Goal: Information Seeking & Learning: Learn about a topic

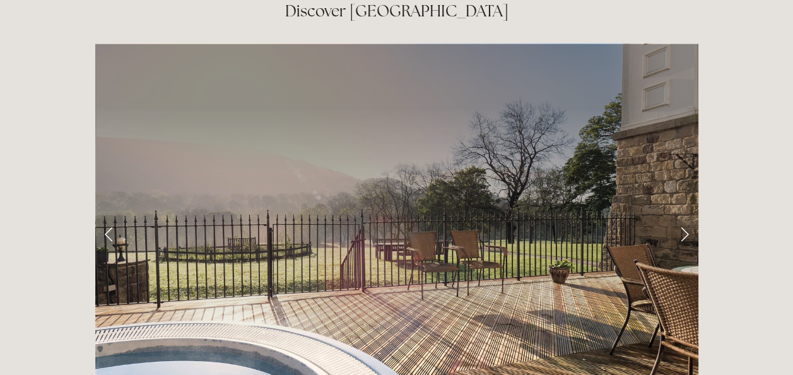
scroll to position [1986, 0]
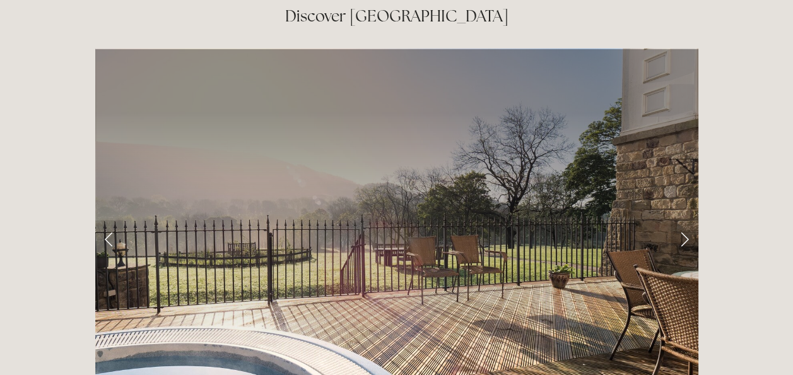
click at [683, 220] on link "Next Slide" at bounding box center [685, 239] width 28 height 38
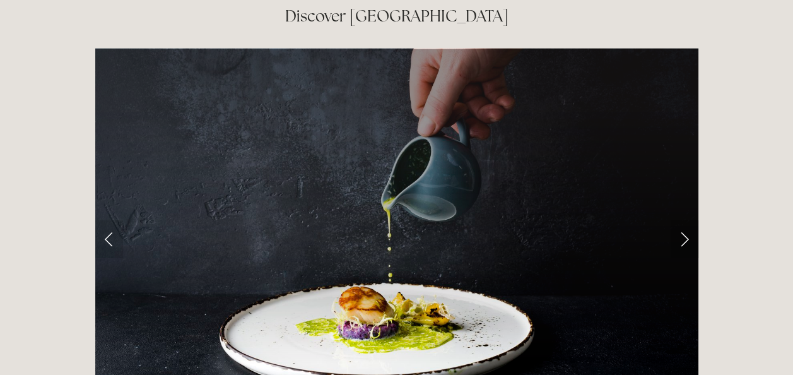
click at [683, 220] on link "Next Slide" at bounding box center [685, 239] width 28 height 38
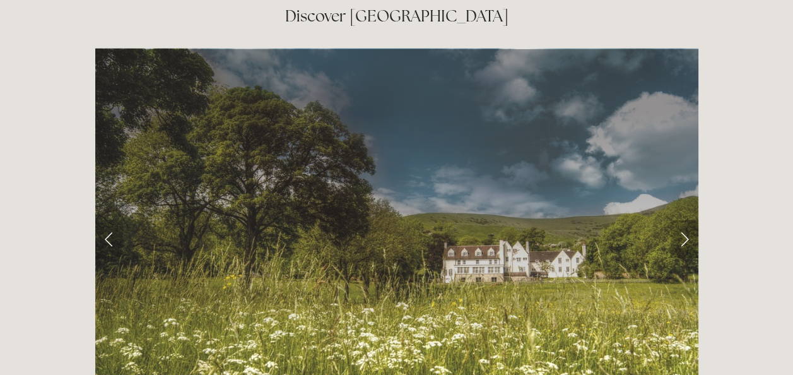
click at [683, 220] on link "Next Slide" at bounding box center [685, 239] width 28 height 38
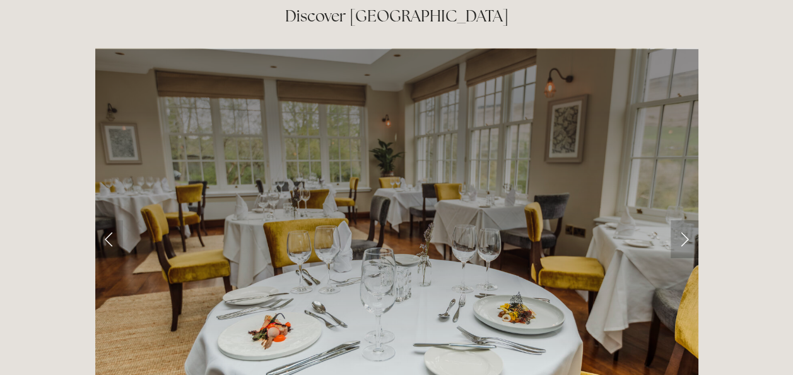
click at [683, 220] on link "Next Slide" at bounding box center [685, 239] width 28 height 38
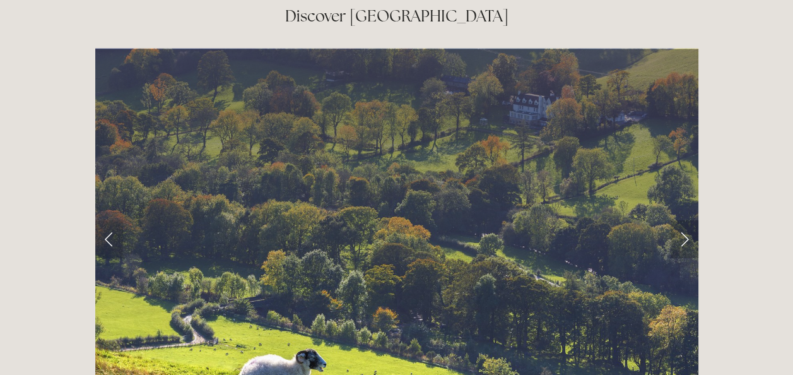
click at [683, 220] on link "Next Slide" at bounding box center [685, 239] width 28 height 38
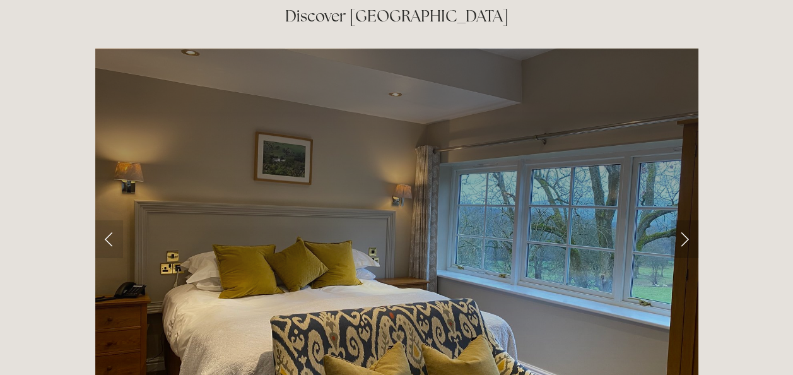
click at [683, 220] on link "Next Slide" at bounding box center [685, 239] width 28 height 38
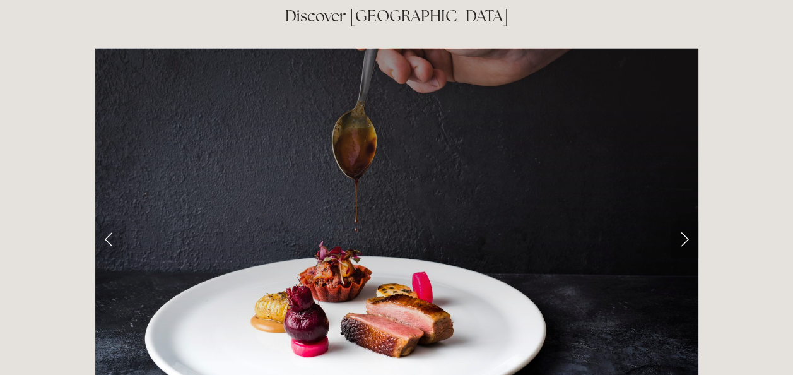
click at [683, 220] on link "Next Slide" at bounding box center [685, 239] width 28 height 38
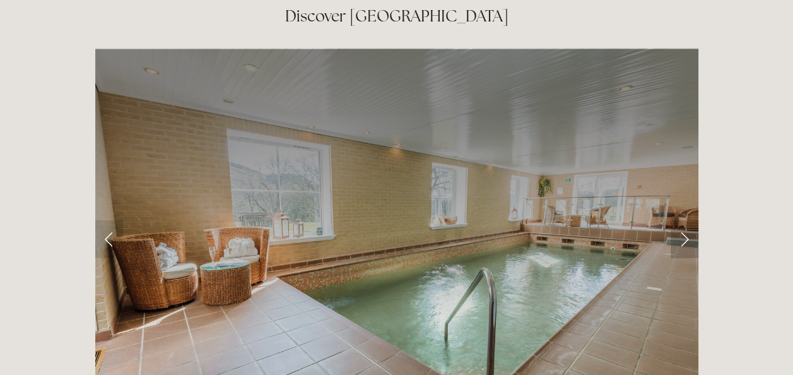
click at [683, 220] on link "Next Slide" at bounding box center [685, 239] width 28 height 38
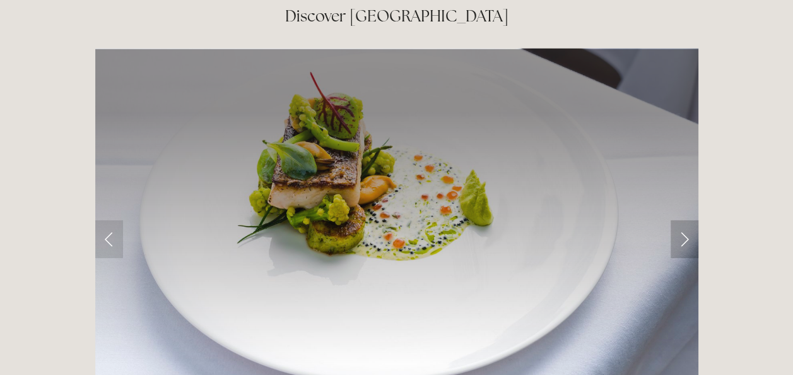
click at [683, 220] on link "Next Slide" at bounding box center [685, 239] width 28 height 38
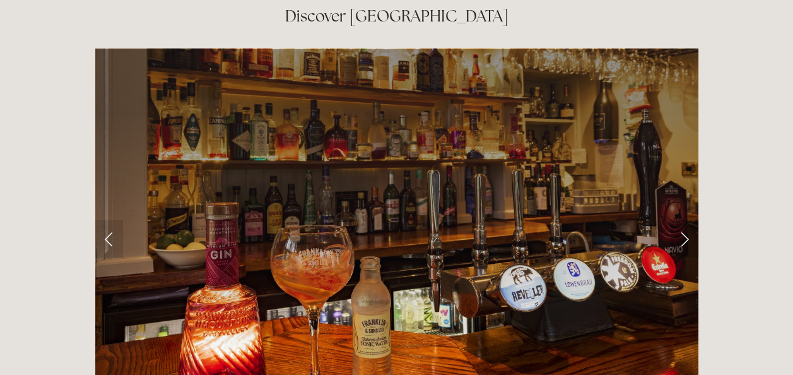
click at [683, 220] on link "Next Slide" at bounding box center [685, 239] width 28 height 38
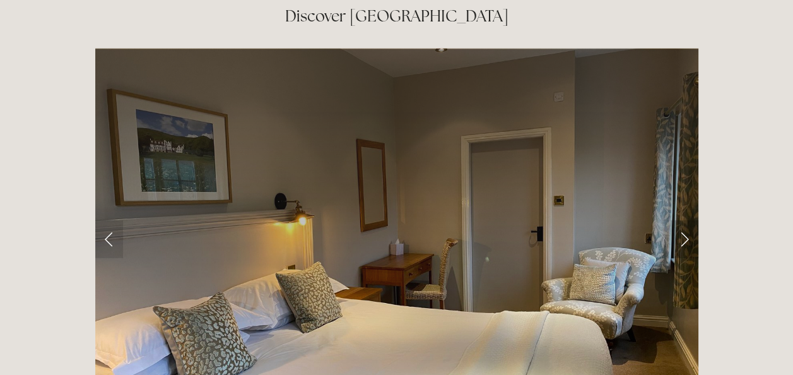
click at [683, 220] on link "Next Slide" at bounding box center [685, 239] width 28 height 38
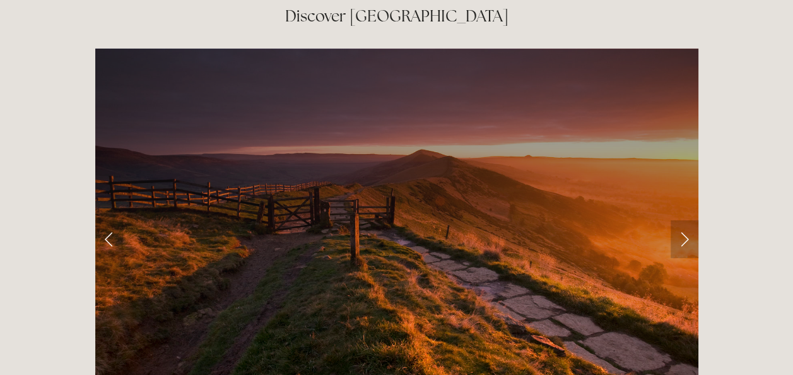
click at [683, 220] on link "Next Slide" at bounding box center [685, 239] width 28 height 38
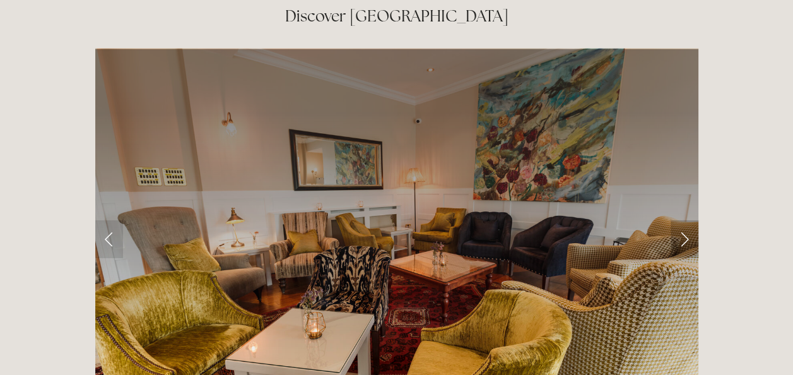
click at [683, 220] on link "Next Slide" at bounding box center [685, 239] width 28 height 38
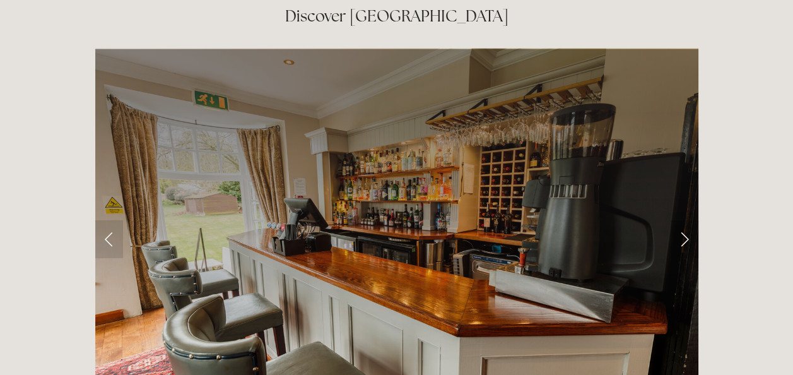
click at [683, 220] on link "Next Slide" at bounding box center [685, 239] width 28 height 38
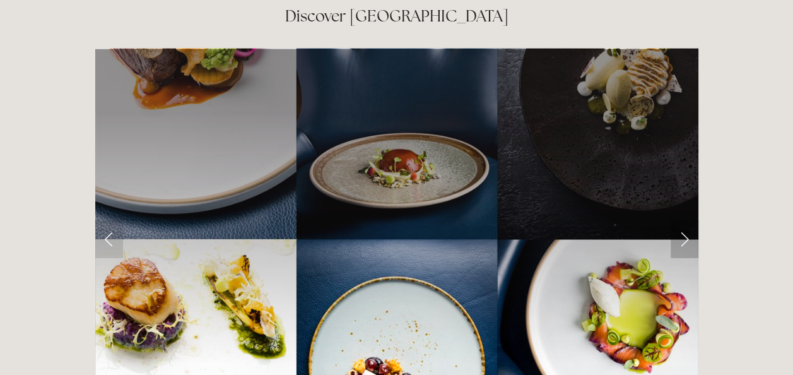
click at [683, 220] on link "Next Slide" at bounding box center [685, 239] width 28 height 38
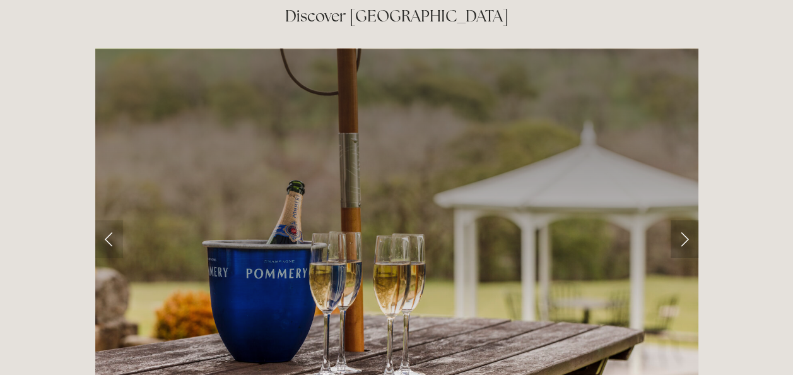
click at [683, 220] on link "Next Slide" at bounding box center [685, 239] width 28 height 38
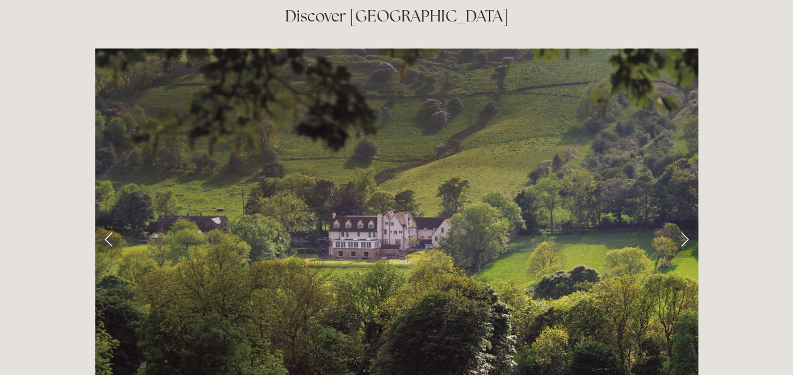
click at [683, 220] on link "Next Slide" at bounding box center [685, 239] width 28 height 38
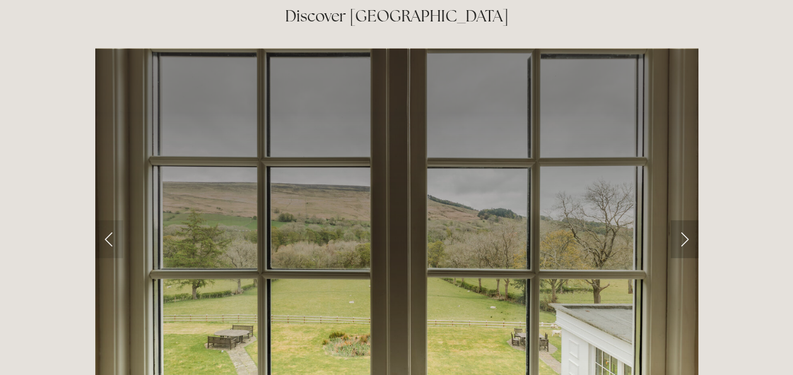
click at [683, 220] on link "Next Slide" at bounding box center [685, 239] width 28 height 38
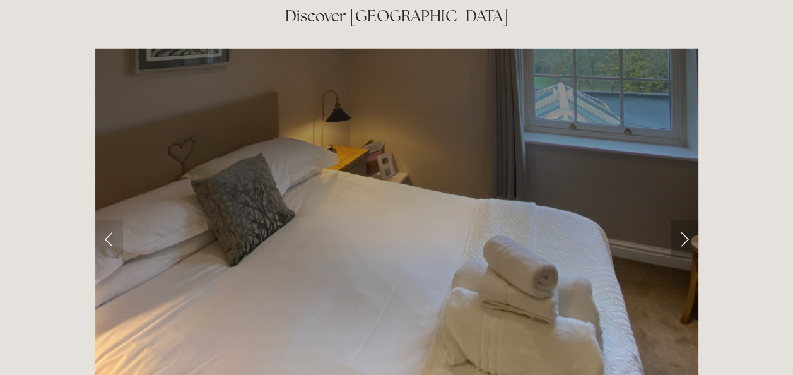
click at [683, 220] on link "Next Slide" at bounding box center [685, 239] width 28 height 38
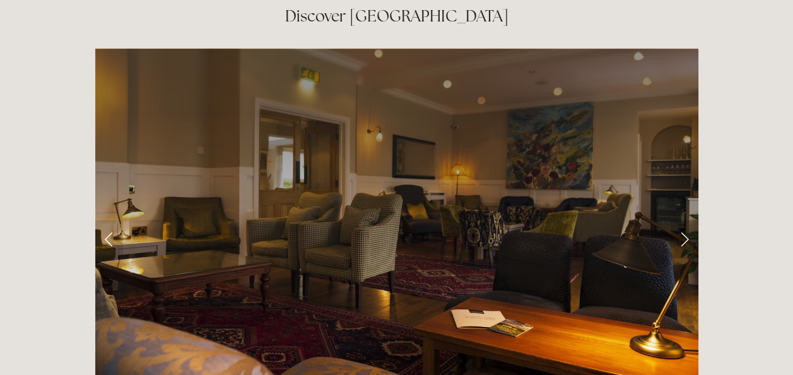
click at [683, 220] on link "Next Slide" at bounding box center [685, 239] width 28 height 38
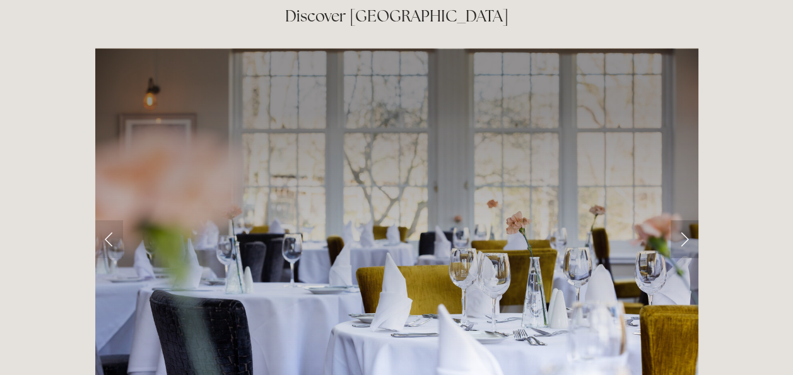
click at [683, 220] on link "Next Slide" at bounding box center [685, 239] width 28 height 38
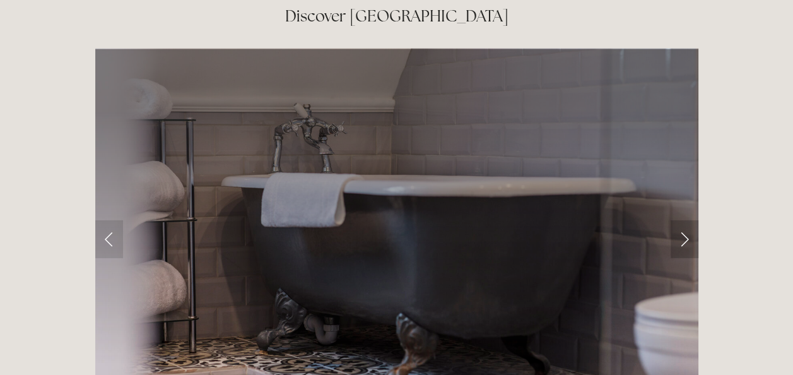
click at [683, 220] on link "Next Slide" at bounding box center [685, 239] width 28 height 38
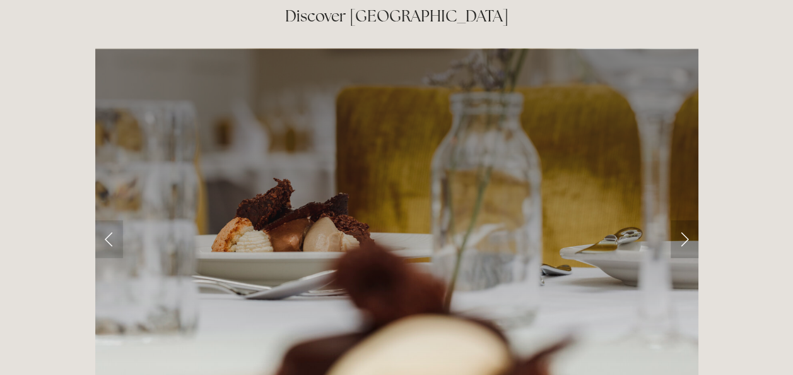
click at [683, 220] on link "Next Slide" at bounding box center [685, 239] width 28 height 38
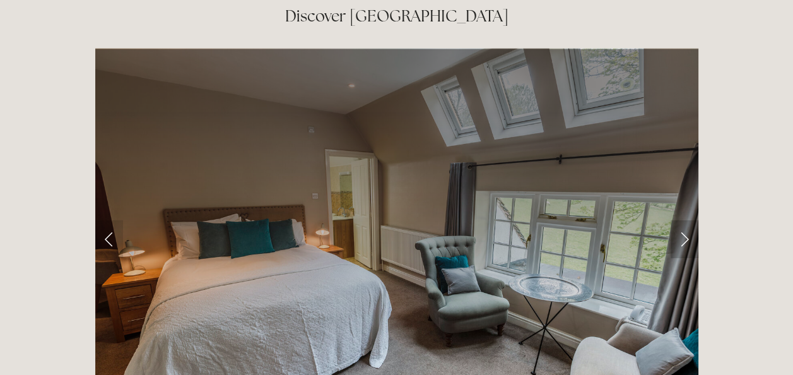
click at [683, 220] on link "Next Slide" at bounding box center [685, 239] width 28 height 38
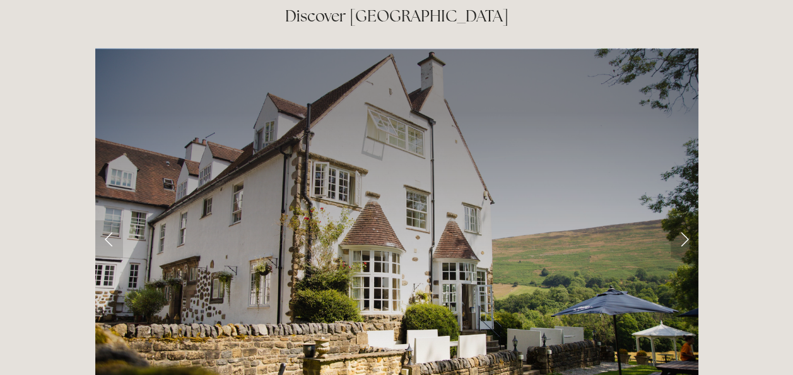
click at [683, 220] on link "Next Slide" at bounding box center [685, 239] width 28 height 38
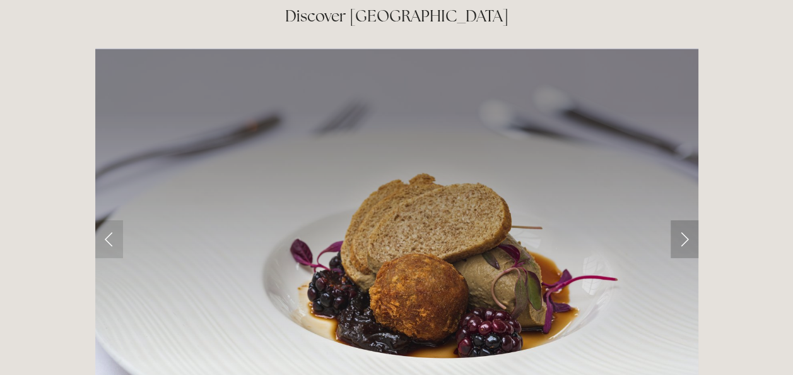
click at [683, 220] on link "Next Slide" at bounding box center [685, 239] width 28 height 38
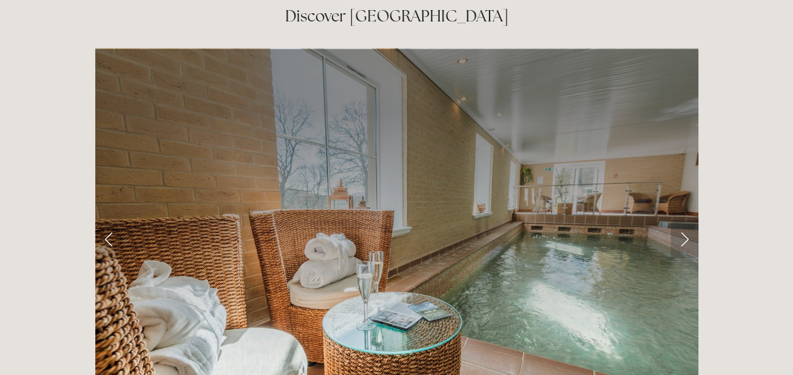
click at [683, 220] on link "Next Slide" at bounding box center [685, 239] width 28 height 38
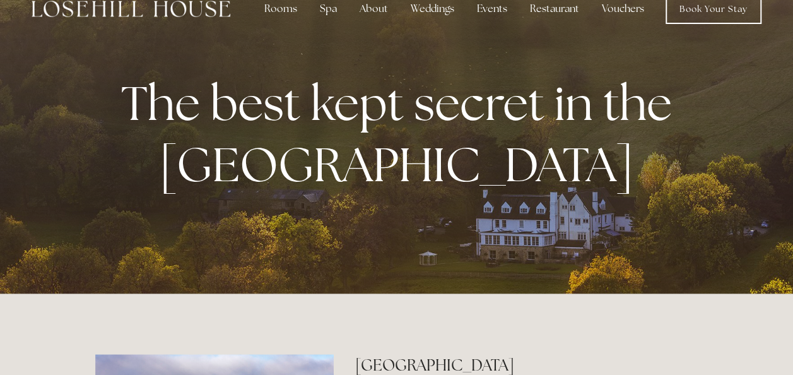
scroll to position [0, 0]
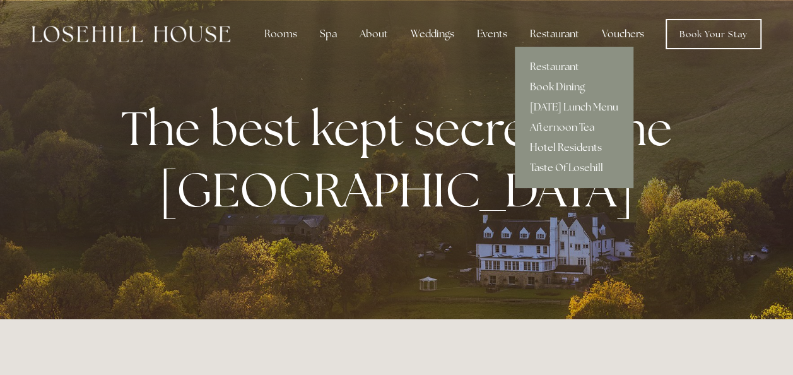
click at [560, 143] on link "Hotel Residents" at bounding box center [574, 148] width 119 height 20
click at [549, 64] on link "Restaurant" at bounding box center [574, 67] width 119 height 20
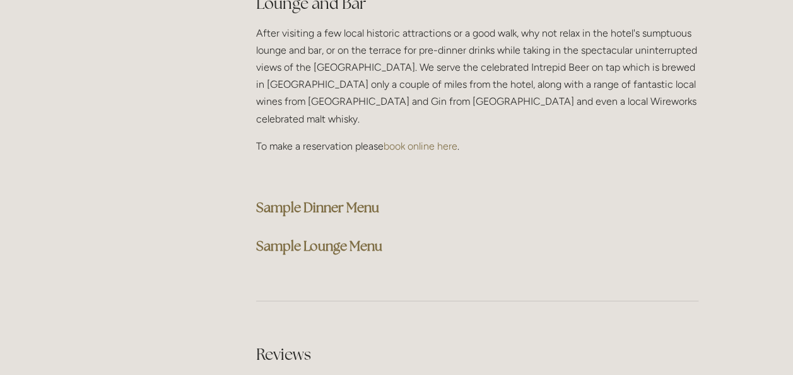
scroll to position [3223, 0]
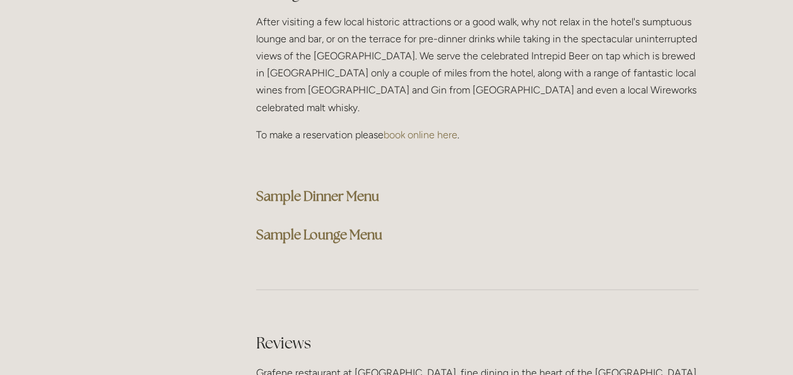
click at [329, 187] on strong "Sample Dinner Menu" at bounding box center [317, 195] width 123 height 17
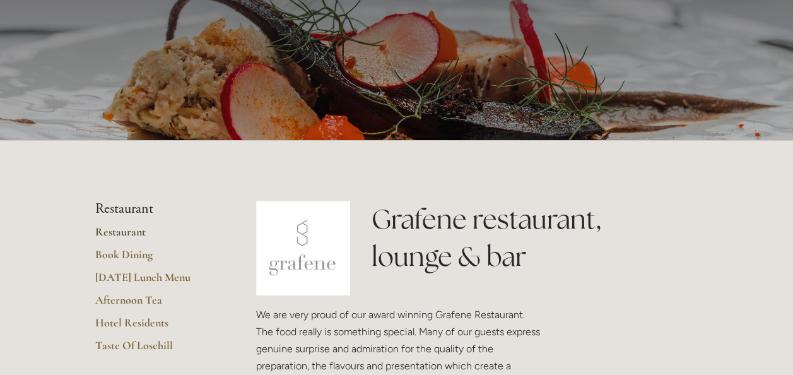
scroll to position [0, 0]
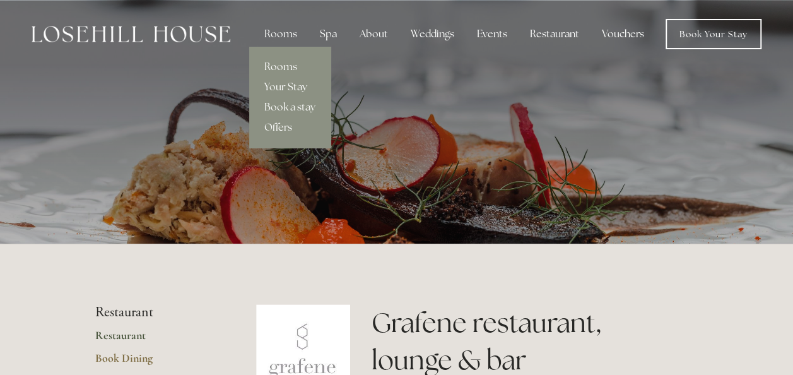
click at [285, 65] on link "Rooms" at bounding box center [289, 67] width 81 height 20
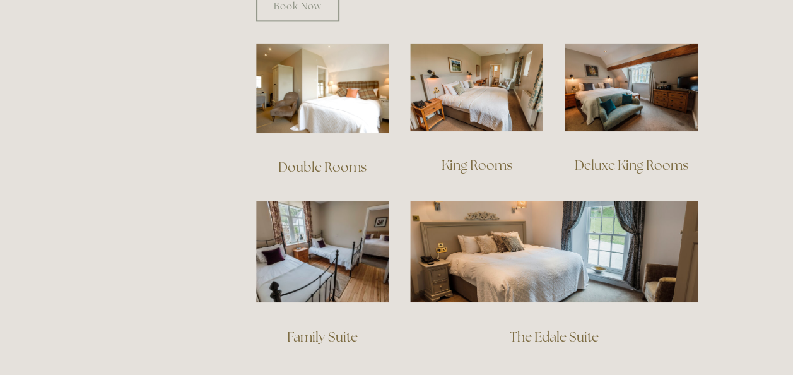
scroll to position [861, 0]
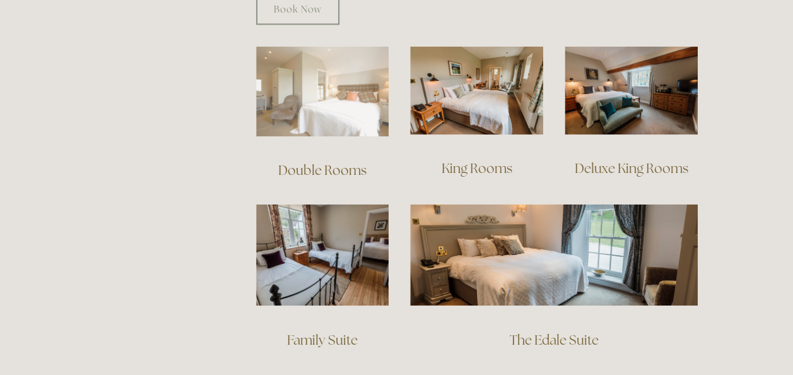
click at [336, 95] on img at bounding box center [322, 91] width 133 height 90
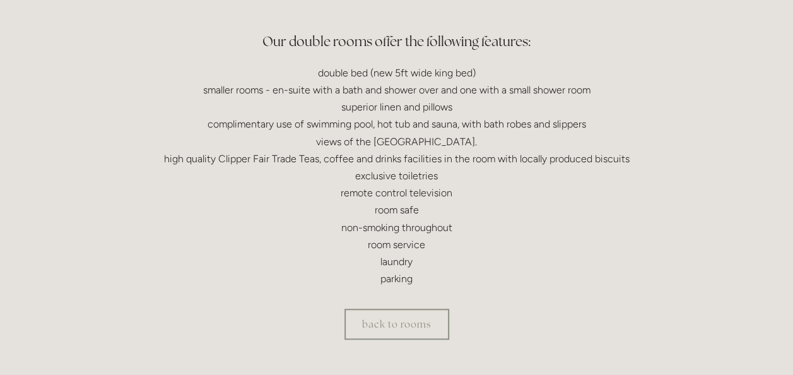
scroll to position [386, 0]
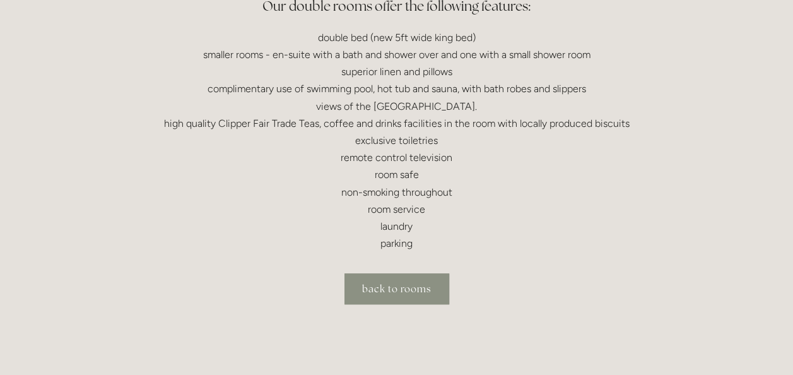
click at [397, 288] on link "back to rooms" at bounding box center [396, 288] width 105 height 31
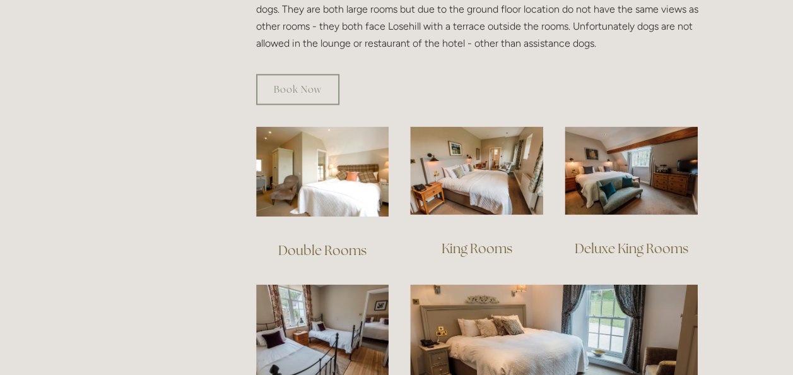
scroll to position [784, 0]
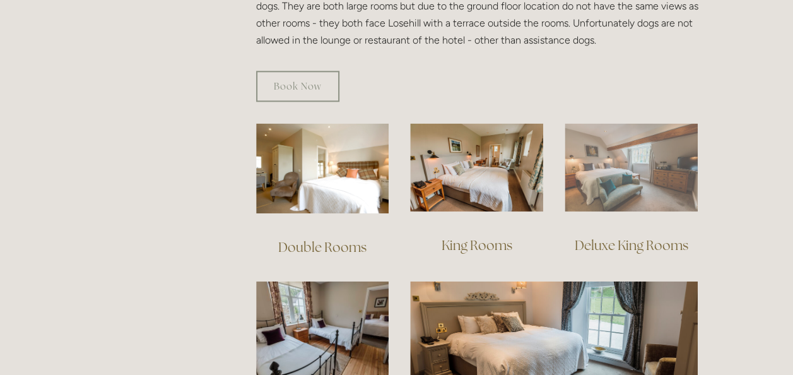
click at [635, 154] on img at bounding box center [631, 167] width 133 height 89
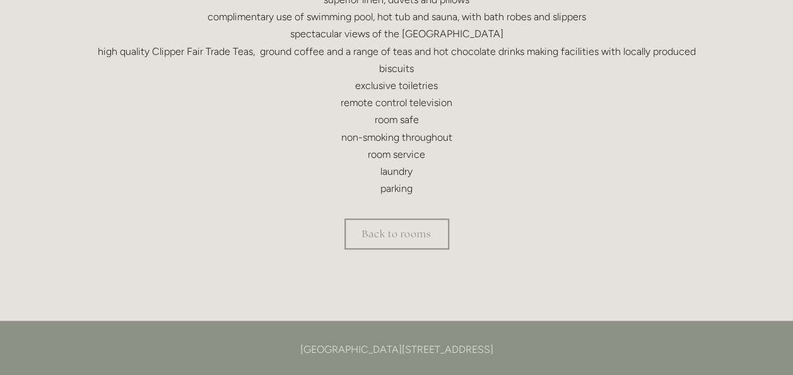
scroll to position [521, 0]
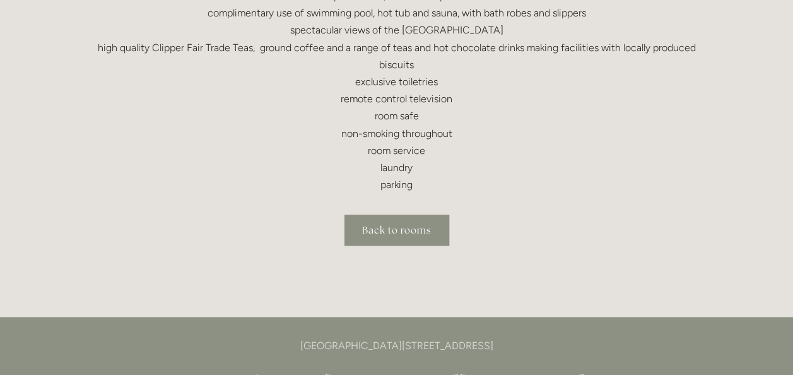
click at [391, 225] on link "Back to rooms" at bounding box center [396, 230] width 105 height 31
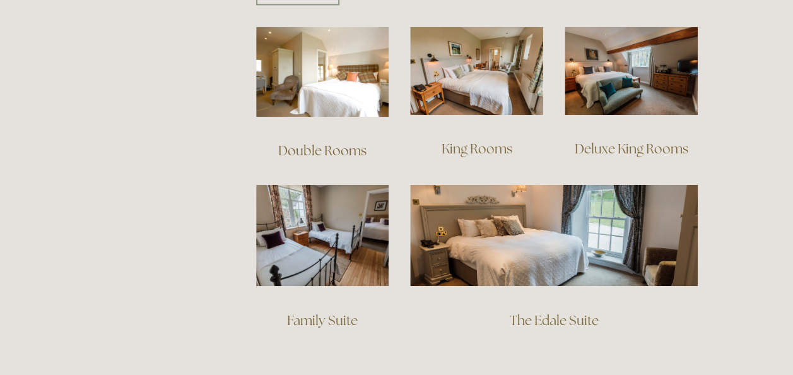
scroll to position [883, 0]
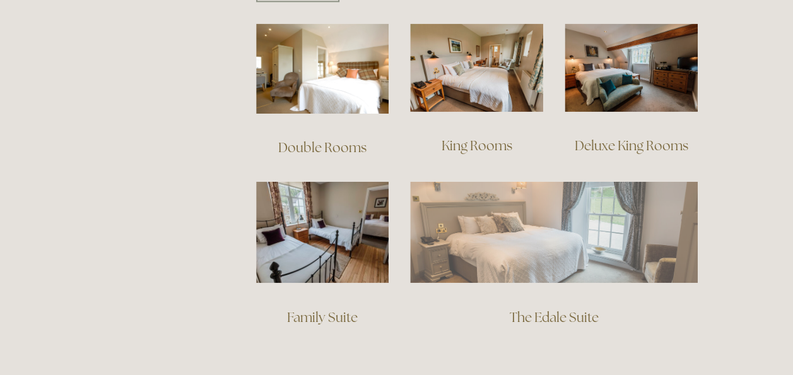
click at [546, 213] on img at bounding box center [554, 231] width 288 height 101
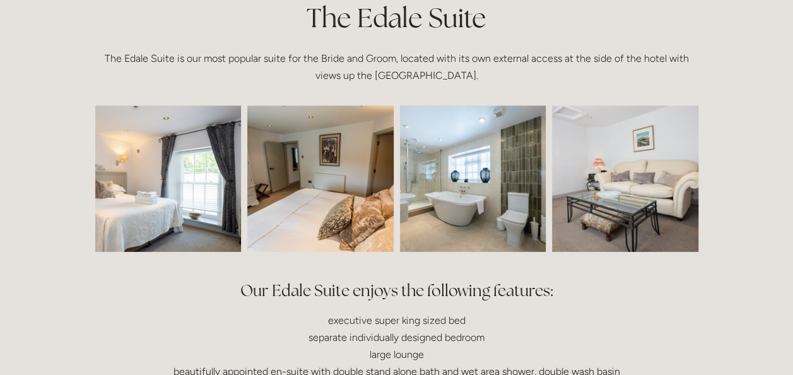
scroll to position [284, 0]
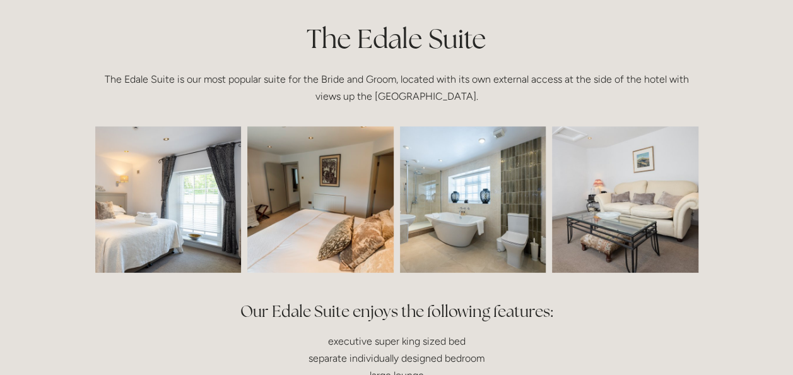
click at [208, 194] on img at bounding box center [139, 199] width 220 height 146
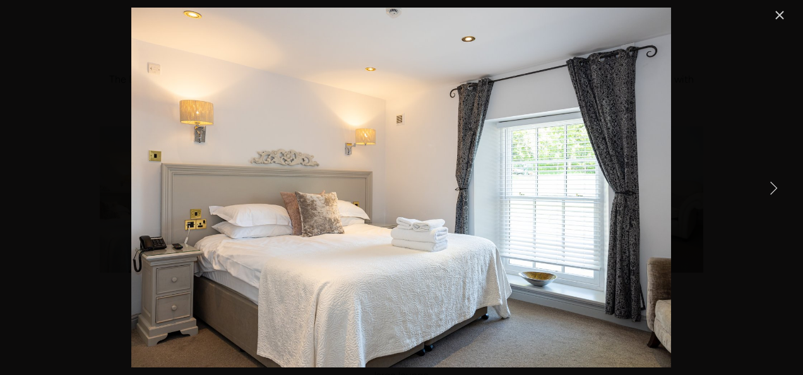
click at [774, 184] on link "Next Item" at bounding box center [773, 188] width 28 height 28
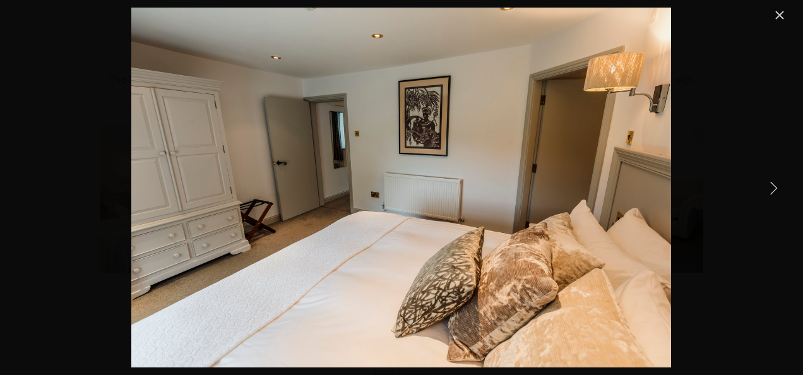
click at [774, 184] on link "Next Item" at bounding box center [773, 188] width 28 height 28
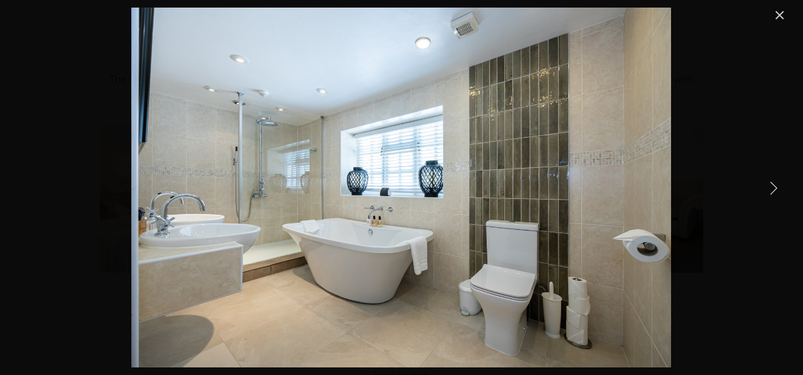
click at [774, 184] on link "Next Item" at bounding box center [773, 188] width 28 height 28
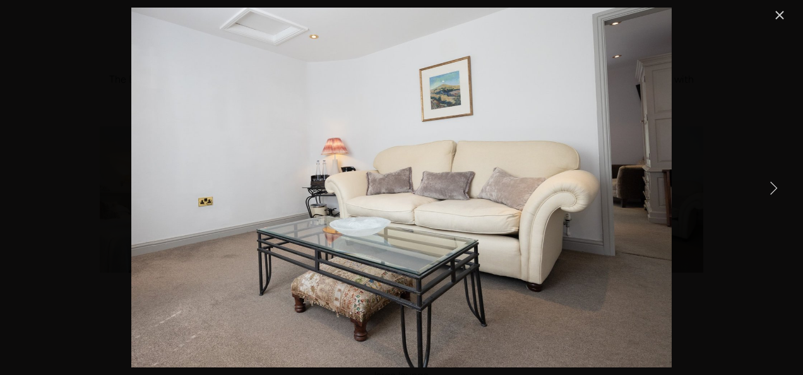
click at [774, 184] on link "Next Item" at bounding box center [773, 188] width 28 height 28
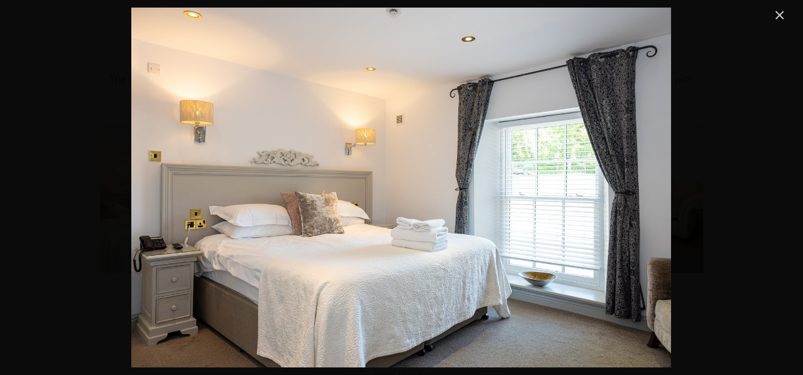
click at [780, 11] on link "Close" at bounding box center [779, 15] width 15 height 15
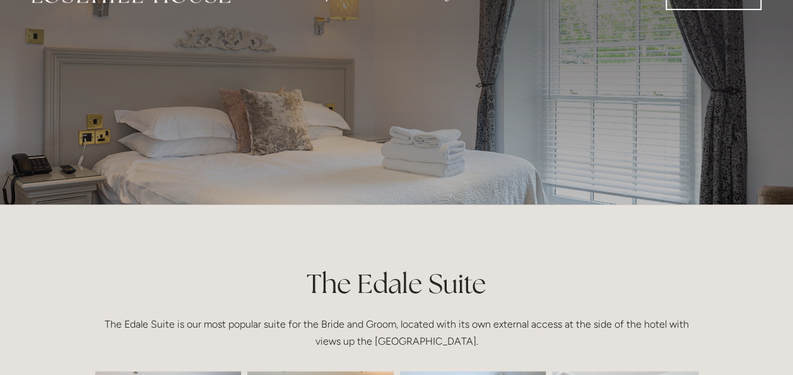
scroll to position [0, 0]
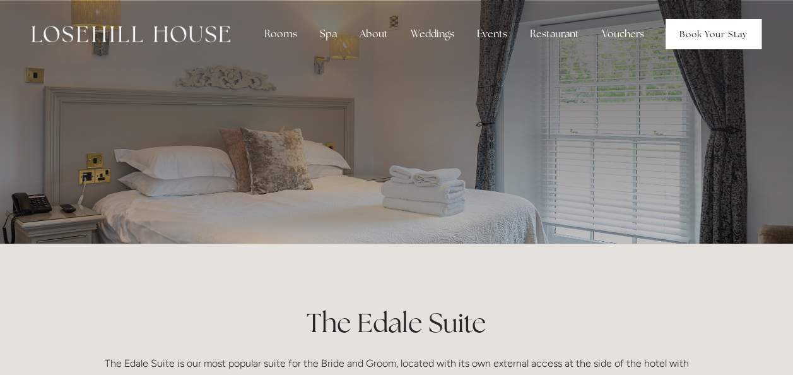
click at [702, 28] on link "Book Your Stay" at bounding box center [714, 34] width 96 height 30
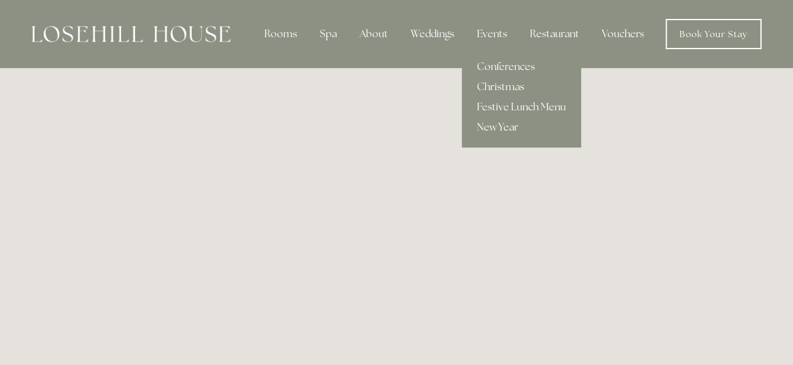
click at [498, 127] on link "New Year" at bounding box center [521, 127] width 119 height 20
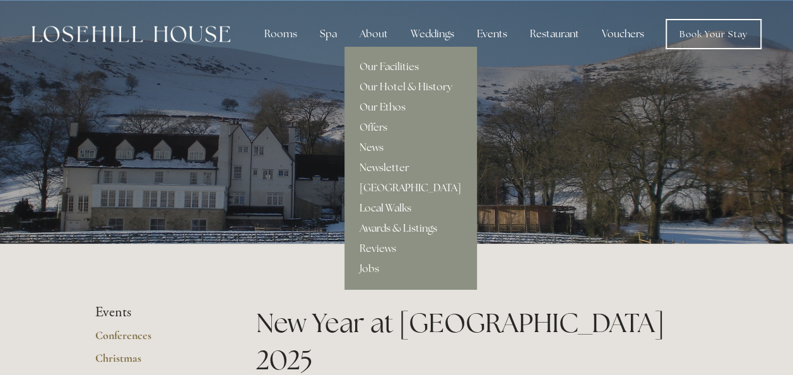
click at [389, 204] on link "Local Walks" at bounding box center [410, 208] width 132 height 20
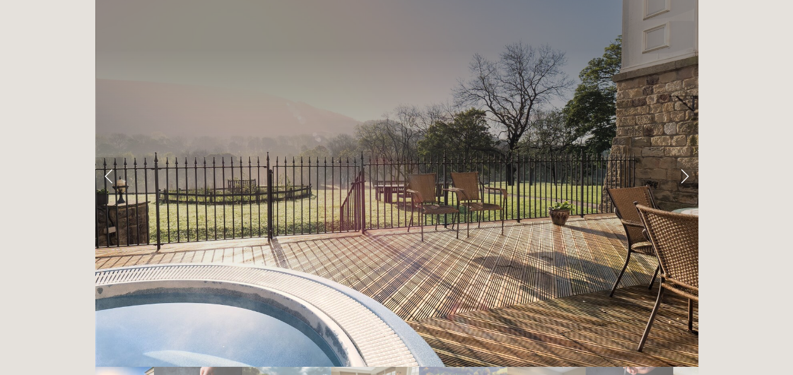
scroll to position [2009, 0]
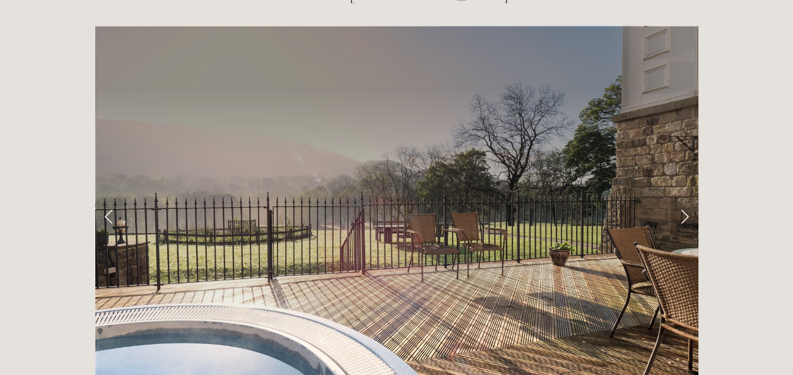
click at [684, 197] on link "Next Slide" at bounding box center [685, 216] width 28 height 38
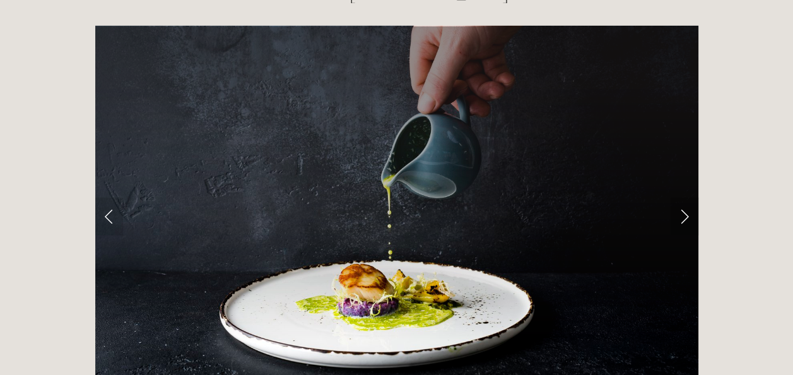
click at [684, 197] on link "Next Slide" at bounding box center [685, 216] width 28 height 38
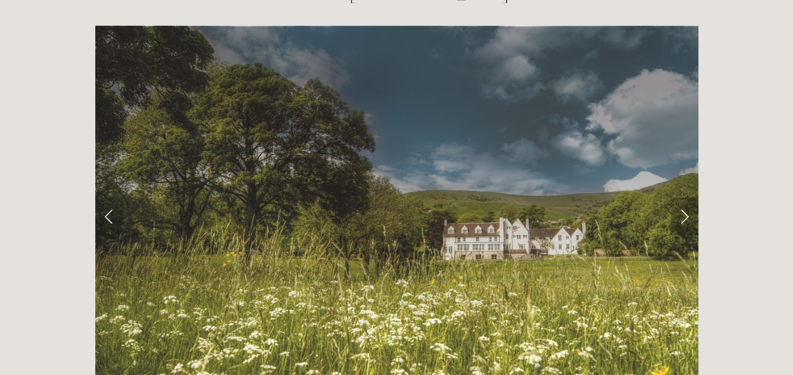
click at [684, 197] on link "Next Slide" at bounding box center [685, 216] width 28 height 38
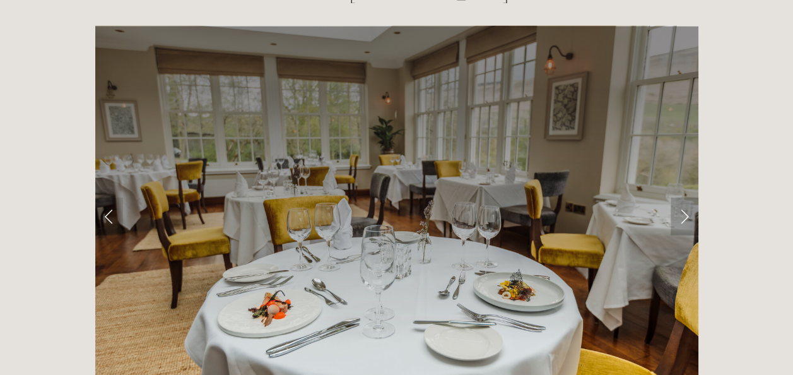
click at [684, 197] on link "Next Slide" at bounding box center [685, 216] width 28 height 38
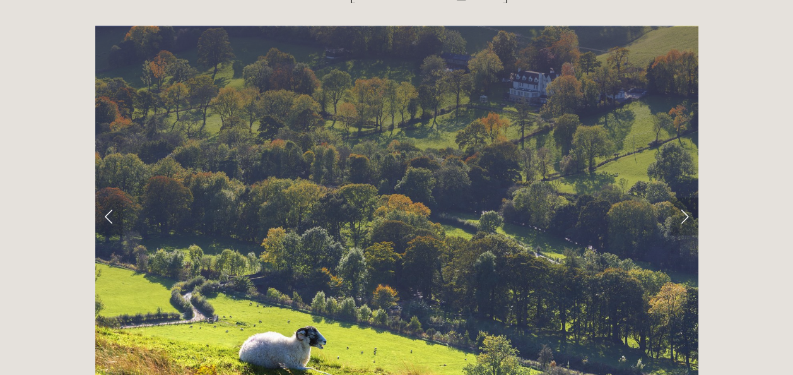
click at [684, 197] on link "Next Slide" at bounding box center [685, 216] width 28 height 38
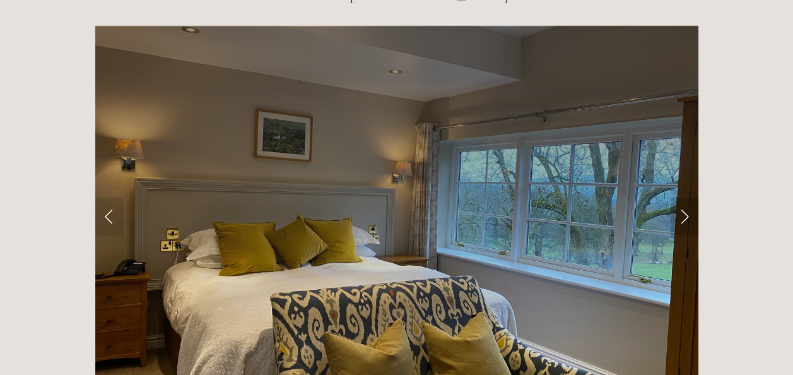
click at [684, 197] on link "Next Slide" at bounding box center [685, 216] width 28 height 38
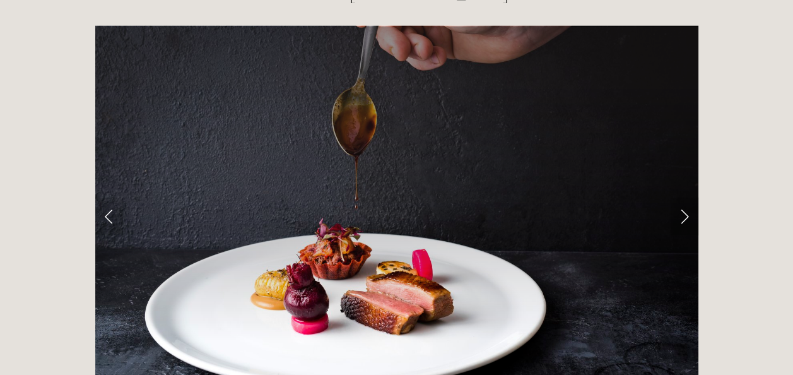
click at [684, 197] on link "Next Slide" at bounding box center [685, 216] width 28 height 38
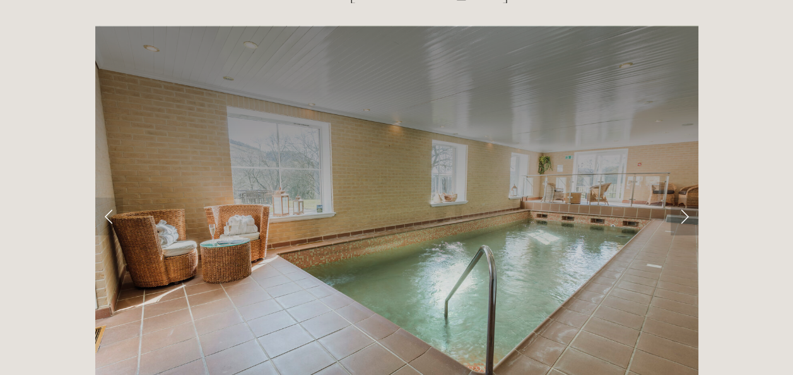
click at [684, 197] on link "Next Slide" at bounding box center [685, 216] width 28 height 38
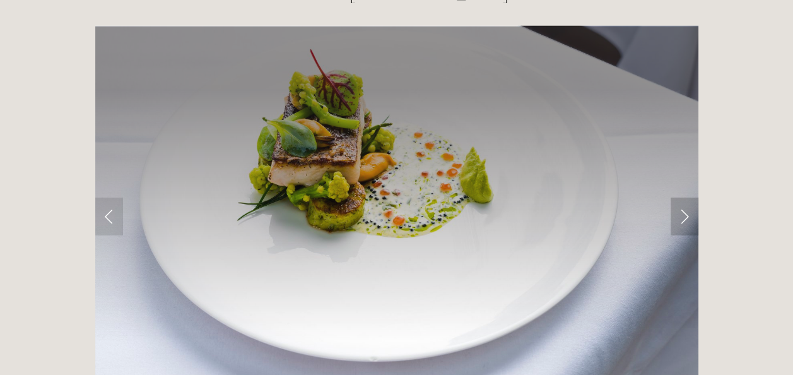
click at [684, 197] on link "Next Slide" at bounding box center [685, 216] width 28 height 38
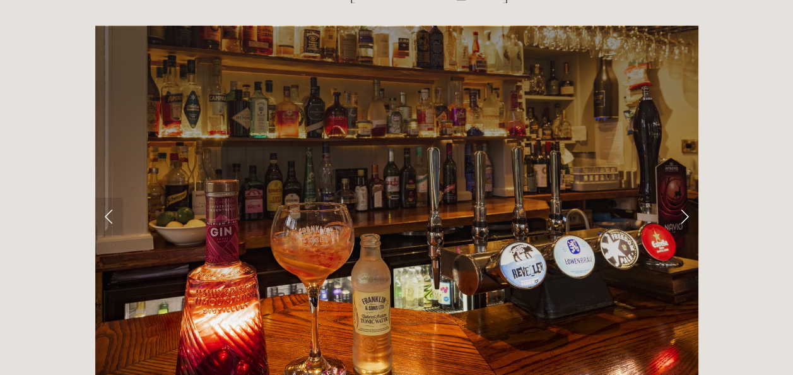
click at [684, 197] on link "Next Slide" at bounding box center [685, 216] width 28 height 38
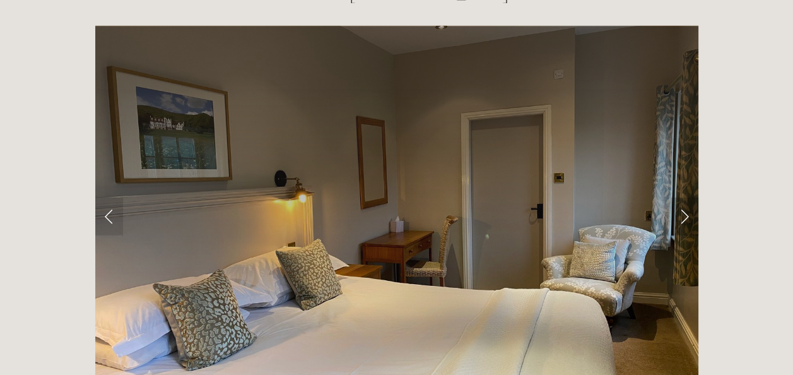
click at [684, 197] on link "Next Slide" at bounding box center [685, 216] width 28 height 38
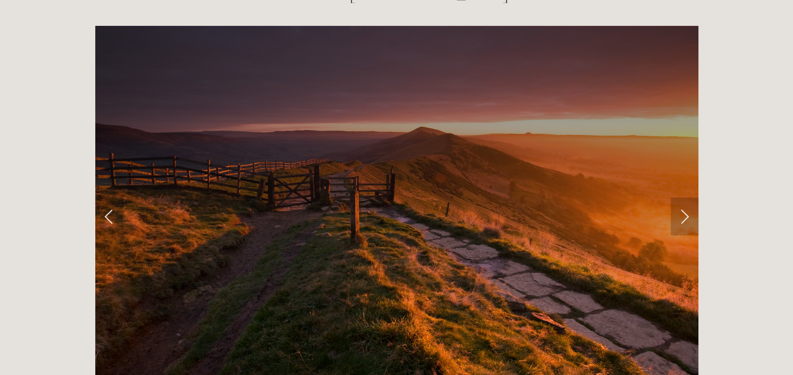
click at [684, 197] on link "Next Slide" at bounding box center [685, 216] width 28 height 38
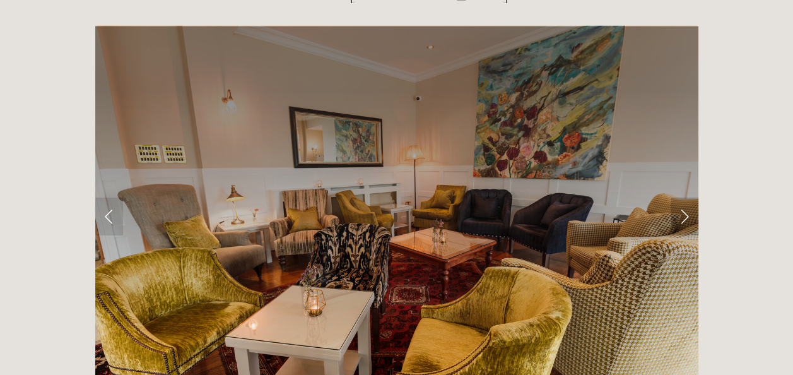
click at [684, 197] on link "Next Slide" at bounding box center [685, 216] width 28 height 38
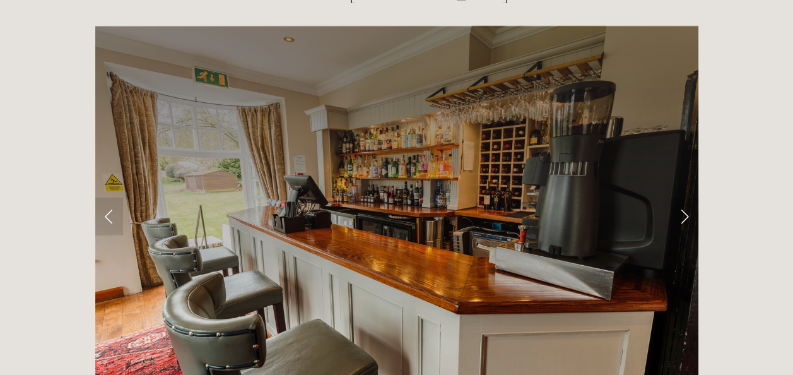
click at [684, 197] on link "Next Slide" at bounding box center [685, 216] width 28 height 38
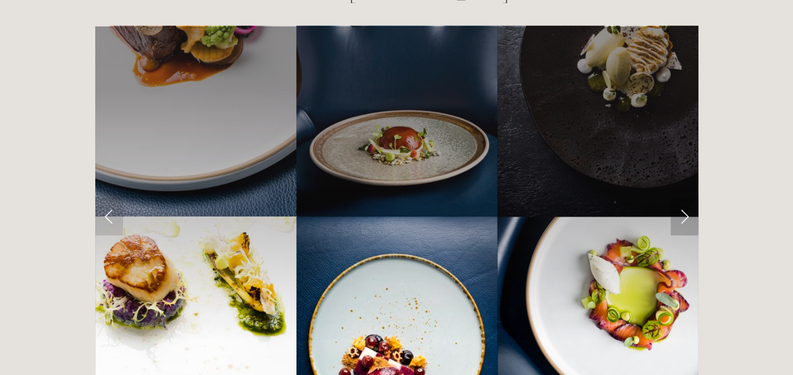
click at [684, 197] on link "Next Slide" at bounding box center [685, 216] width 28 height 38
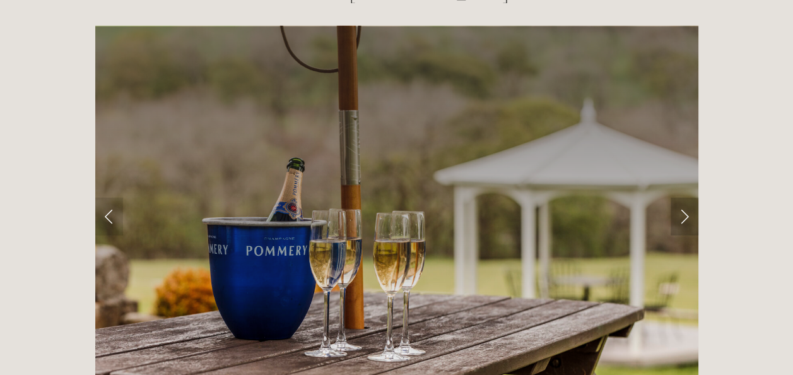
click at [684, 197] on link "Next Slide" at bounding box center [685, 216] width 28 height 38
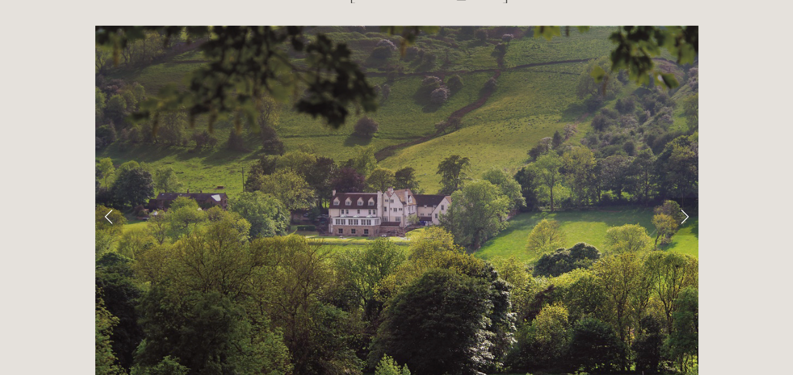
click at [684, 197] on link "Next Slide" at bounding box center [685, 216] width 28 height 38
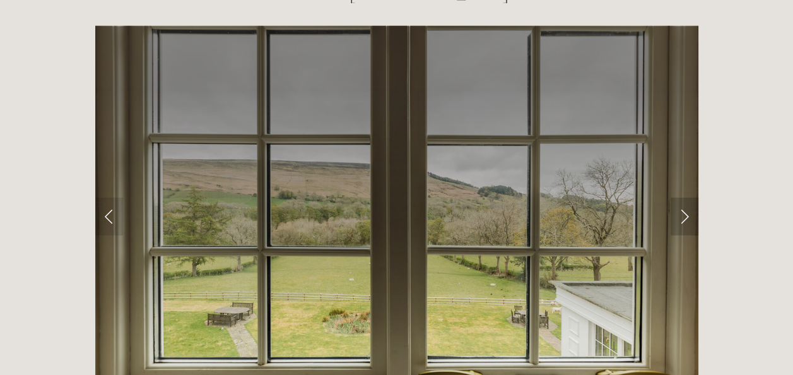
click at [684, 197] on link "Next Slide" at bounding box center [685, 216] width 28 height 38
click at [685, 197] on link "Next Slide" at bounding box center [685, 216] width 28 height 38
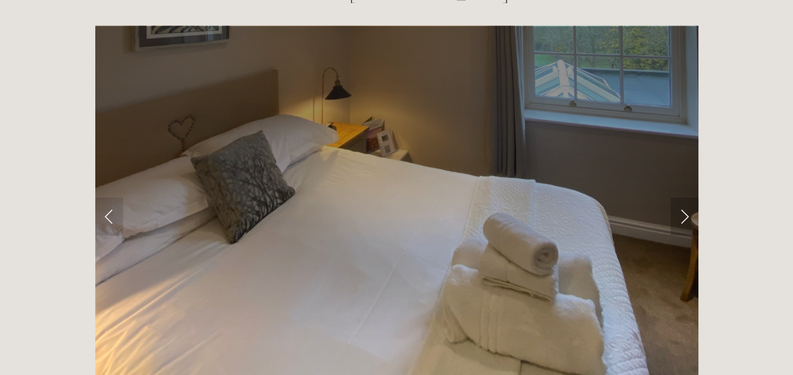
click at [685, 197] on link "Next Slide" at bounding box center [685, 216] width 28 height 38
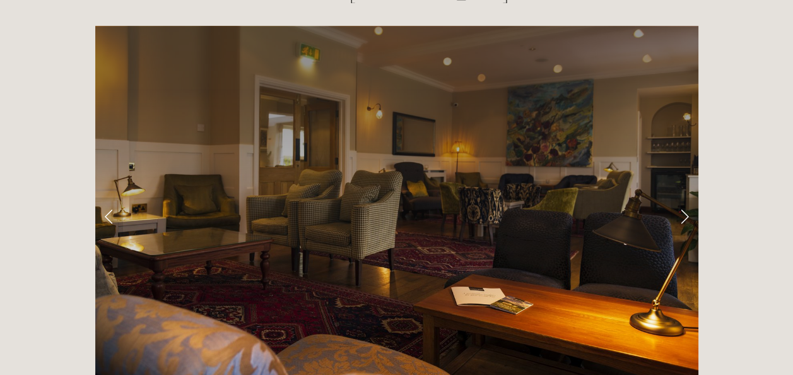
click at [685, 197] on link "Next Slide" at bounding box center [685, 216] width 28 height 38
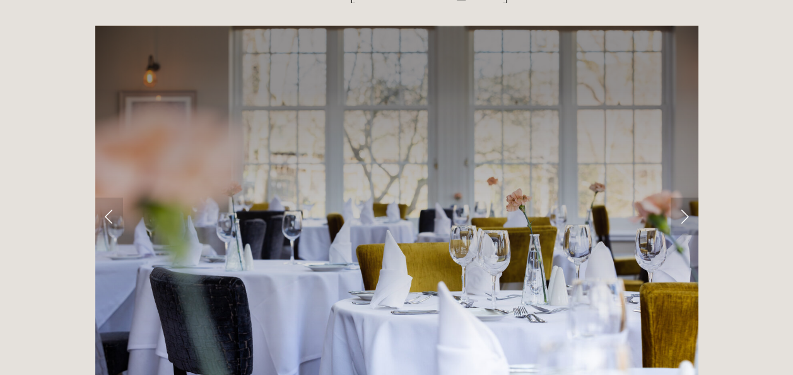
click at [685, 197] on link "Next Slide" at bounding box center [685, 216] width 28 height 38
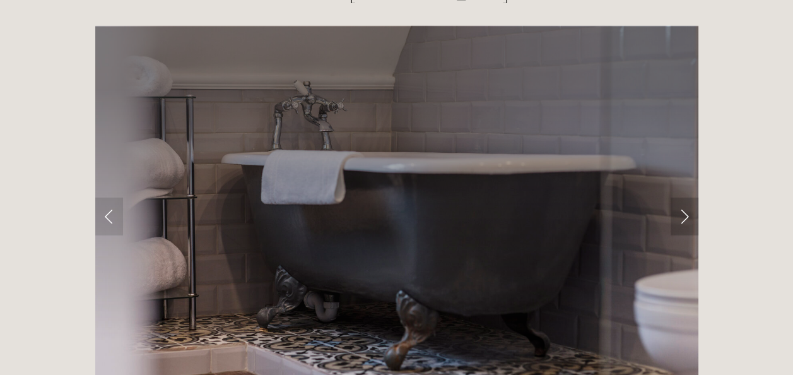
click at [685, 197] on link "Next Slide" at bounding box center [685, 216] width 28 height 38
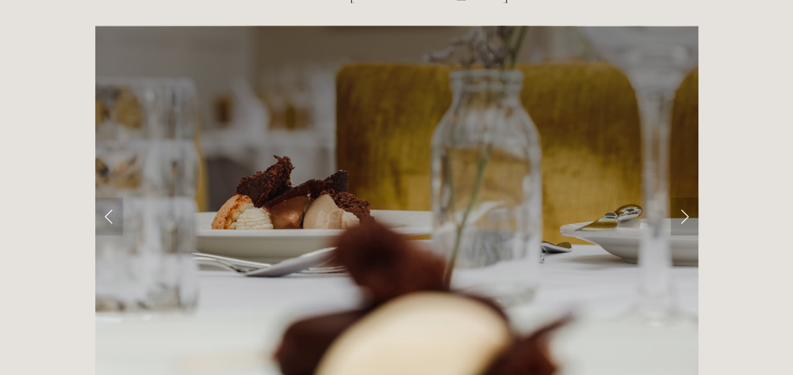
click at [685, 197] on link "Next Slide" at bounding box center [685, 216] width 28 height 38
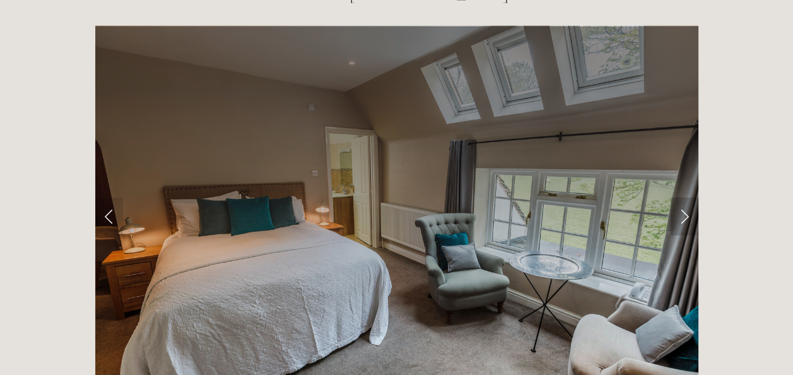
click at [685, 197] on link "Next Slide" at bounding box center [685, 216] width 28 height 38
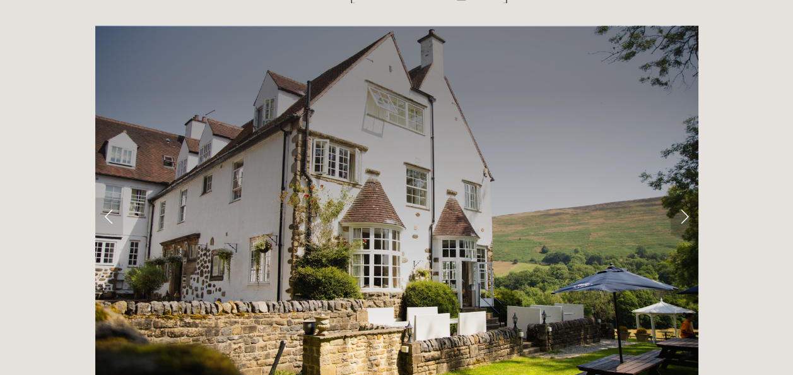
click at [685, 197] on link "Next Slide" at bounding box center [685, 216] width 28 height 38
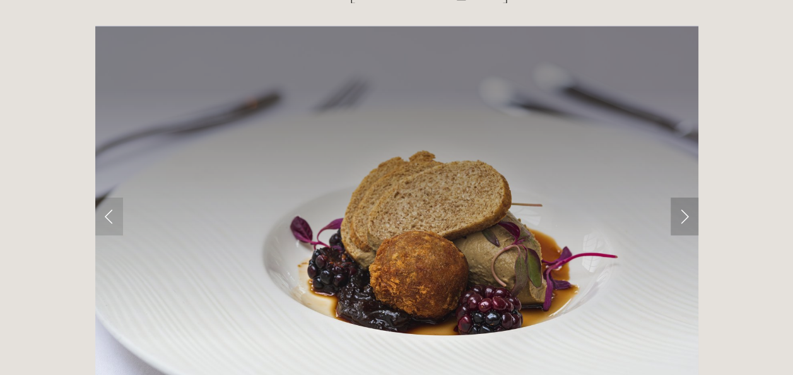
click at [685, 197] on link "Next Slide" at bounding box center [685, 216] width 28 height 38
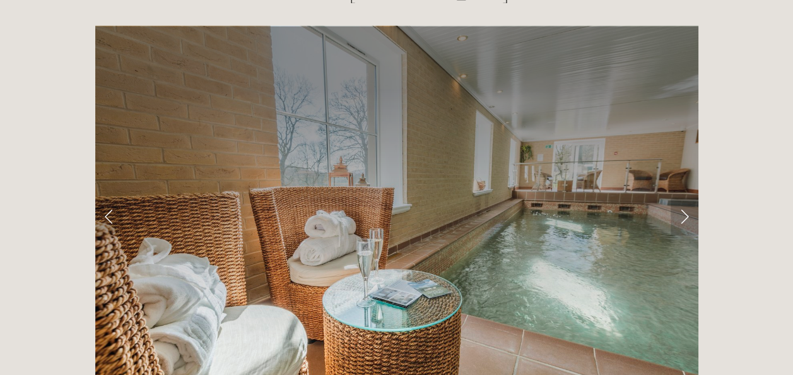
click at [685, 197] on link "Next Slide" at bounding box center [685, 216] width 28 height 38
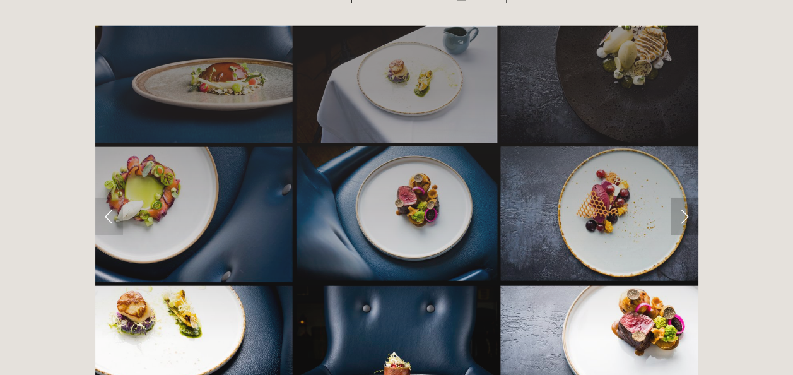
click at [685, 197] on link "Next Slide" at bounding box center [685, 216] width 28 height 38
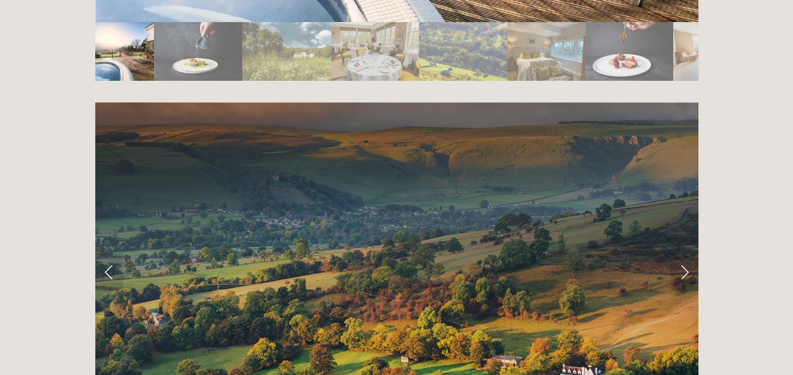
scroll to position [2389, 0]
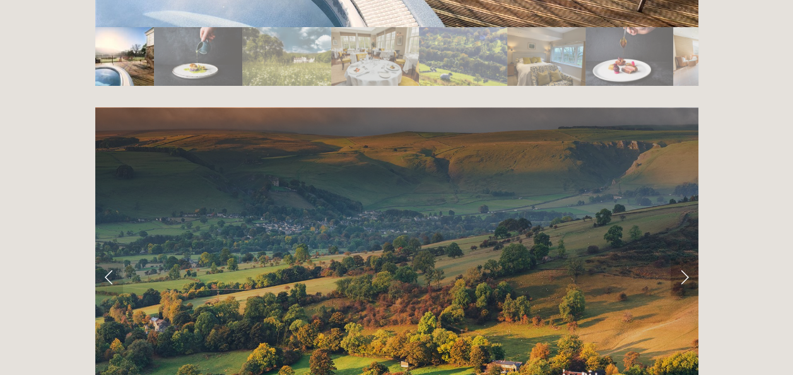
click at [685, 258] on link "Next Slide" at bounding box center [685, 277] width 28 height 38
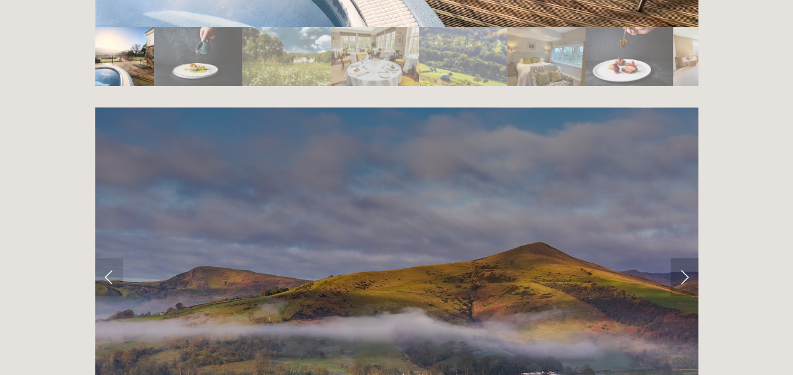
click at [685, 258] on link "Next Slide" at bounding box center [685, 277] width 28 height 38
click at [681, 258] on link "Next Slide" at bounding box center [685, 277] width 28 height 38
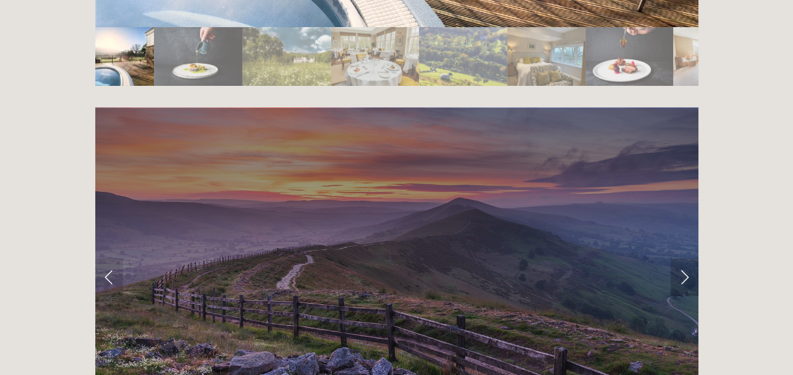
click at [681, 258] on link "Next Slide" at bounding box center [685, 277] width 28 height 38
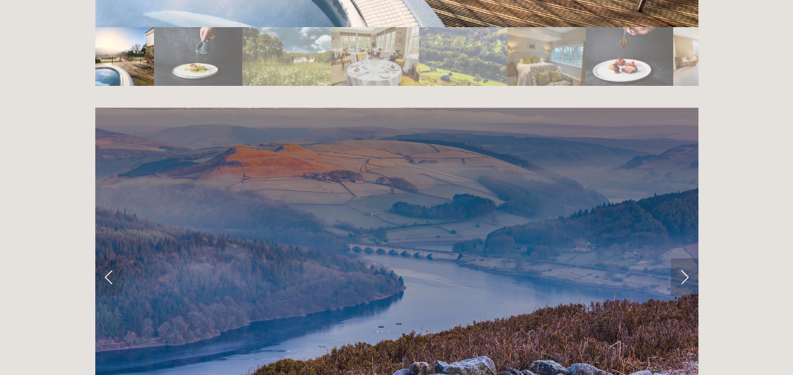
click at [681, 258] on link "Next Slide" at bounding box center [685, 277] width 28 height 38
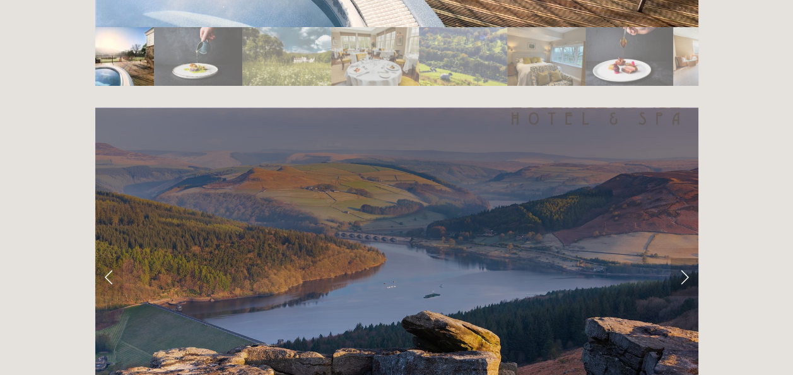
click at [681, 258] on link "Next Slide" at bounding box center [685, 277] width 28 height 38
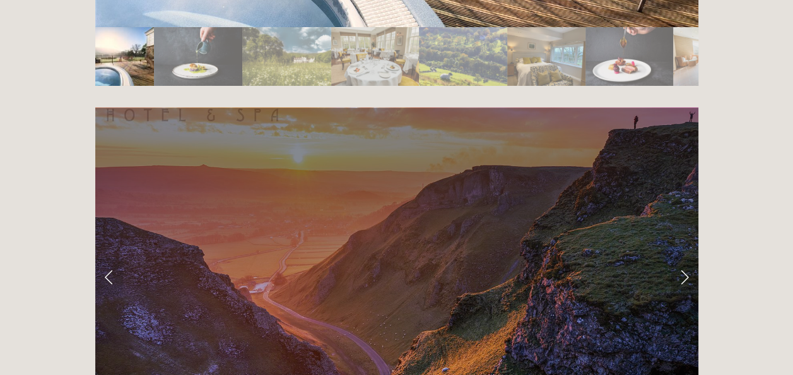
click at [681, 258] on link "Next Slide" at bounding box center [685, 277] width 28 height 38
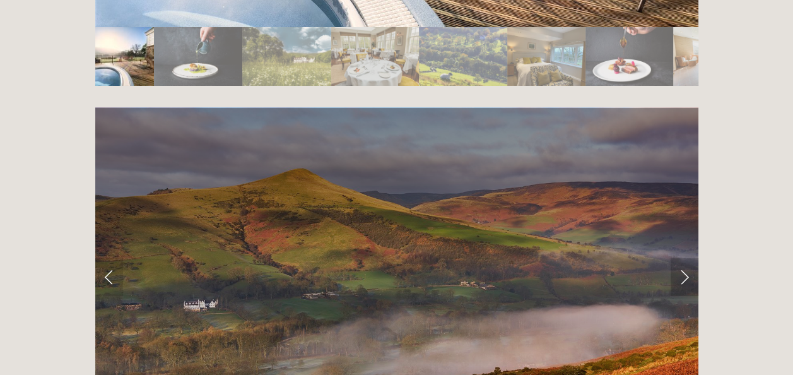
click at [681, 258] on link "Next Slide" at bounding box center [685, 277] width 28 height 38
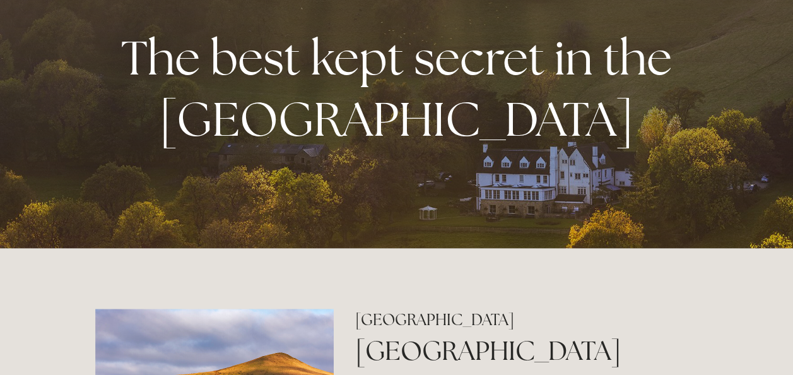
scroll to position [66, 0]
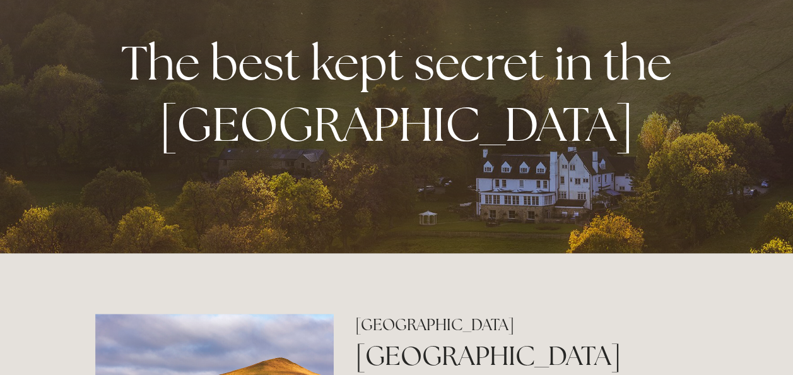
click at [594, 136] on p "The best kept secret in the Peak District" at bounding box center [397, 93] width 578 height 123
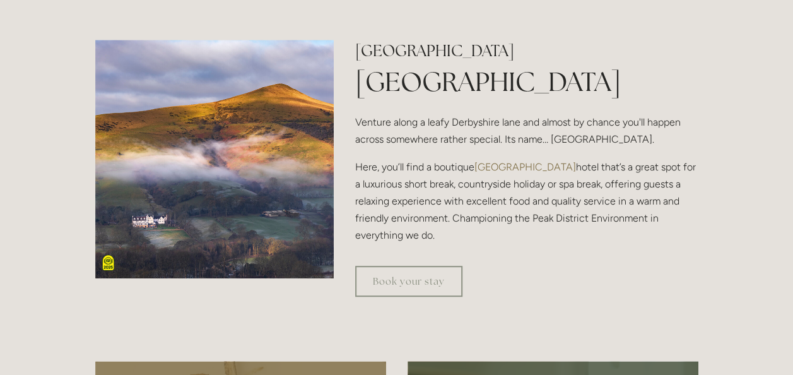
scroll to position [329, 0]
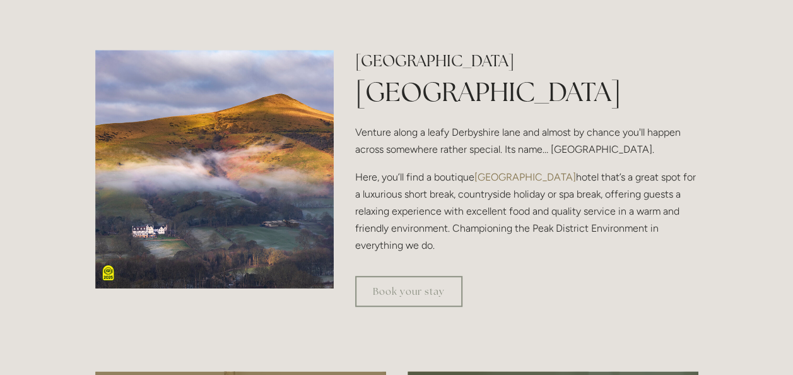
click at [247, 169] on img at bounding box center [214, 169] width 239 height 239
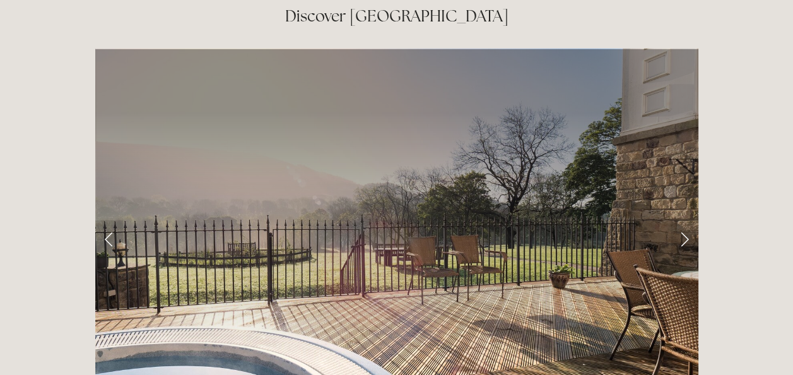
scroll to position [2022, 0]
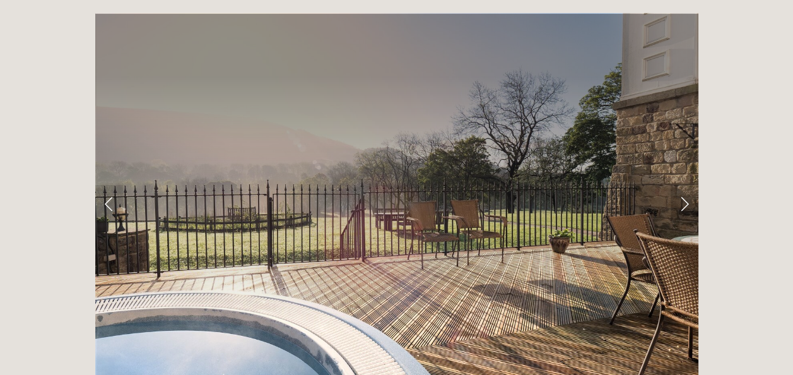
click at [683, 185] on link "Next Slide" at bounding box center [685, 204] width 28 height 38
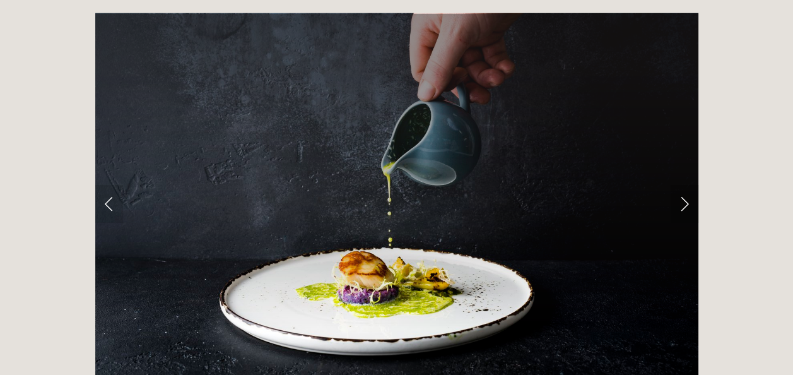
click at [683, 185] on link "Next Slide" at bounding box center [685, 204] width 28 height 38
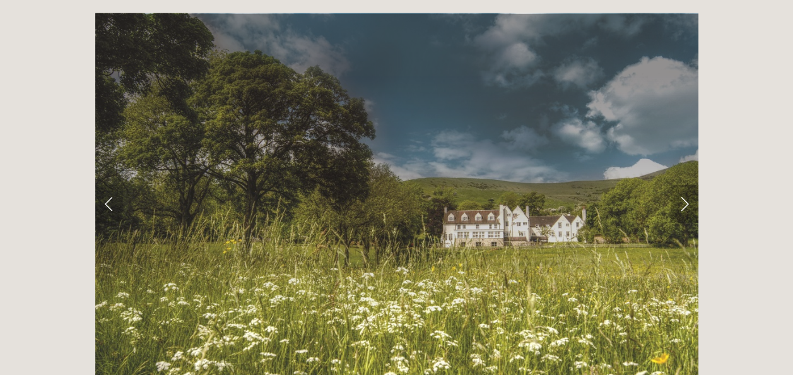
click at [683, 185] on link "Next Slide" at bounding box center [685, 204] width 28 height 38
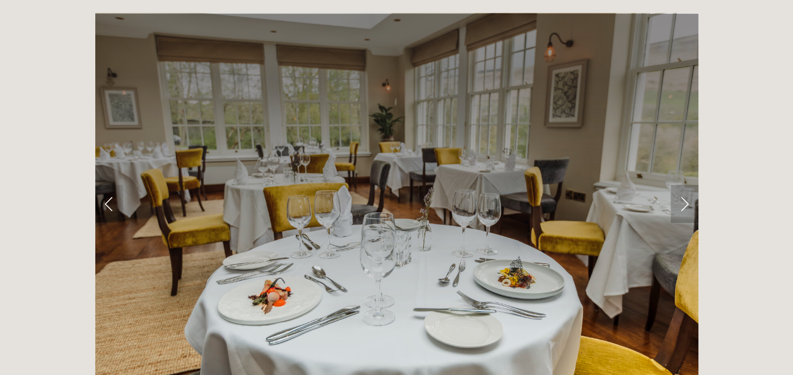
click at [683, 185] on link "Next Slide" at bounding box center [685, 204] width 28 height 38
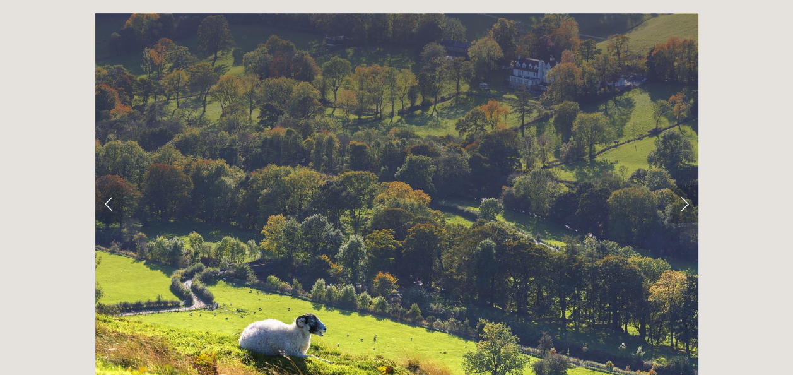
click at [683, 185] on link "Next Slide" at bounding box center [685, 204] width 28 height 38
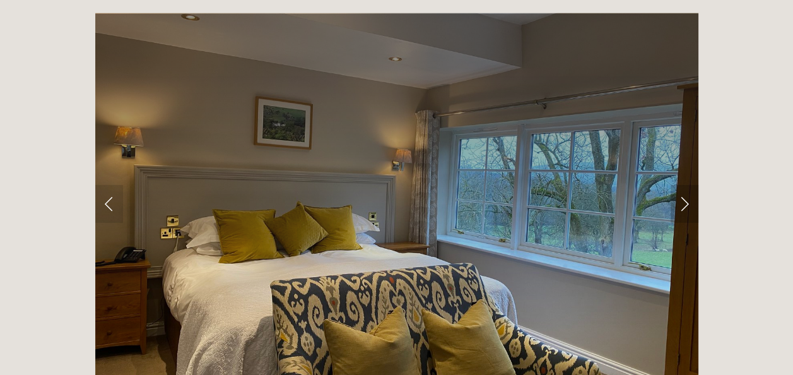
click at [683, 185] on link "Next Slide" at bounding box center [685, 204] width 28 height 38
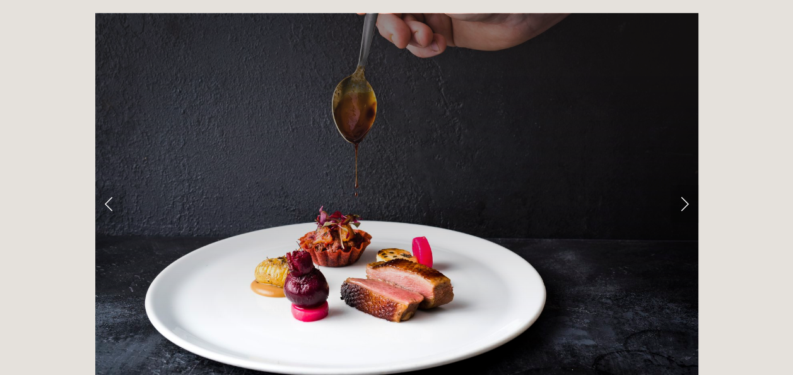
click at [683, 185] on link "Next Slide" at bounding box center [685, 204] width 28 height 38
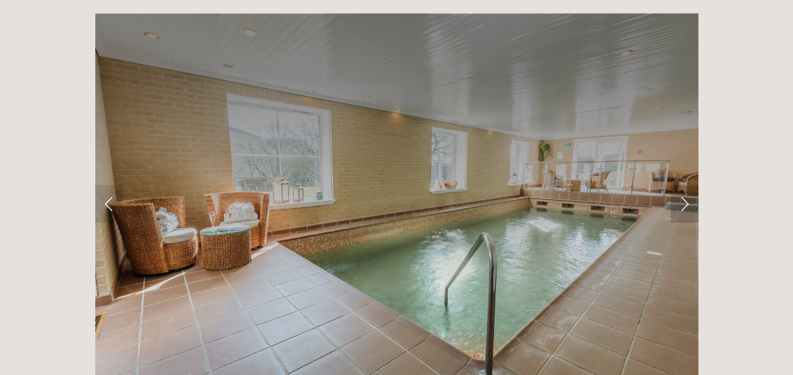
click at [683, 185] on link "Next Slide" at bounding box center [685, 204] width 28 height 38
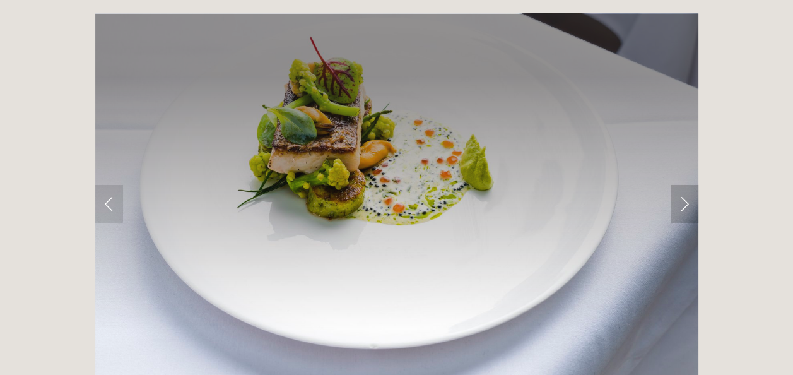
click at [683, 185] on link "Next Slide" at bounding box center [685, 204] width 28 height 38
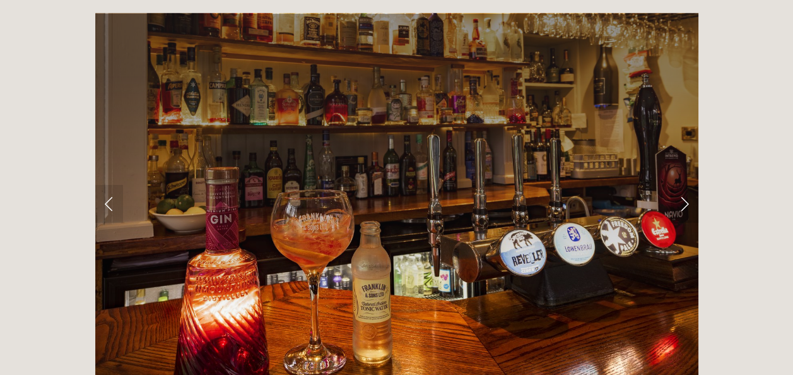
click at [683, 185] on link "Next Slide" at bounding box center [685, 204] width 28 height 38
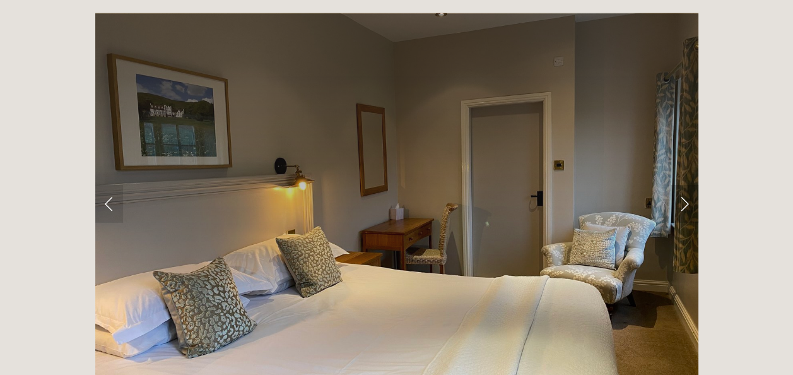
click at [683, 185] on link "Next Slide" at bounding box center [685, 204] width 28 height 38
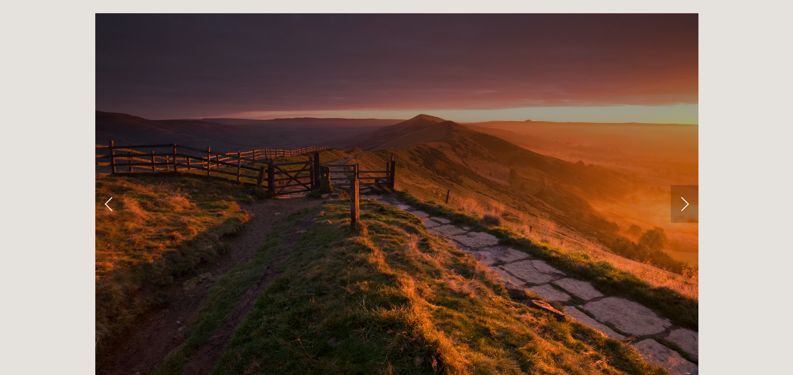
click at [683, 185] on link "Next Slide" at bounding box center [685, 204] width 28 height 38
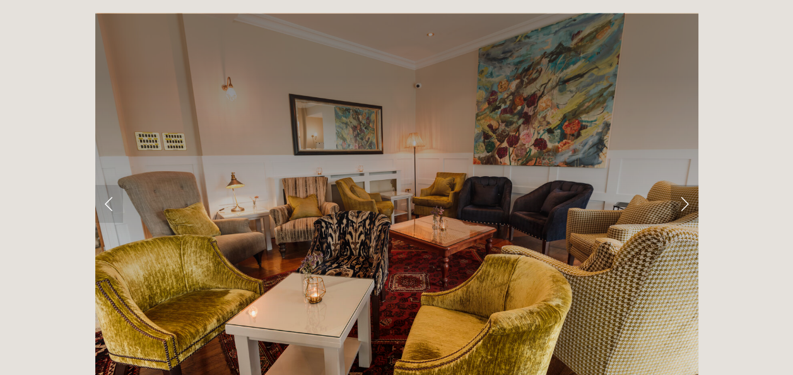
click at [683, 185] on link "Next Slide" at bounding box center [685, 204] width 28 height 38
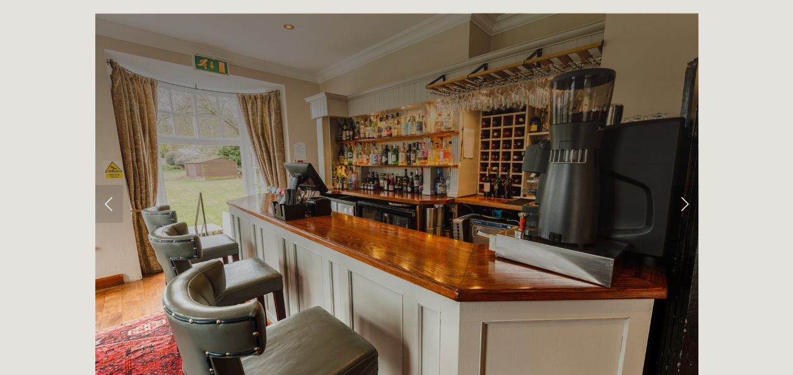
click at [683, 185] on link "Next Slide" at bounding box center [685, 204] width 28 height 38
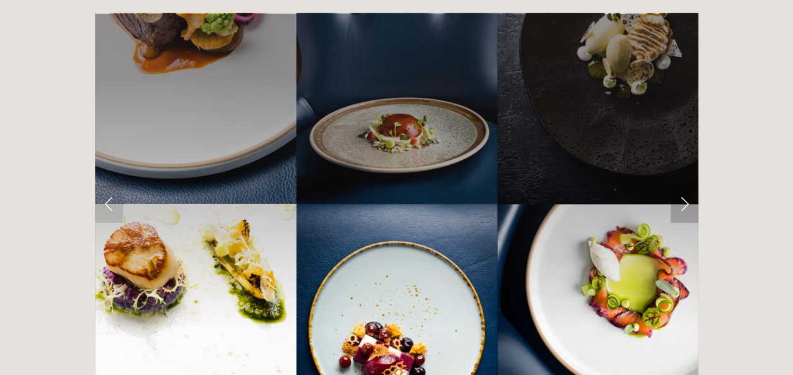
click at [683, 185] on link "Next Slide" at bounding box center [685, 204] width 28 height 38
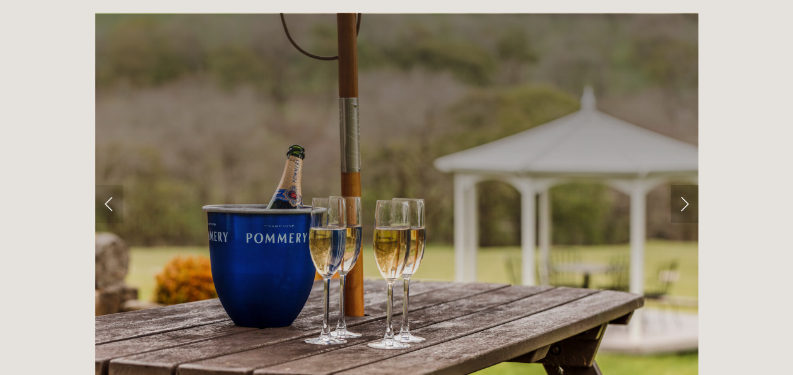
click at [683, 185] on link "Next Slide" at bounding box center [685, 204] width 28 height 38
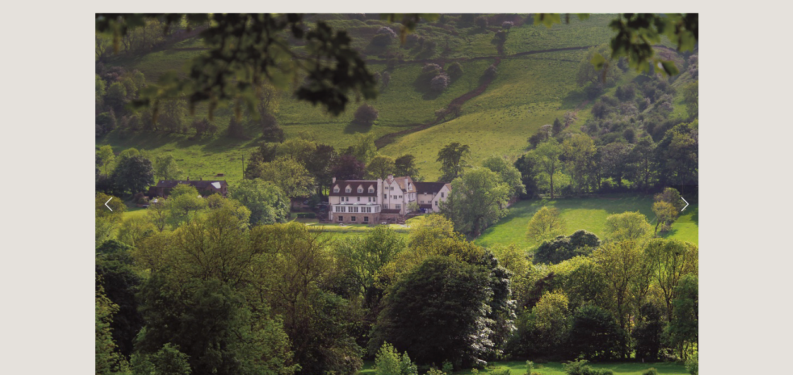
click at [683, 185] on link "Next Slide" at bounding box center [685, 204] width 28 height 38
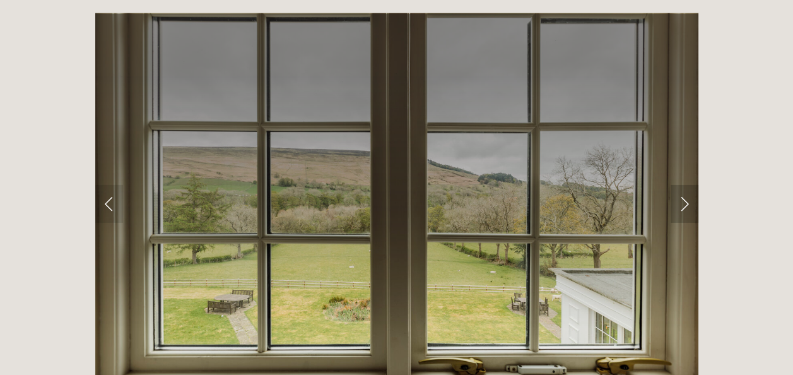
click at [683, 185] on link "Next Slide" at bounding box center [685, 204] width 28 height 38
click at [685, 185] on link "Next Slide" at bounding box center [685, 204] width 28 height 38
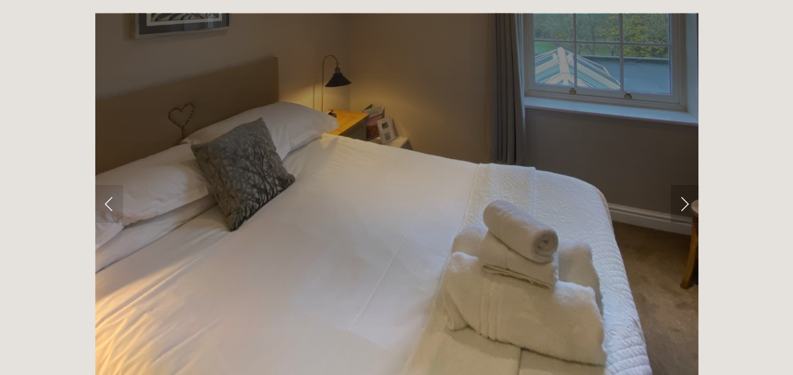
click at [685, 185] on link "Next Slide" at bounding box center [685, 204] width 28 height 38
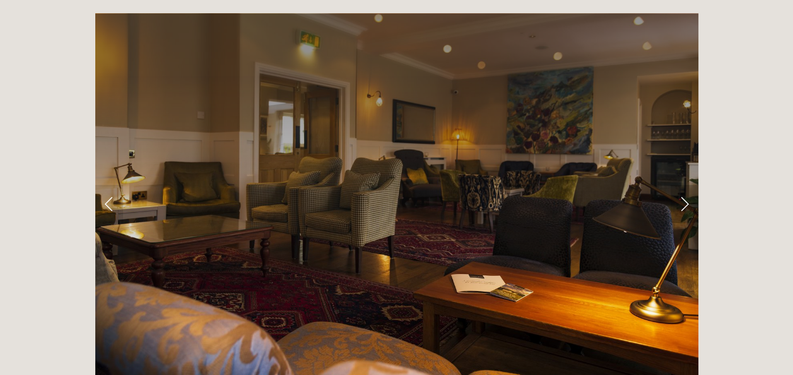
click at [685, 185] on link "Next Slide" at bounding box center [685, 204] width 28 height 38
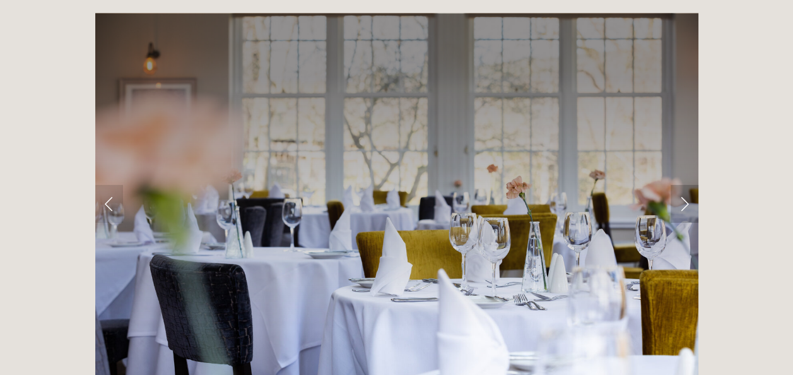
click at [685, 185] on link "Next Slide" at bounding box center [685, 204] width 28 height 38
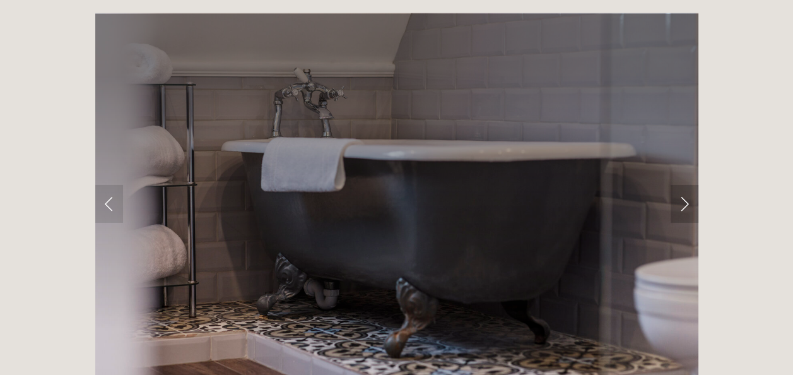
click at [685, 185] on link "Next Slide" at bounding box center [685, 204] width 28 height 38
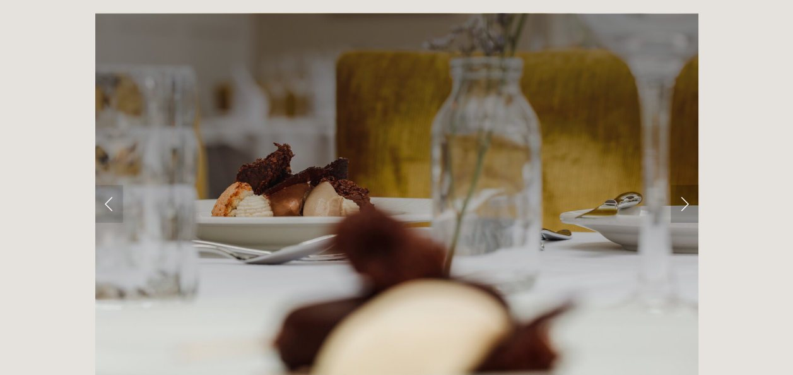
click at [685, 185] on link "Next Slide" at bounding box center [685, 204] width 28 height 38
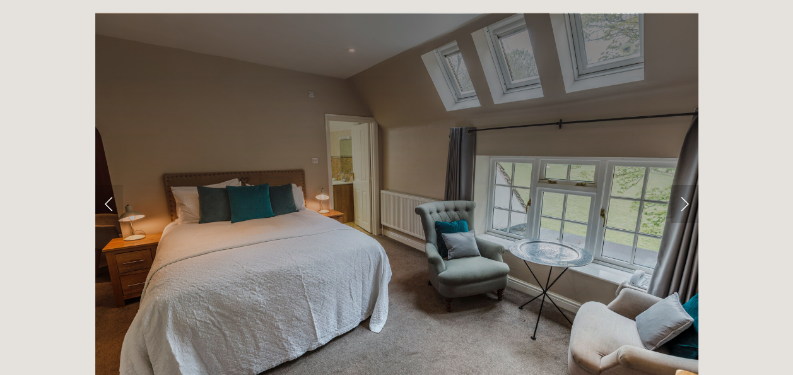
click at [685, 185] on link "Next Slide" at bounding box center [685, 204] width 28 height 38
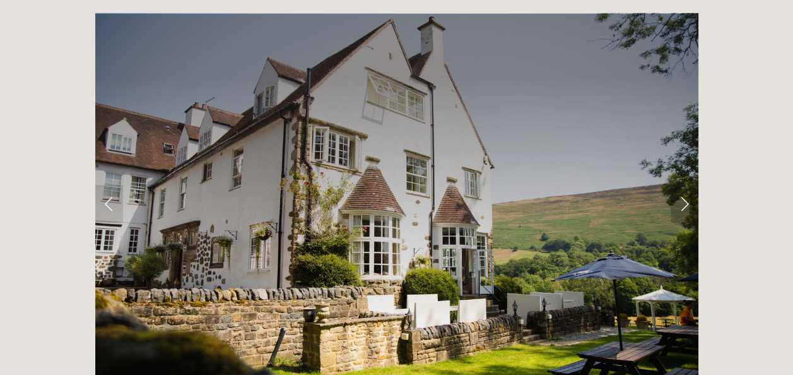
click at [685, 185] on link "Next Slide" at bounding box center [685, 204] width 28 height 38
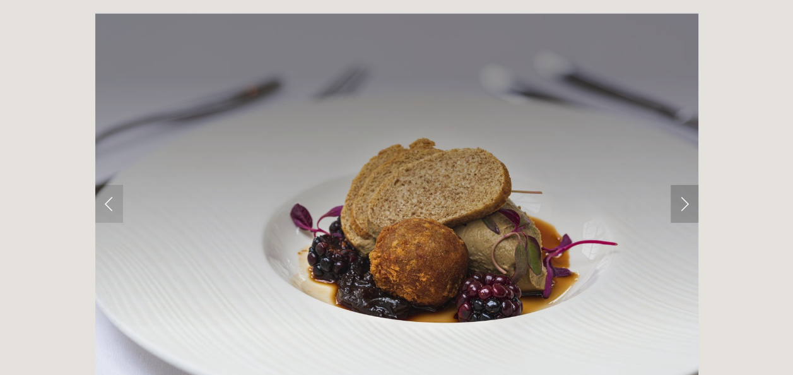
click at [685, 185] on link "Next Slide" at bounding box center [685, 204] width 28 height 38
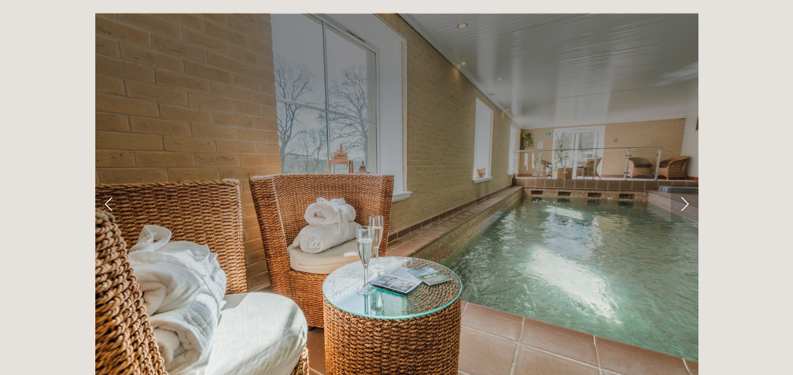
click at [685, 185] on link "Next Slide" at bounding box center [685, 204] width 28 height 38
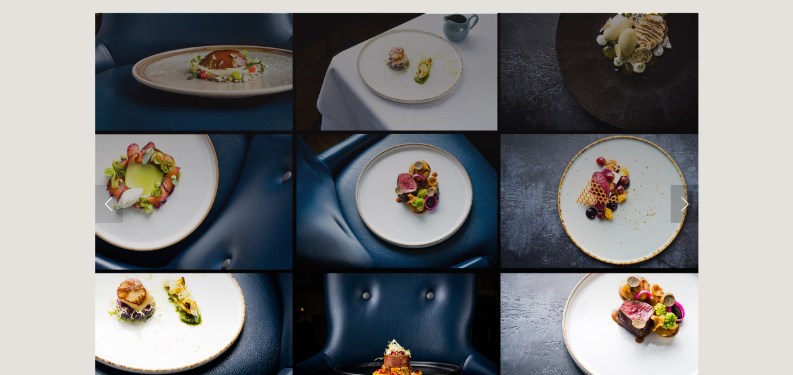
click at [685, 185] on link "Next Slide" at bounding box center [685, 204] width 28 height 38
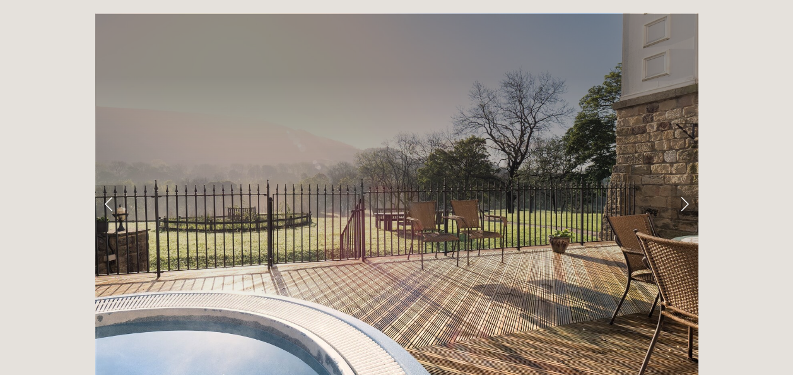
click at [683, 185] on link "Next Slide" at bounding box center [685, 204] width 28 height 38
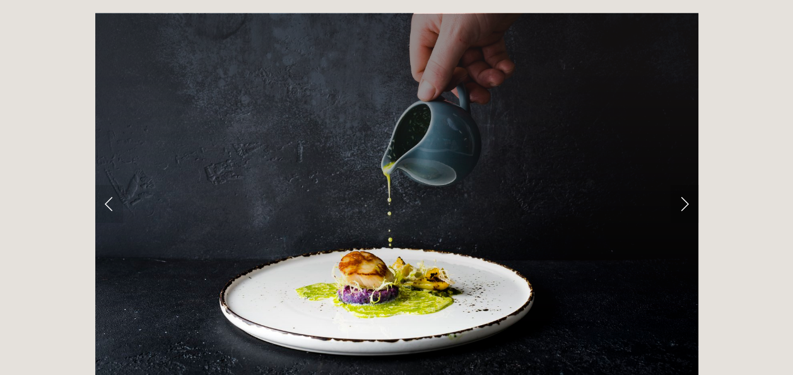
click at [683, 185] on link "Next Slide" at bounding box center [685, 204] width 28 height 38
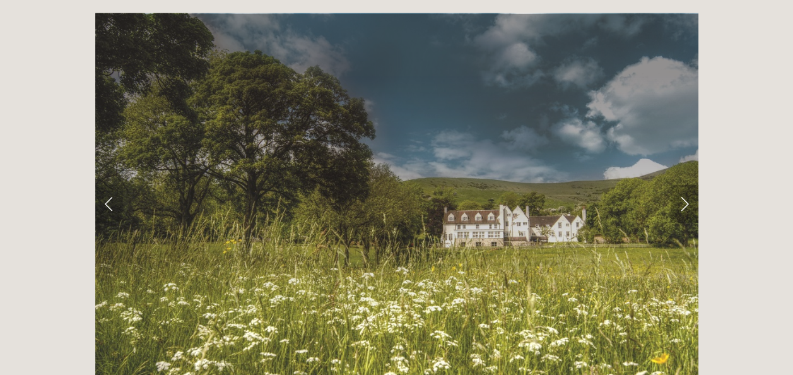
click at [685, 185] on link "Next Slide" at bounding box center [685, 204] width 28 height 38
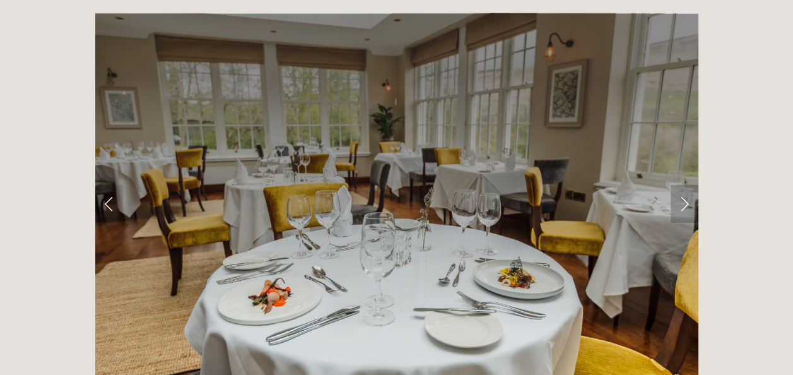
click at [685, 185] on link "Next Slide" at bounding box center [685, 204] width 28 height 38
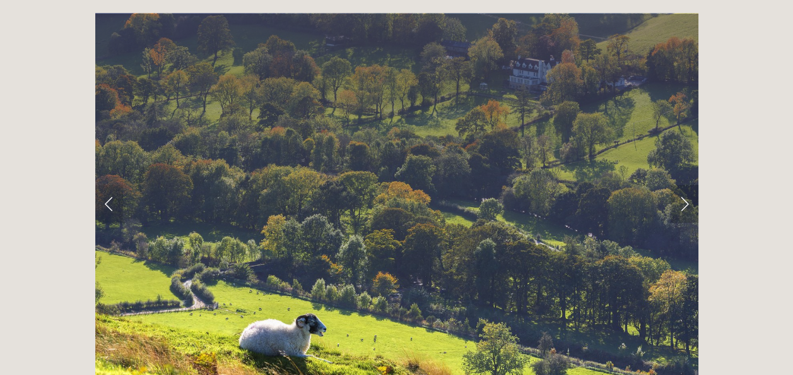
click at [685, 185] on link "Next Slide" at bounding box center [685, 204] width 28 height 38
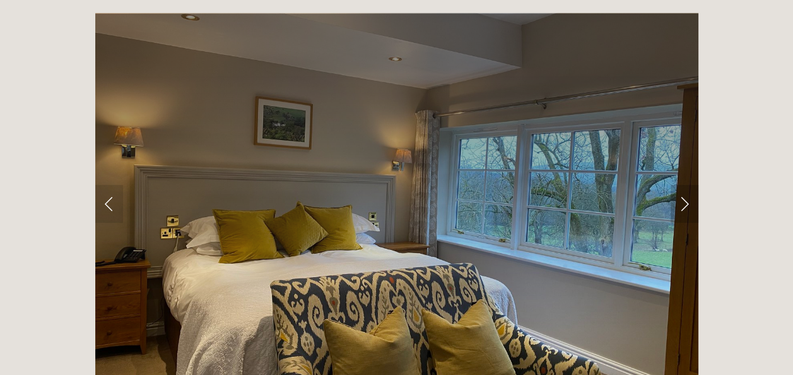
click at [685, 185] on link "Next Slide" at bounding box center [685, 204] width 28 height 38
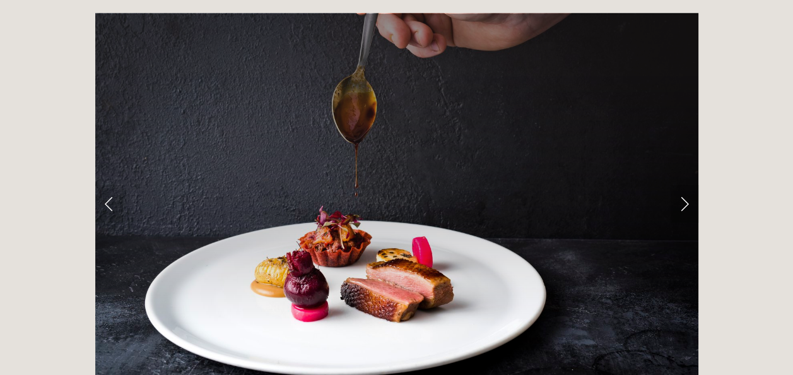
click at [685, 185] on link "Next Slide" at bounding box center [685, 204] width 28 height 38
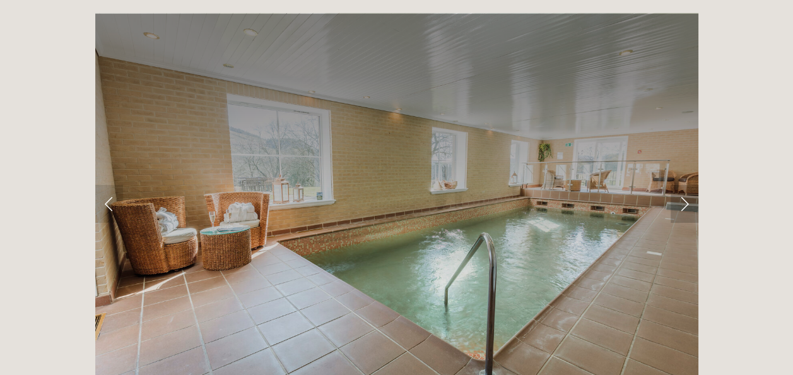
click at [685, 185] on link "Next Slide" at bounding box center [685, 204] width 28 height 38
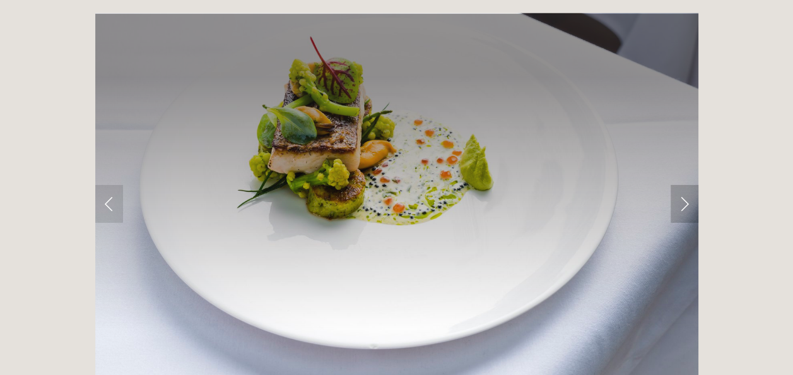
click at [685, 185] on link "Next Slide" at bounding box center [685, 204] width 28 height 38
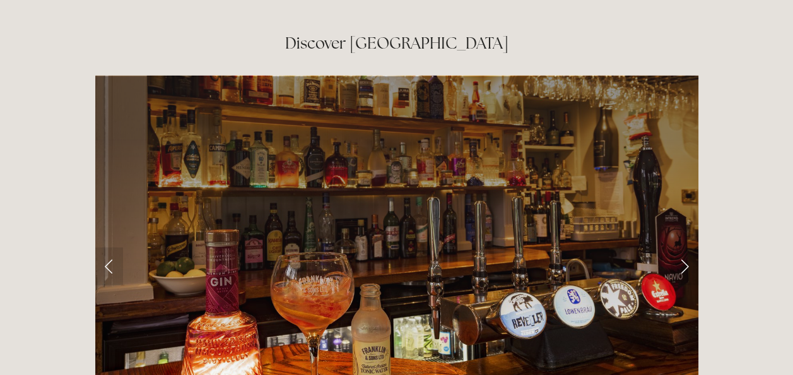
scroll to position [1971, 0]
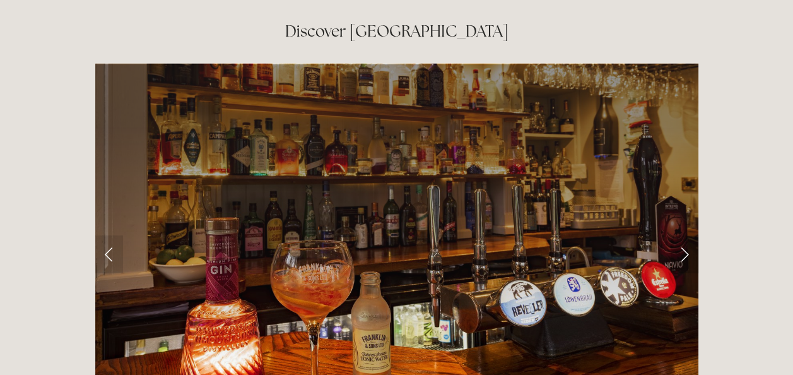
click at [684, 235] on link "Next Slide" at bounding box center [685, 254] width 28 height 38
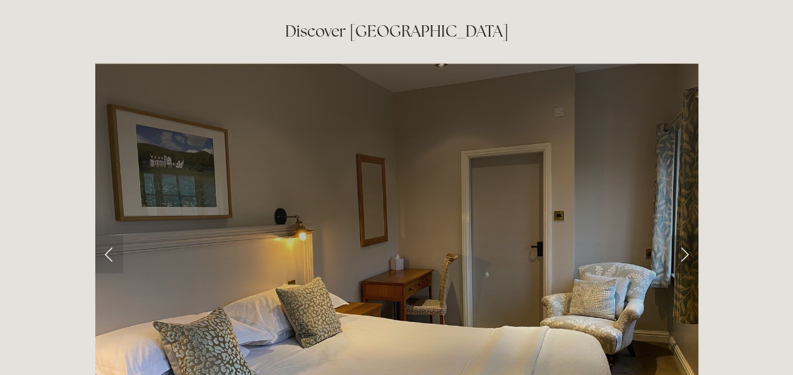
click at [684, 235] on link "Next Slide" at bounding box center [685, 254] width 28 height 38
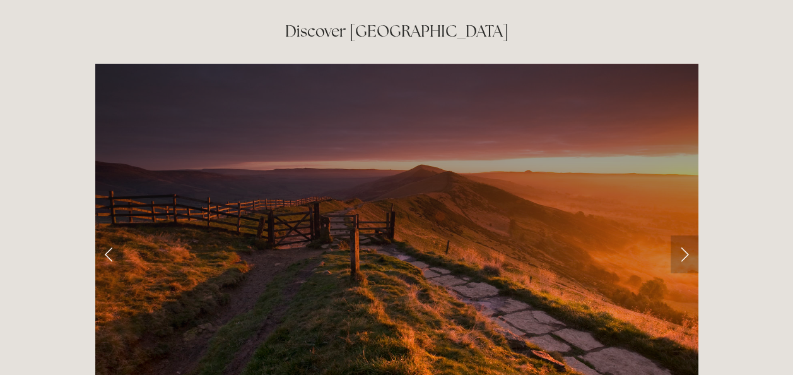
click at [684, 235] on link "Next Slide" at bounding box center [685, 254] width 28 height 38
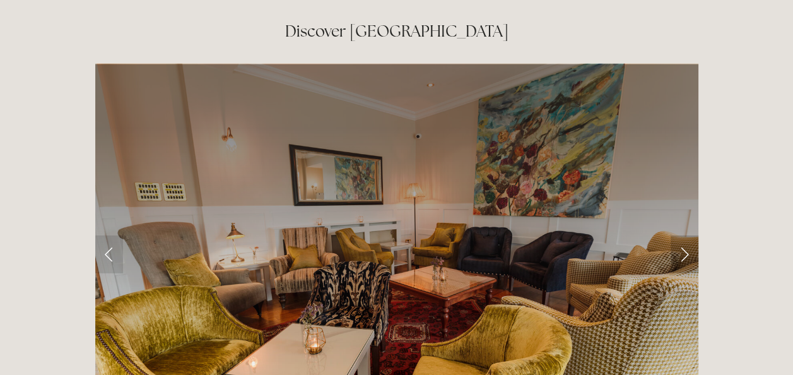
click at [684, 235] on link "Next Slide" at bounding box center [685, 254] width 28 height 38
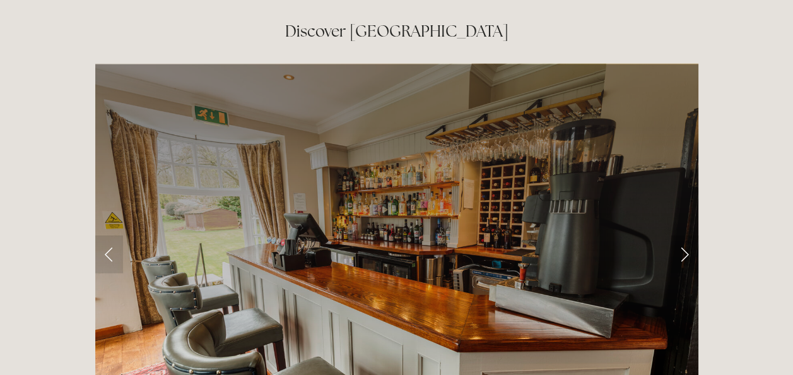
click at [684, 235] on link "Next Slide" at bounding box center [685, 254] width 28 height 38
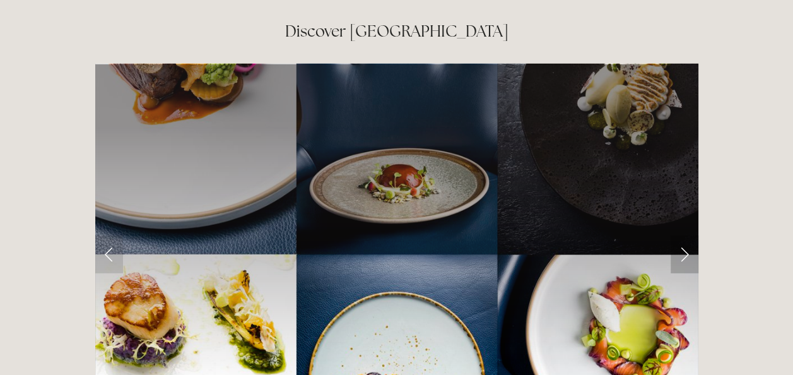
click at [684, 235] on link "Next Slide" at bounding box center [685, 254] width 28 height 38
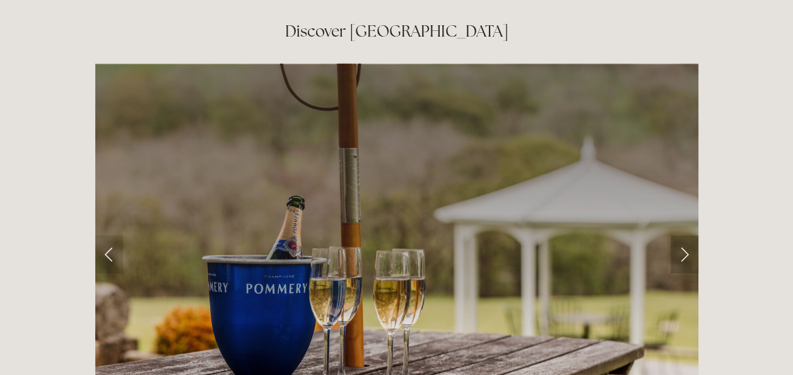
click at [684, 235] on link "Next Slide" at bounding box center [685, 254] width 28 height 38
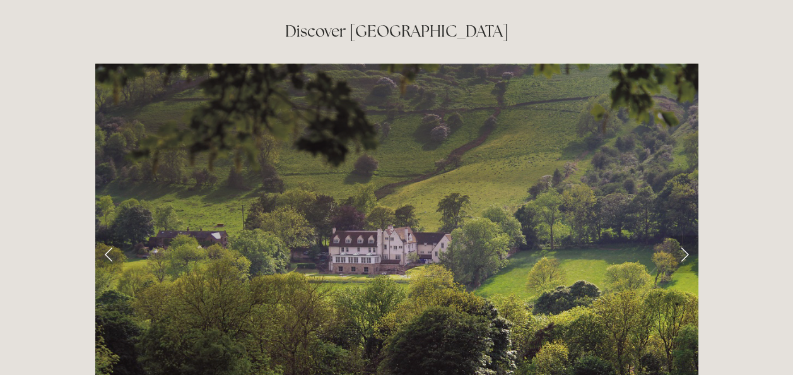
click at [684, 235] on link "Next Slide" at bounding box center [685, 254] width 28 height 38
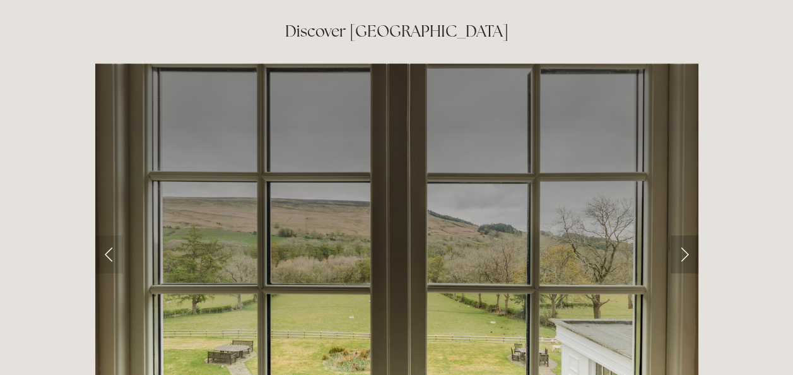
click at [684, 235] on link "Next Slide" at bounding box center [685, 254] width 28 height 38
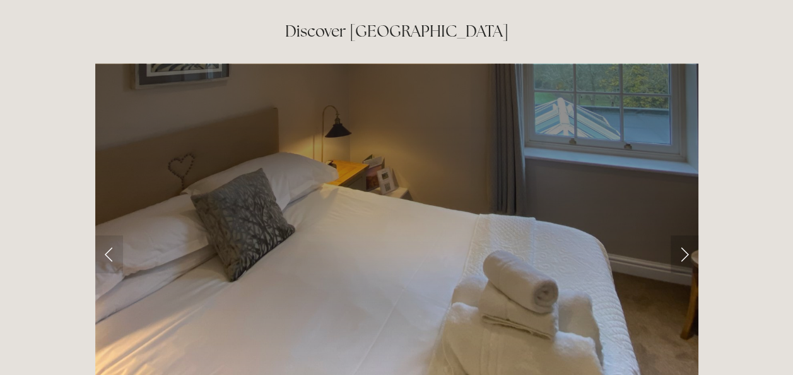
click at [684, 235] on link "Next Slide" at bounding box center [685, 254] width 28 height 38
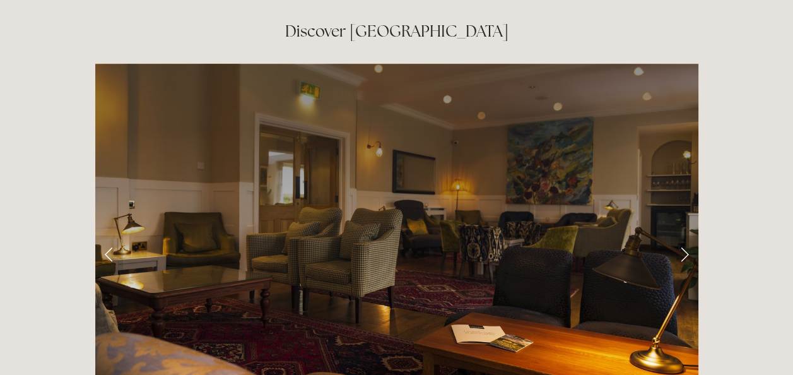
click at [684, 235] on link "Next Slide" at bounding box center [685, 254] width 28 height 38
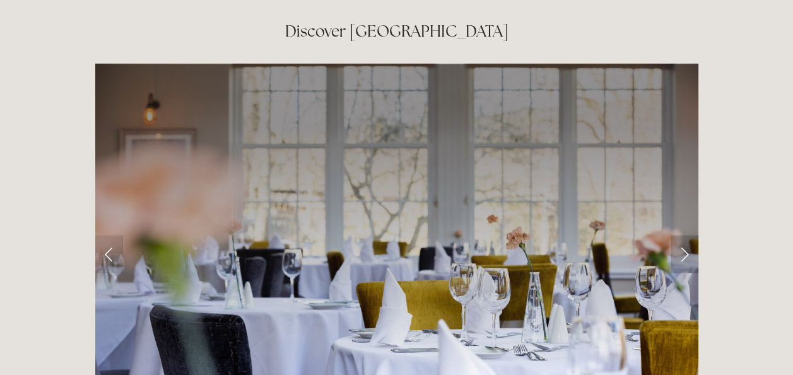
click at [684, 235] on link "Next Slide" at bounding box center [685, 254] width 28 height 38
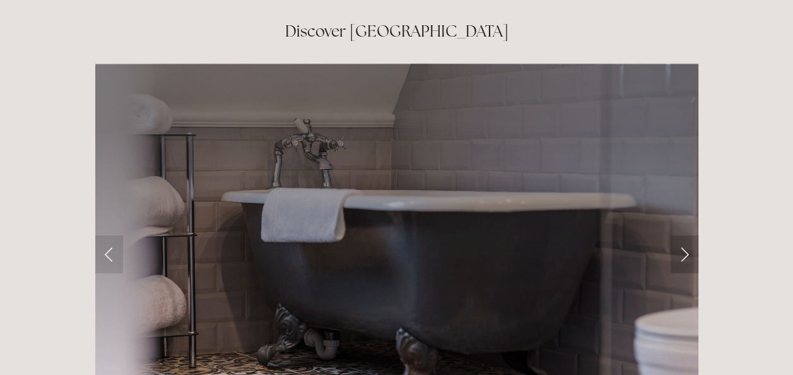
click at [684, 235] on link "Next Slide" at bounding box center [685, 254] width 28 height 38
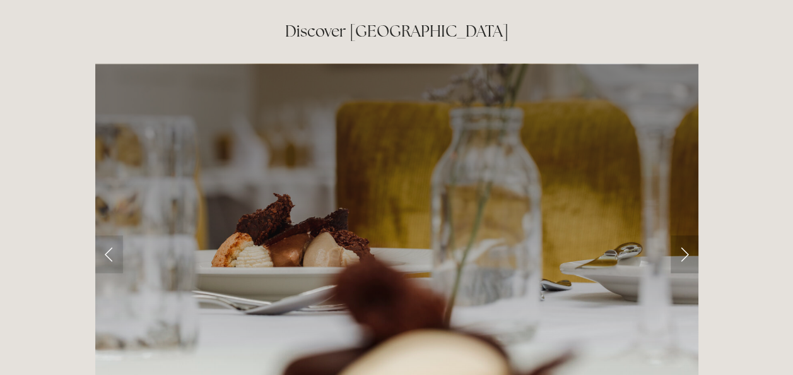
click at [684, 235] on link "Next Slide" at bounding box center [685, 254] width 28 height 38
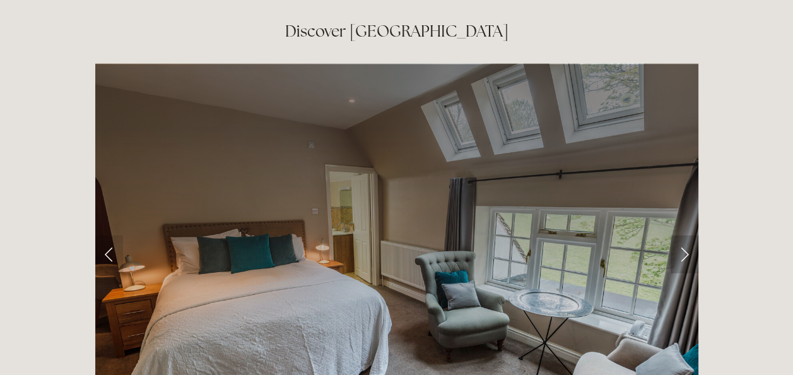
click at [684, 235] on link "Next Slide" at bounding box center [685, 254] width 28 height 38
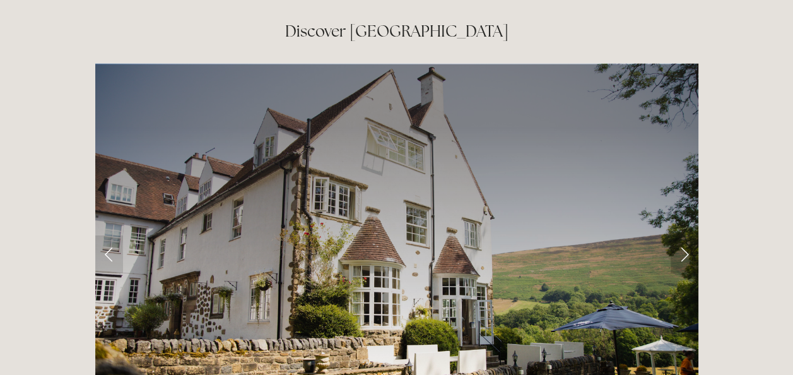
click at [684, 235] on link "Next Slide" at bounding box center [685, 254] width 28 height 38
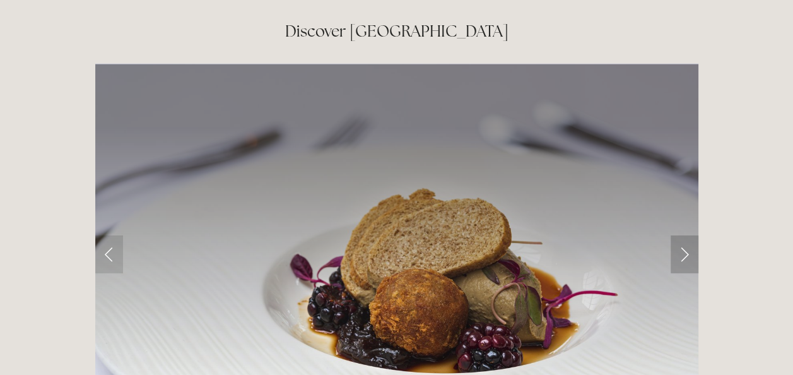
click at [684, 235] on link "Next Slide" at bounding box center [685, 254] width 28 height 38
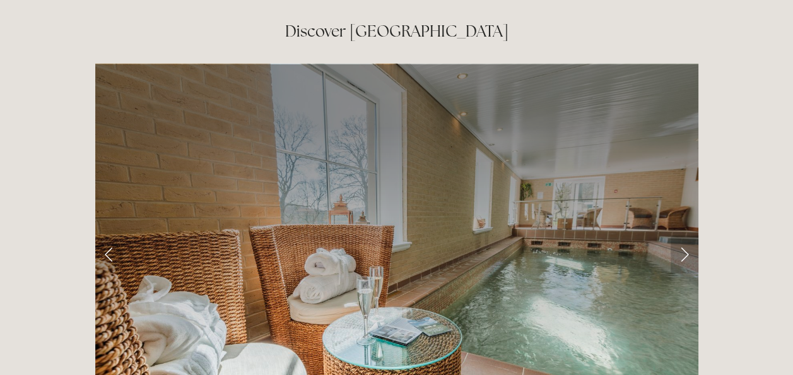
click at [684, 235] on link "Next Slide" at bounding box center [685, 254] width 28 height 38
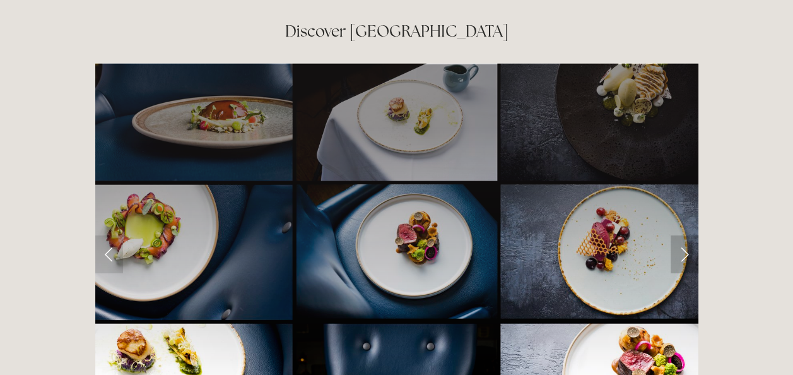
click at [684, 235] on link "Next Slide" at bounding box center [685, 254] width 28 height 38
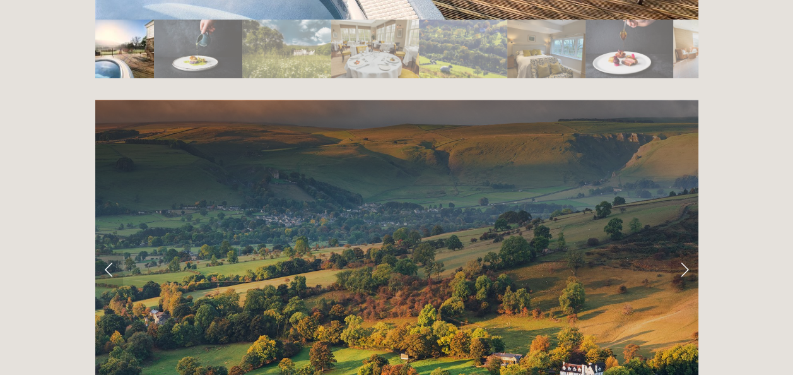
scroll to position [2381, 0]
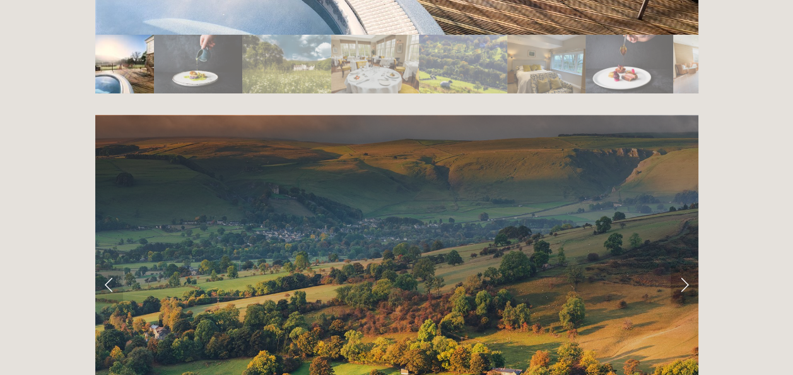
click at [685, 266] on link "Next Slide" at bounding box center [685, 285] width 28 height 38
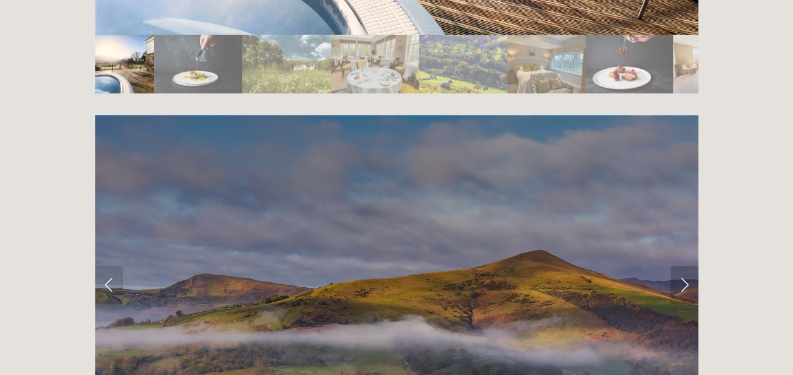
click at [685, 266] on link "Next Slide" at bounding box center [685, 285] width 28 height 38
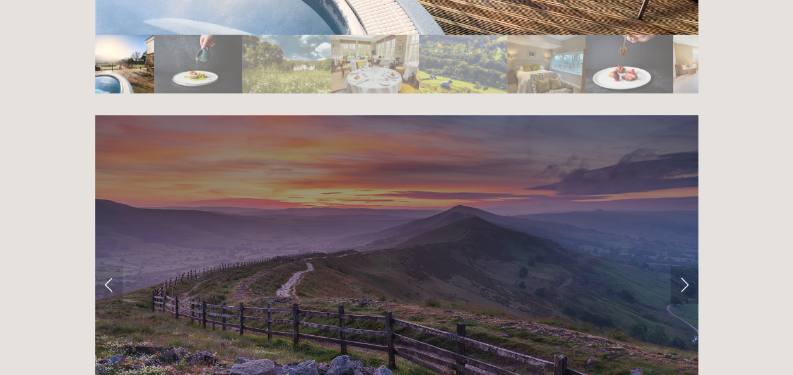
click at [685, 266] on link "Next Slide" at bounding box center [685, 285] width 28 height 38
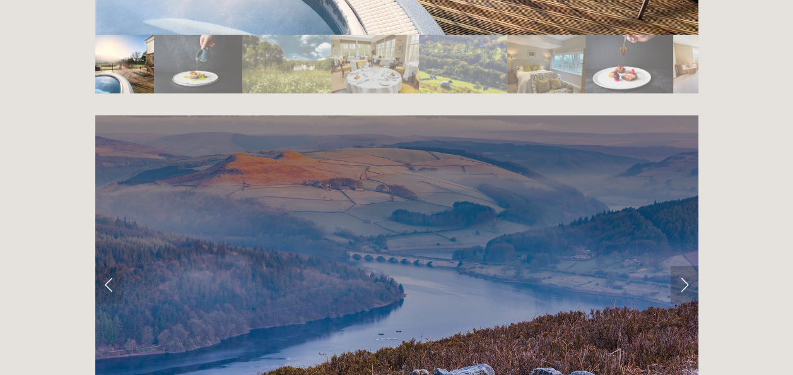
click at [685, 266] on link "Next Slide" at bounding box center [685, 285] width 28 height 38
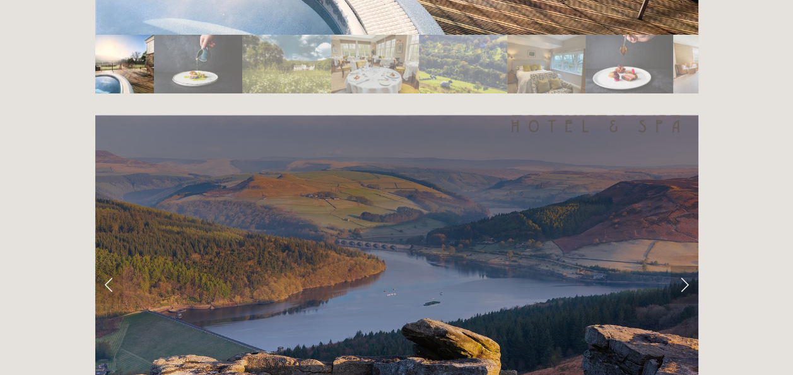
click at [685, 266] on link "Next Slide" at bounding box center [685, 285] width 28 height 38
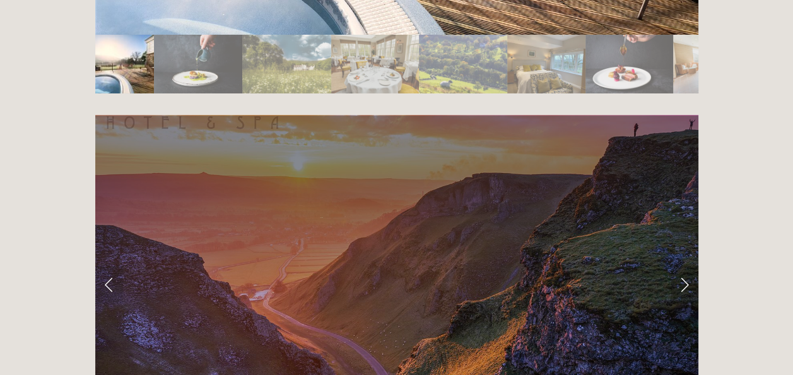
click at [685, 266] on link "Next Slide" at bounding box center [685, 285] width 28 height 38
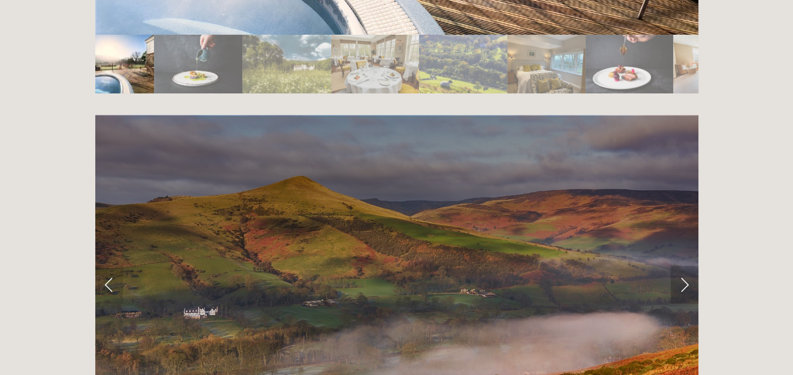
click at [685, 266] on link "Next Slide" at bounding box center [685, 285] width 28 height 38
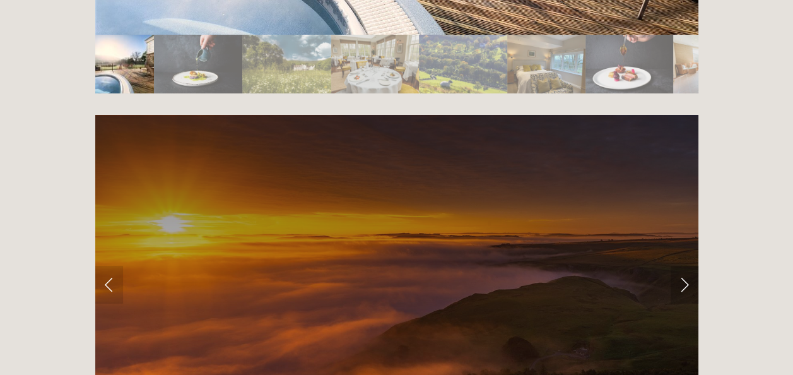
click at [685, 266] on link "Next Slide" at bounding box center [685, 285] width 28 height 38
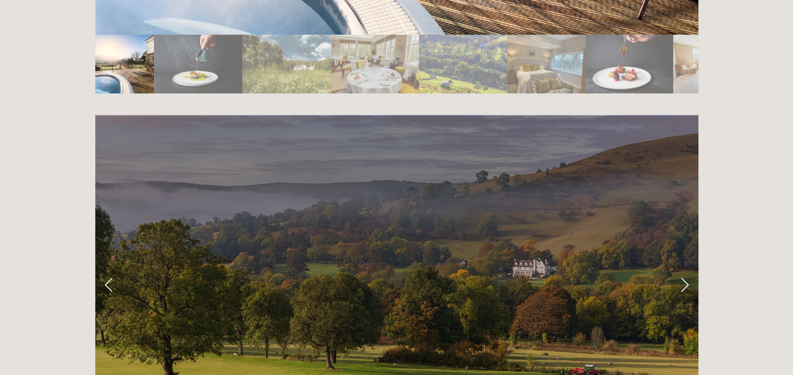
click at [685, 266] on link "Next Slide" at bounding box center [685, 285] width 28 height 38
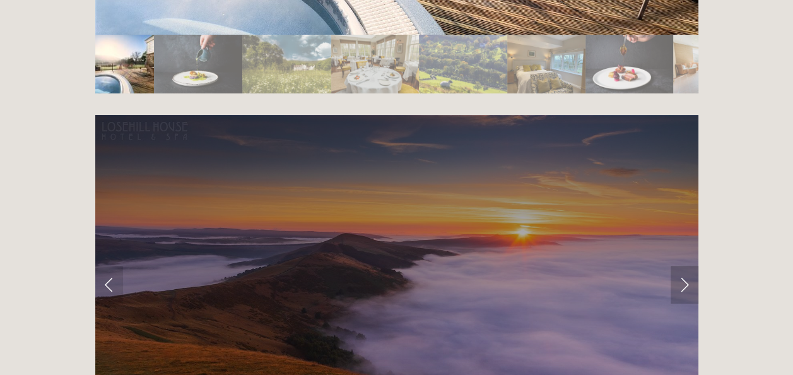
click at [685, 266] on link "Next Slide" at bounding box center [685, 285] width 28 height 38
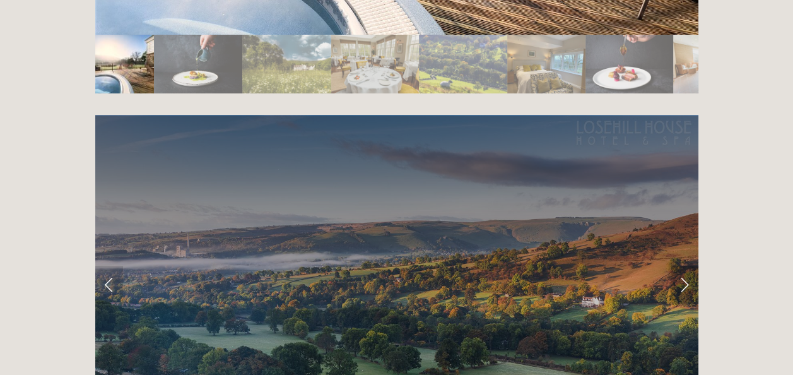
click at [685, 266] on link "Next Slide" at bounding box center [685, 285] width 28 height 38
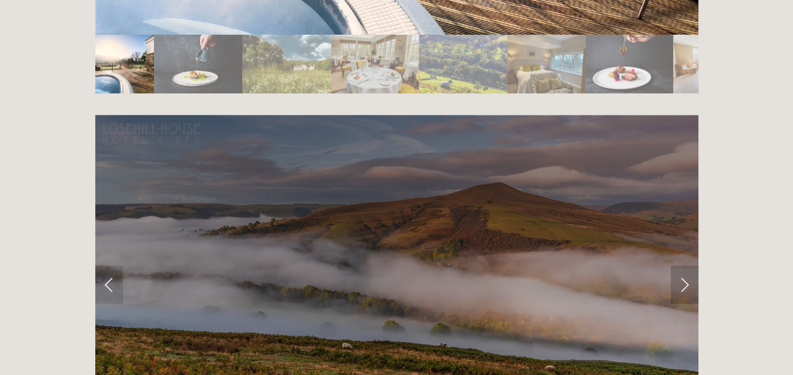
click at [685, 266] on link "Next Slide" at bounding box center [685, 285] width 28 height 38
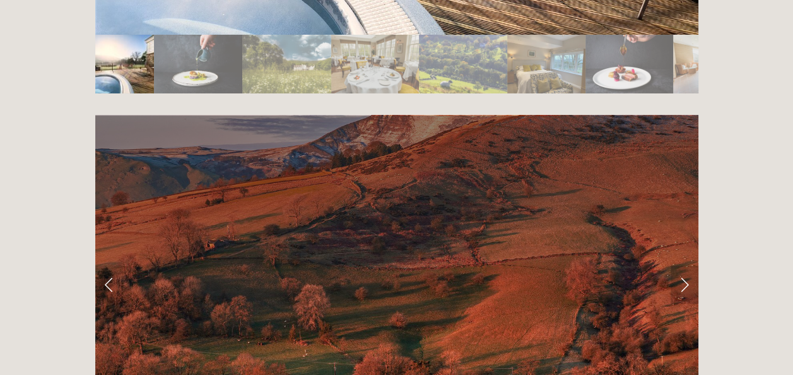
click at [685, 266] on link "Next Slide" at bounding box center [685, 285] width 28 height 38
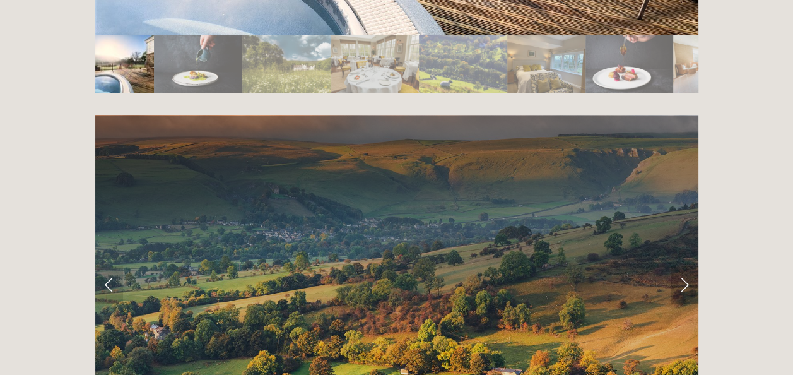
click at [685, 266] on link "Next Slide" at bounding box center [685, 285] width 28 height 38
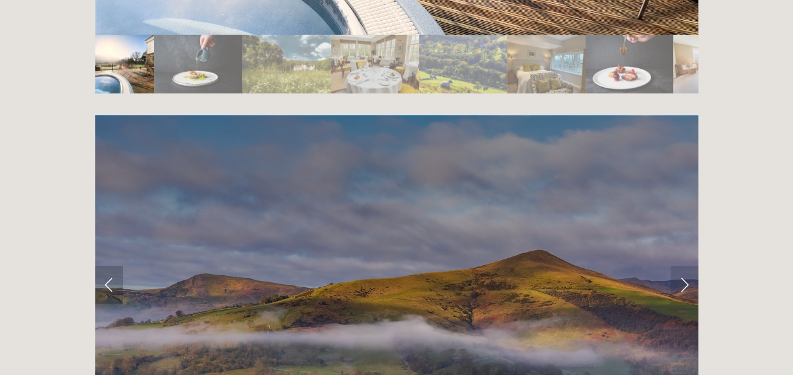
click at [109, 266] on link "Previous Slide" at bounding box center [109, 285] width 28 height 38
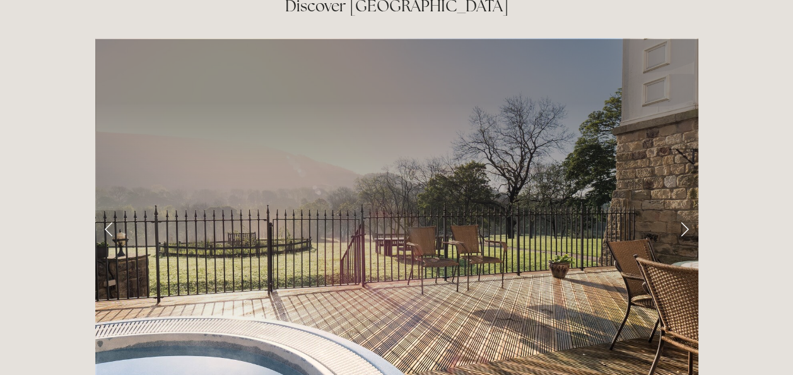
scroll to position [1976, 0]
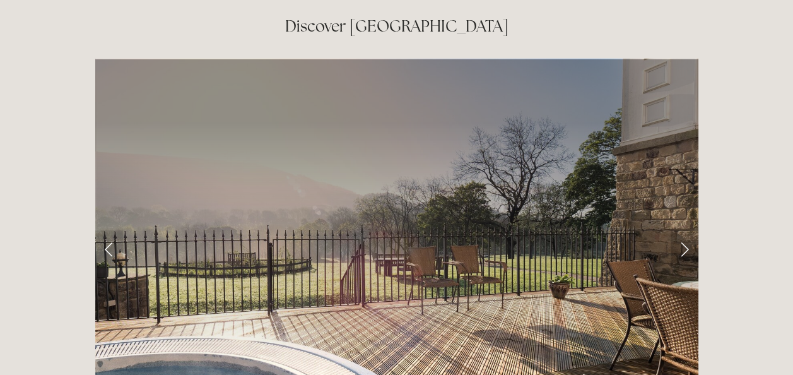
click at [685, 230] on link "Next Slide" at bounding box center [685, 249] width 28 height 38
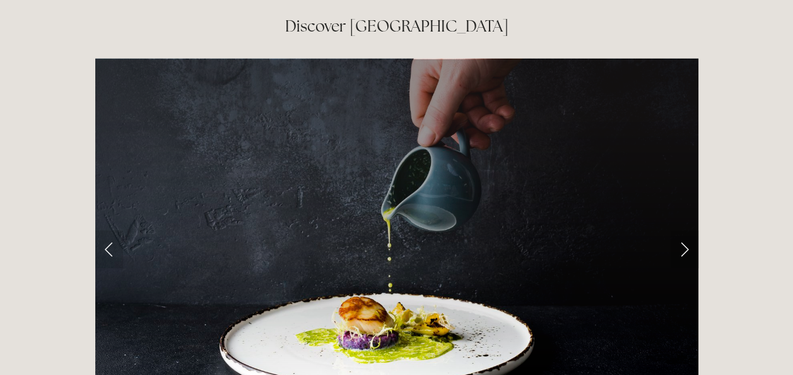
click at [685, 230] on link "Next Slide" at bounding box center [685, 249] width 28 height 38
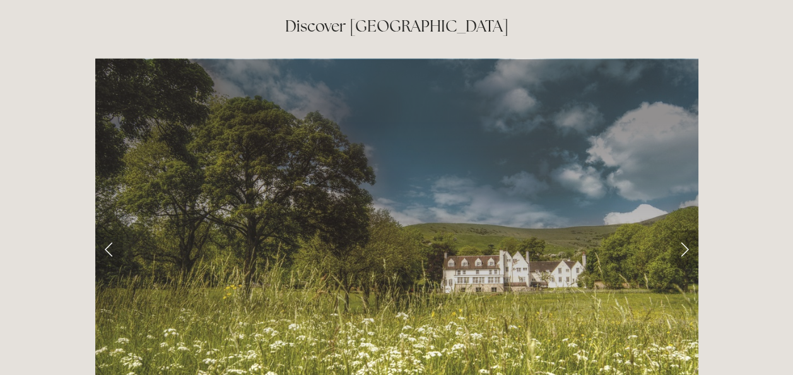
click at [685, 230] on link "Next Slide" at bounding box center [685, 249] width 28 height 38
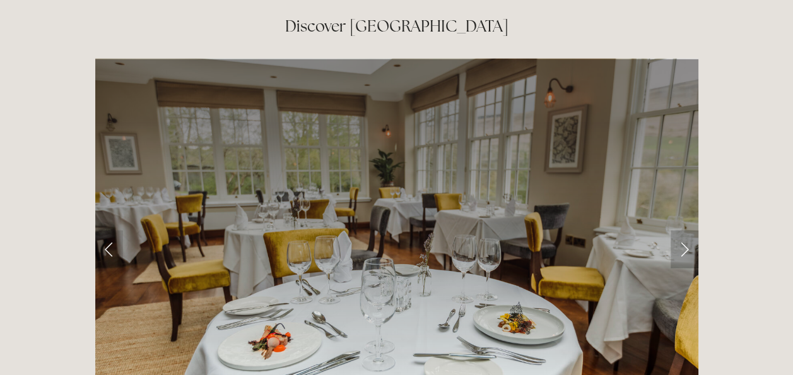
click at [685, 230] on link "Next Slide" at bounding box center [685, 249] width 28 height 38
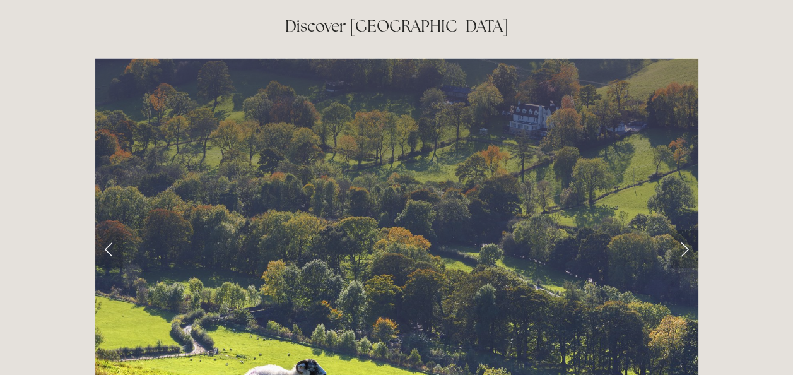
click at [685, 230] on link "Next Slide" at bounding box center [685, 249] width 28 height 38
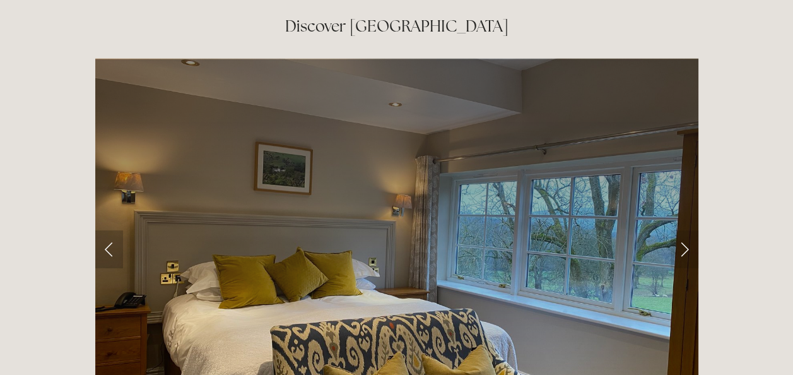
click at [107, 230] on link "Previous Slide" at bounding box center [109, 249] width 28 height 38
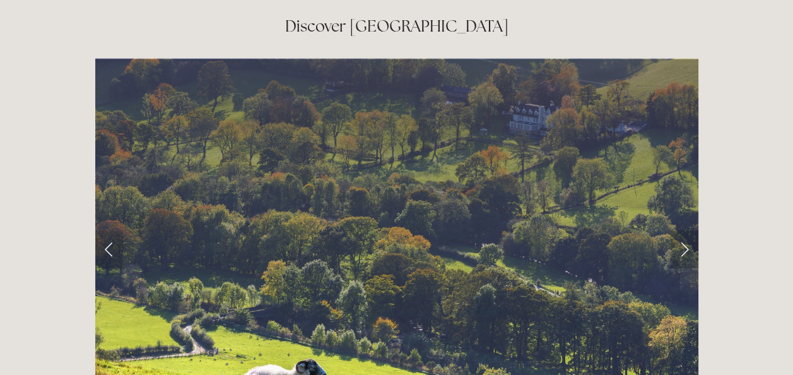
click at [679, 230] on link "Next Slide" at bounding box center [685, 249] width 28 height 38
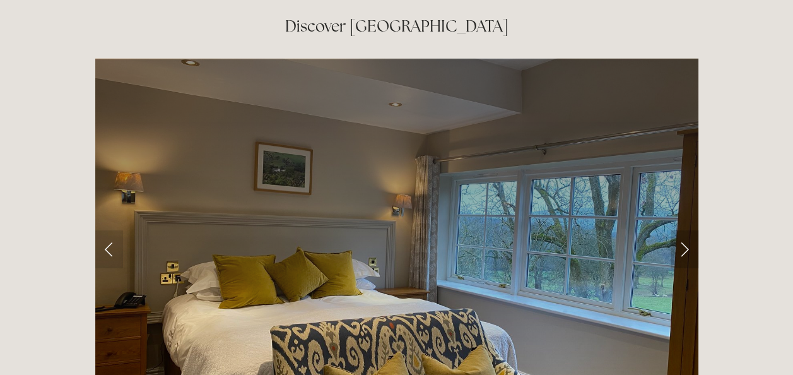
click at [679, 230] on link "Next Slide" at bounding box center [685, 249] width 28 height 38
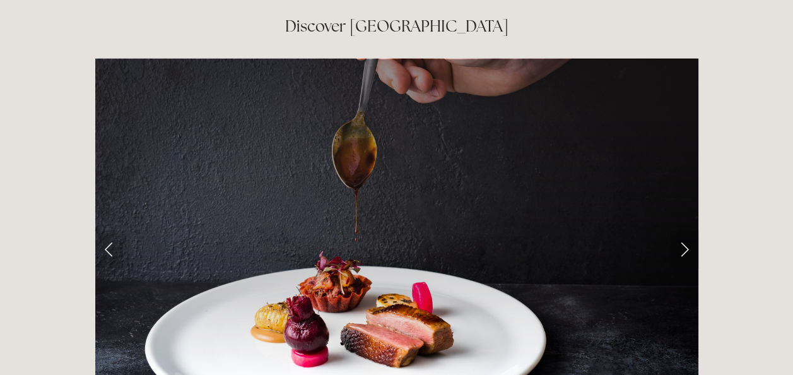
click at [679, 230] on link "Next Slide" at bounding box center [685, 249] width 28 height 38
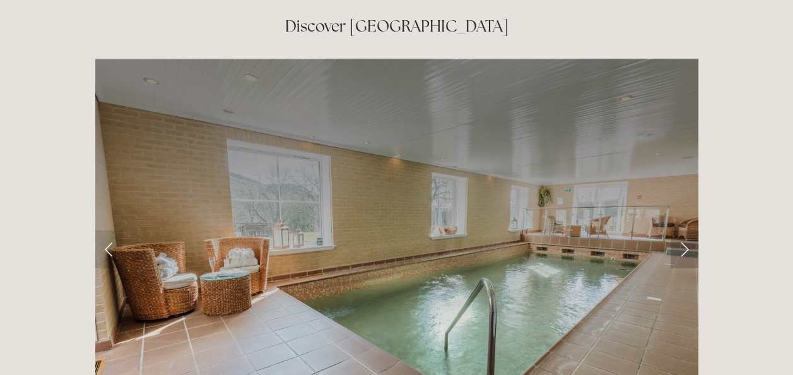
click at [679, 230] on link "Next Slide" at bounding box center [685, 249] width 28 height 38
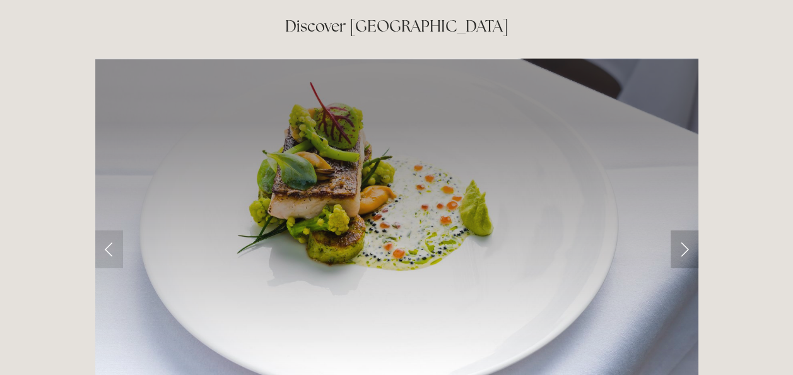
click at [679, 230] on link "Next Slide" at bounding box center [685, 249] width 28 height 38
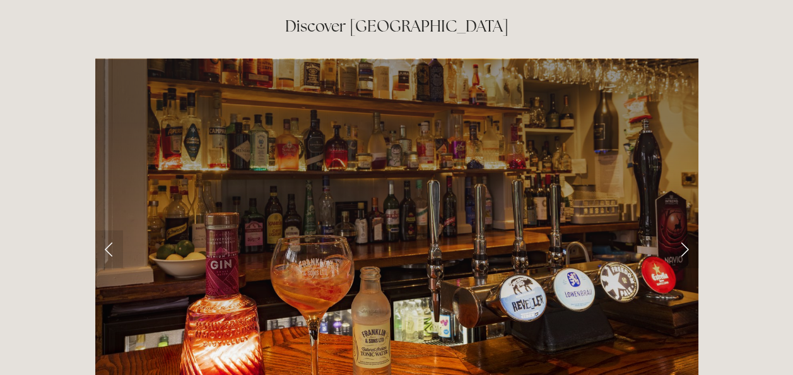
click at [684, 230] on link "Next Slide" at bounding box center [685, 249] width 28 height 38
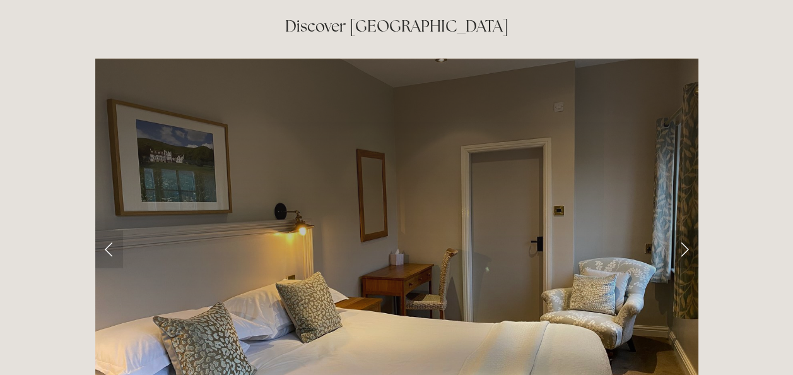
click at [684, 230] on link "Next Slide" at bounding box center [685, 249] width 28 height 38
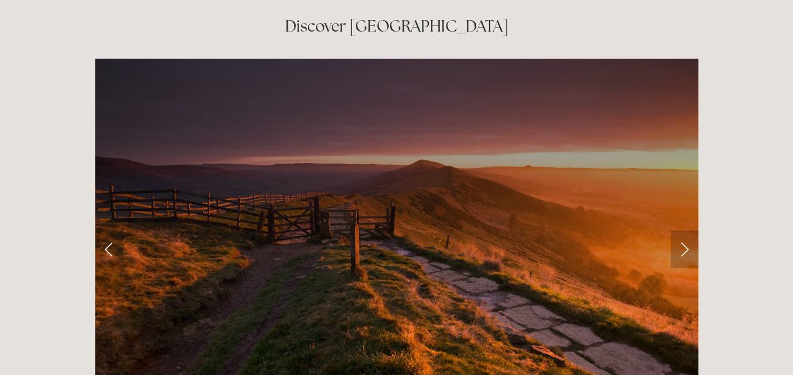
click at [684, 230] on link "Next Slide" at bounding box center [685, 249] width 28 height 38
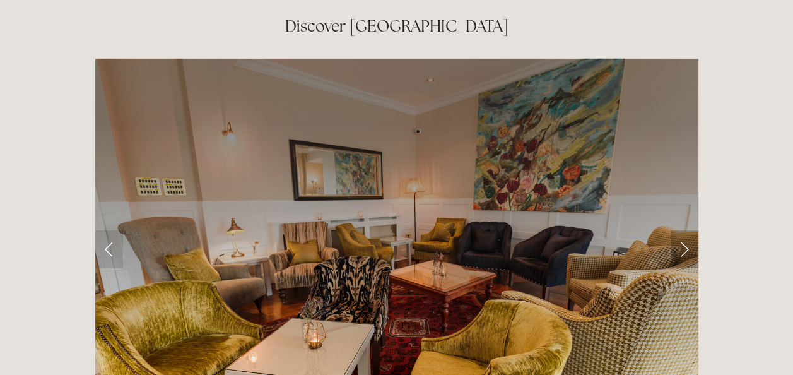
click at [684, 230] on link "Next Slide" at bounding box center [685, 249] width 28 height 38
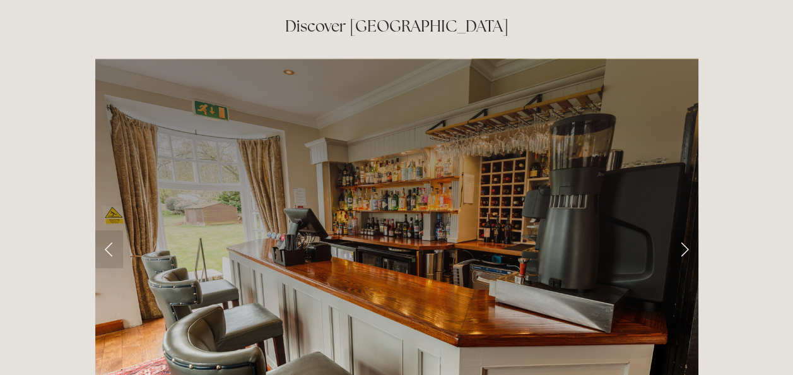
click at [684, 230] on link "Next Slide" at bounding box center [685, 249] width 28 height 38
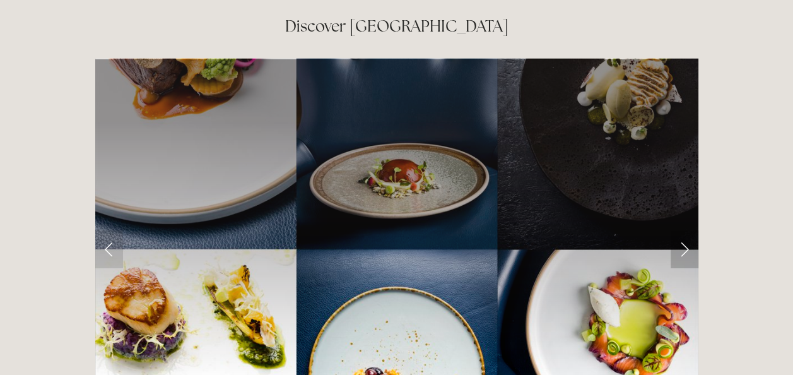
click at [684, 230] on link "Next Slide" at bounding box center [685, 249] width 28 height 38
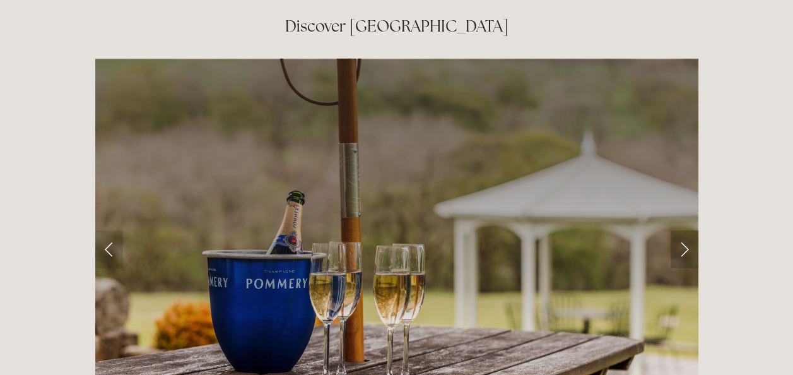
click at [684, 230] on link "Next Slide" at bounding box center [685, 249] width 28 height 38
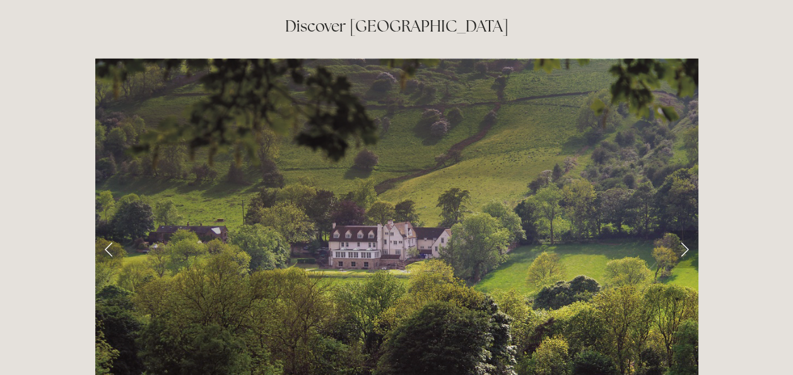
click at [684, 230] on link "Next Slide" at bounding box center [685, 249] width 28 height 38
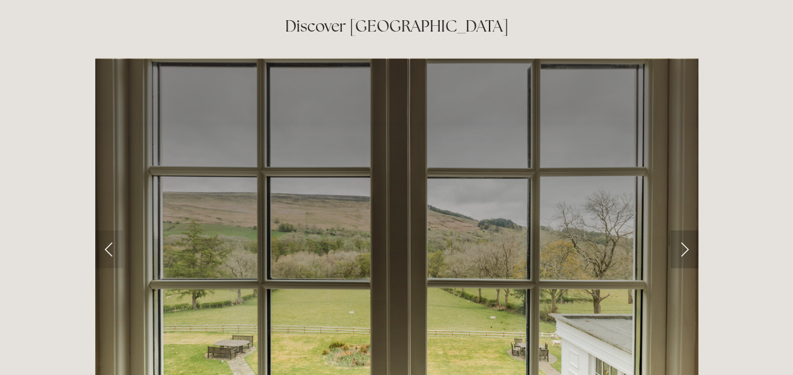
click at [684, 230] on link "Next Slide" at bounding box center [685, 249] width 28 height 38
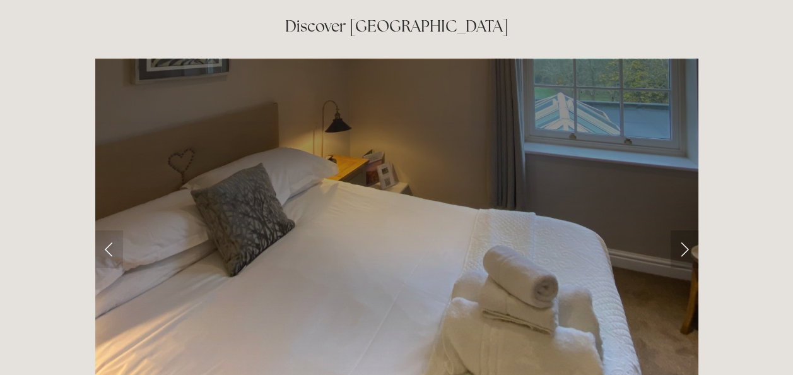
click at [684, 230] on link "Next Slide" at bounding box center [685, 249] width 28 height 38
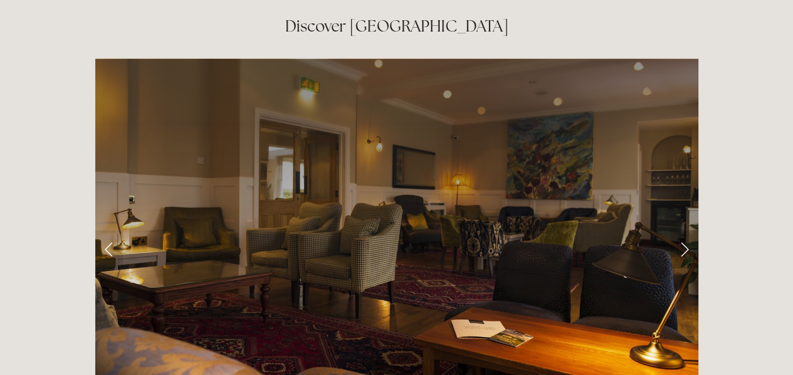
click at [684, 230] on link "Next Slide" at bounding box center [685, 249] width 28 height 38
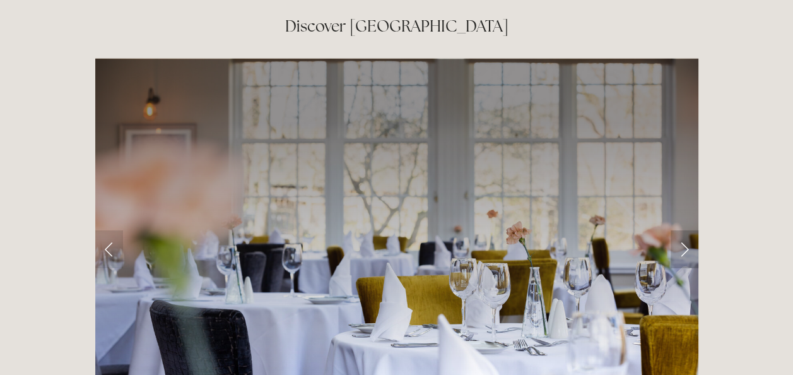
click at [684, 230] on link "Next Slide" at bounding box center [685, 249] width 28 height 38
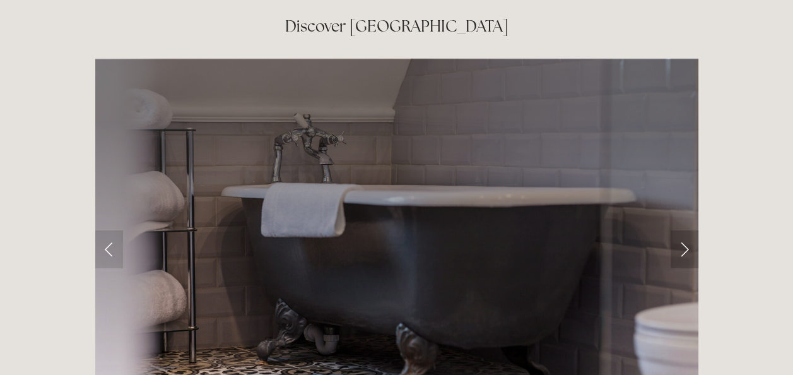
click at [684, 230] on link "Next Slide" at bounding box center [685, 249] width 28 height 38
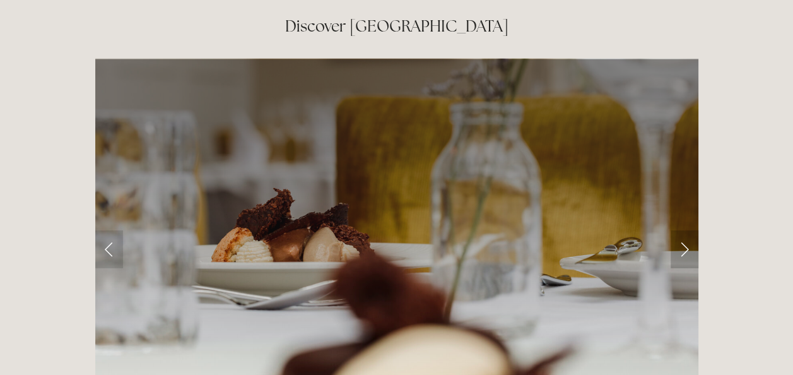
click at [684, 230] on link "Next Slide" at bounding box center [685, 249] width 28 height 38
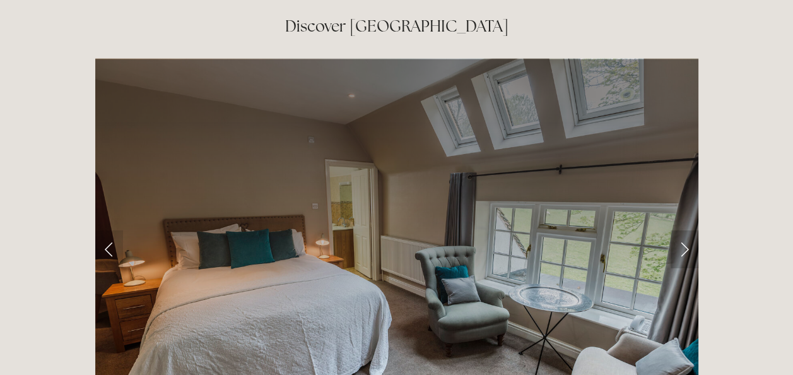
click at [684, 230] on link "Next Slide" at bounding box center [685, 249] width 28 height 38
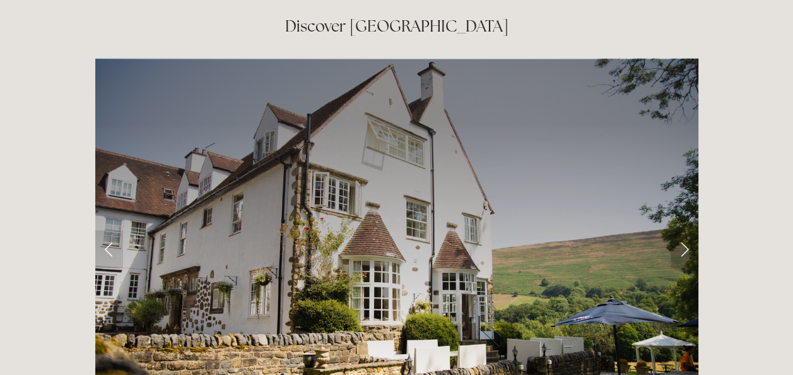
click at [684, 230] on link "Next Slide" at bounding box center [685, 249] width 28 height 38
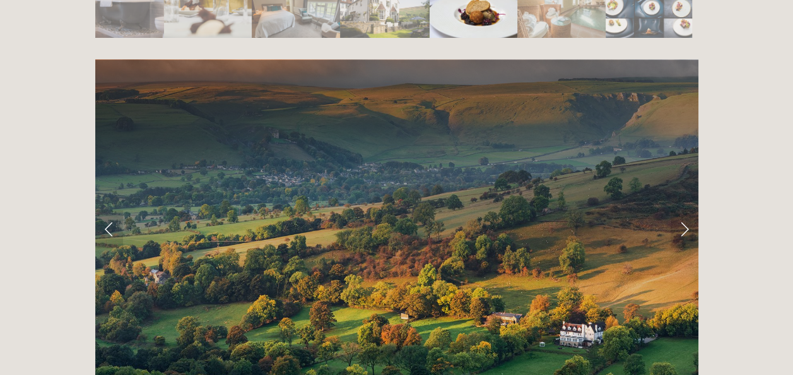
scroll to position [2447, 0]
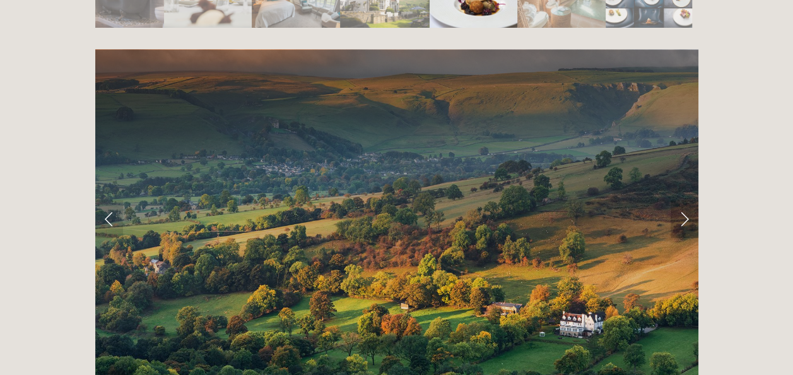
click at [684, 200] on link "Next Slide" at bounding box center [685, 219] width 28 height 38
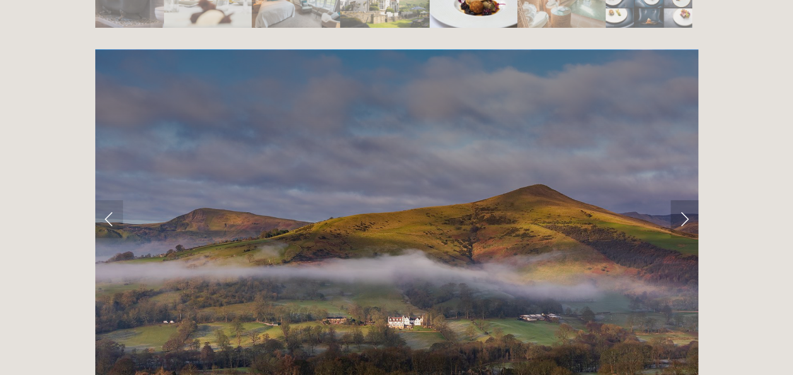
click at [684, 200] on link "Next Slide" at bounding box center [685, 219] width 28 height 38
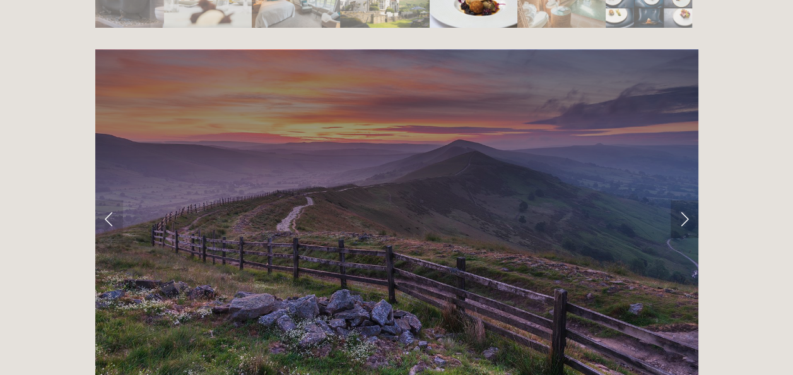
click at [684, 200] on link "Next Slide" at bounding box center [685, 219] width 28 height 38
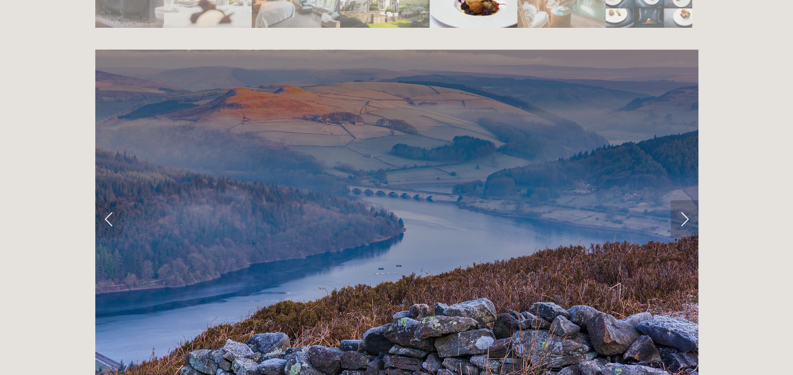
click at [684, 200] on link "Next Slide" at bounding box center [685, 219] width 28 height 38
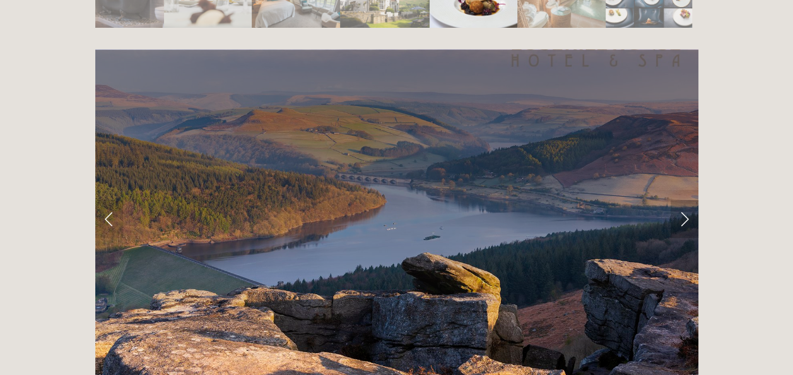
click at [684, 200] on link "Next Slide" at bounding box center [685, 219] width 28 height 38
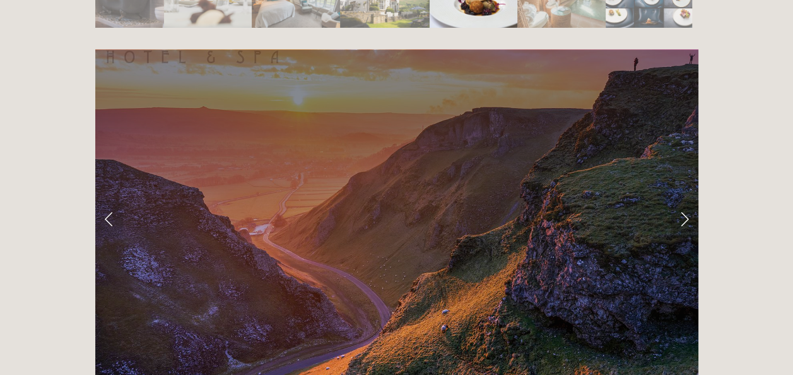
click at [684, 200] on link "Next Slide" at bounding box center [685, 219] width 28 height 38
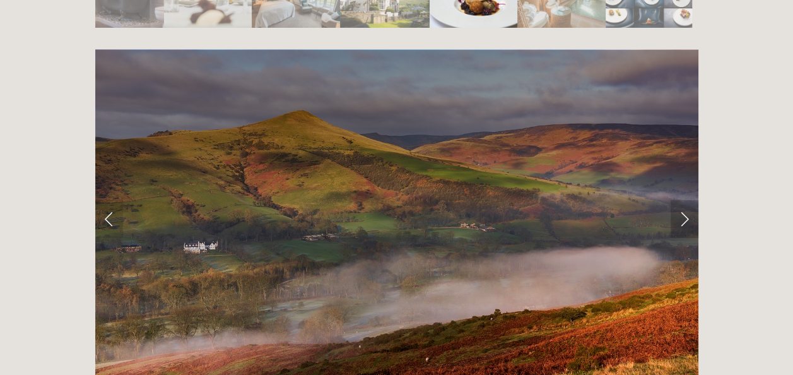
click at [684, 200] on link "Next Slide" at bounding box center [685, 219] width 28 height 38
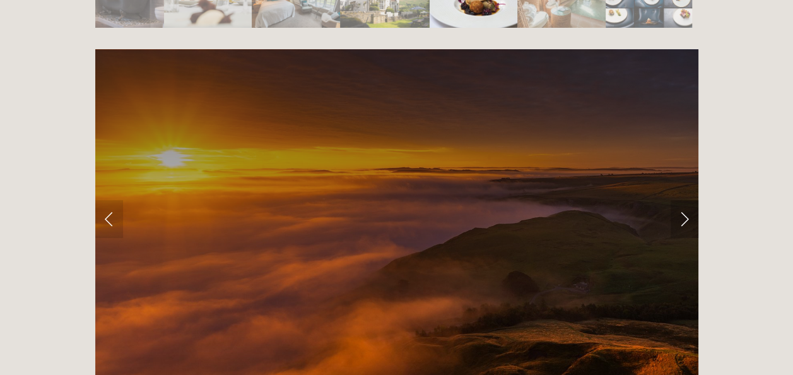
click at [684, 200] on link "Next Slide" at bounding box center [685, 219] width 28 height 38
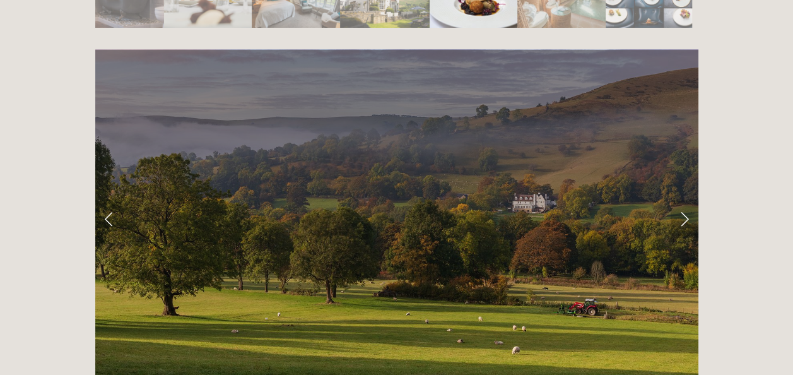
click at [684, 200] on link "Next Slide" at bounding box center [685, 219] width 28 height 38
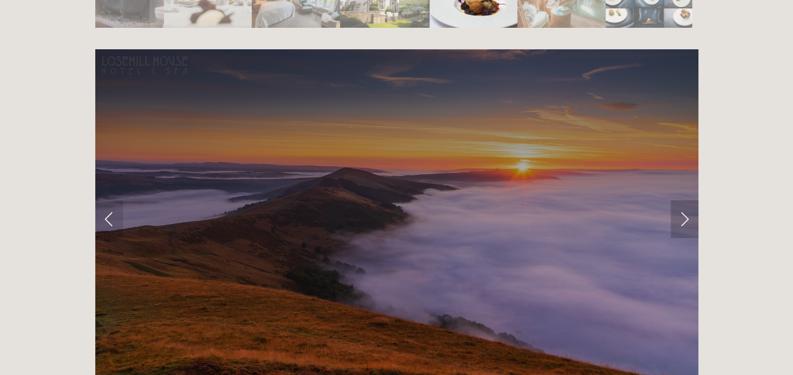
click at [684, 200] on link "Next Slide" at bounding box center [685, 219] width 28 height 38
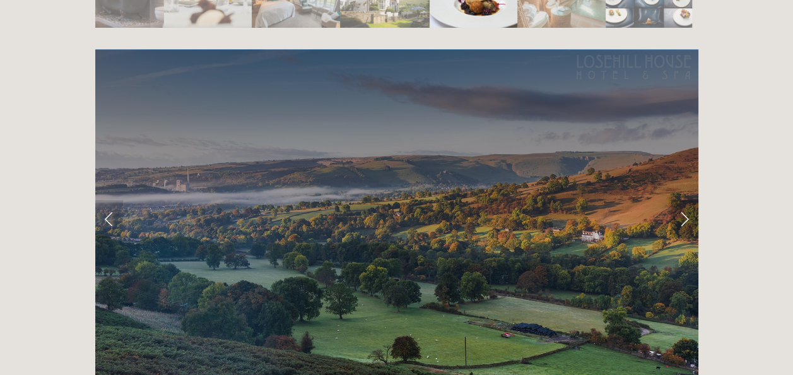
click at [684, 200] on link "Next Slide" at bounding box center [685, 219] width 28 height 38
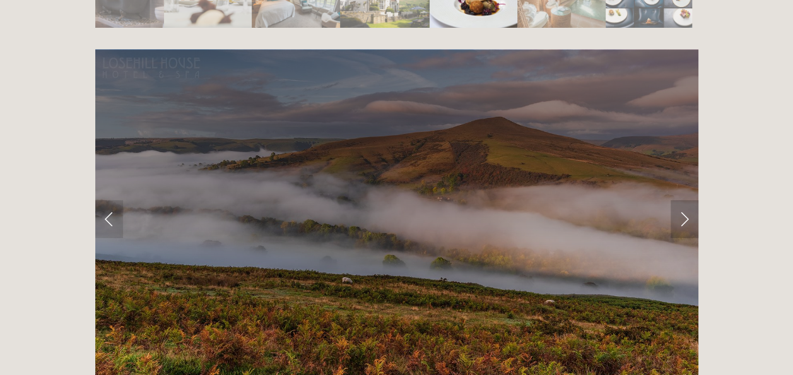
click at [684, 200] on link "Next Slide" at bounding box center [685, 219] width 28 height 38
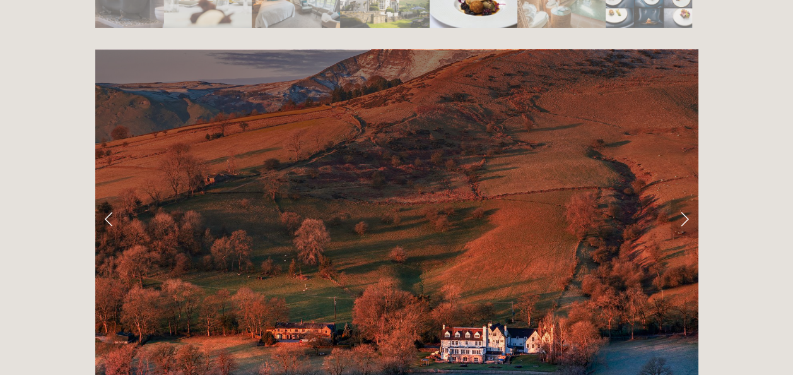
click at [684, 200] on link "Next Slide" at bounding box center [685, 219] width 28 height 38
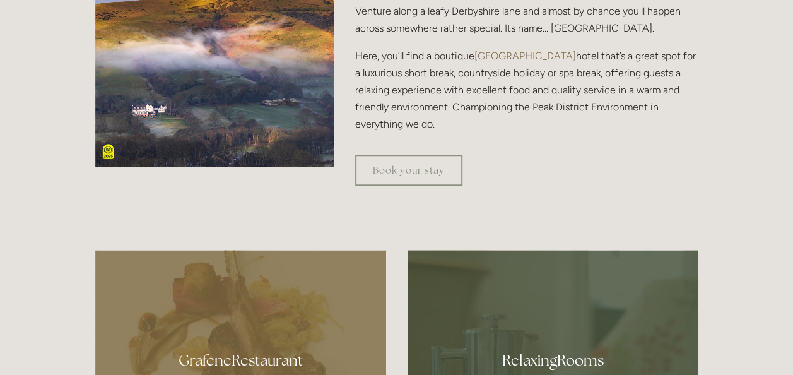
scroll to position [0, 0]
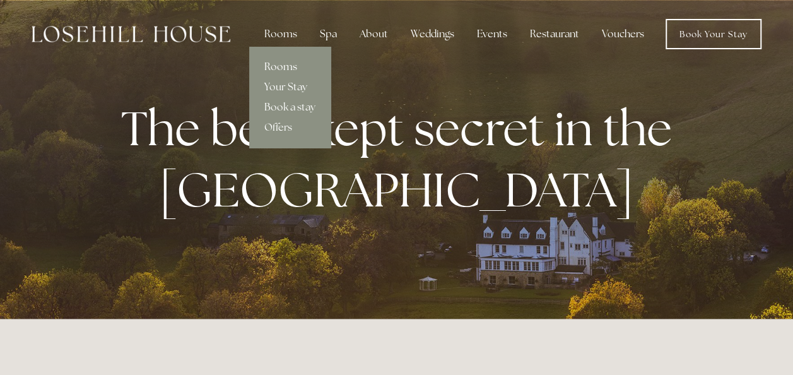
click at [289, 66] on link "Rooms" at bounding box center [289, 67] width 81 height 20
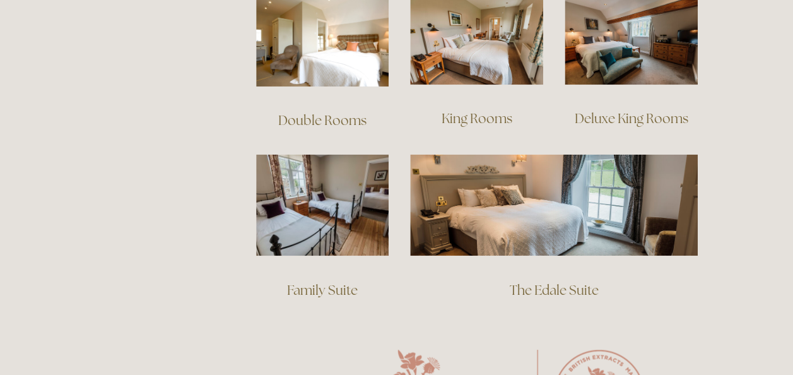
scroll to position [920, 0]
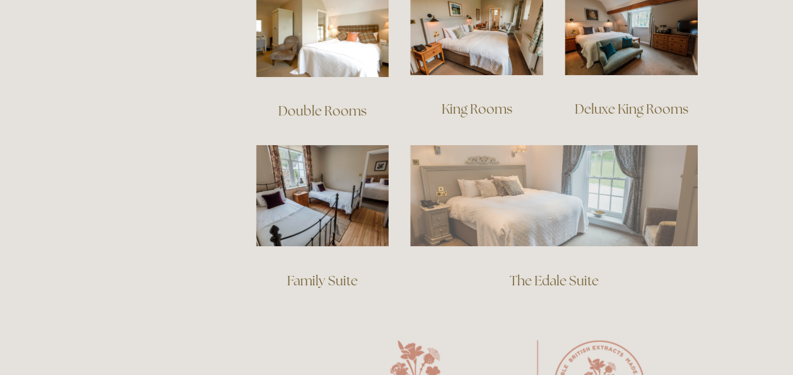
click at [550, 180] on img at bounding box center [554, 194] width 288 height 101
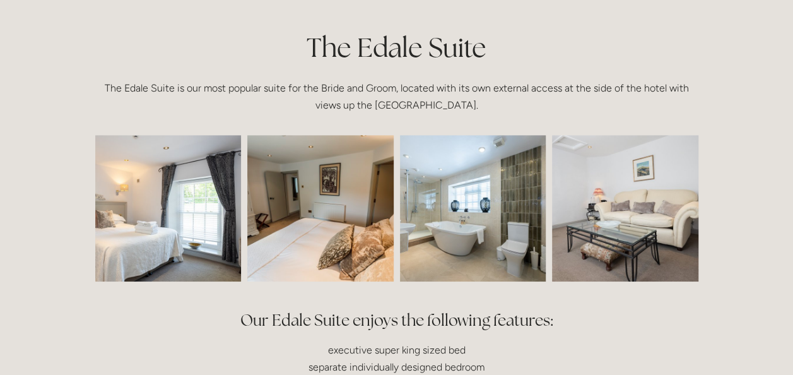
scroll to position [277, 0]
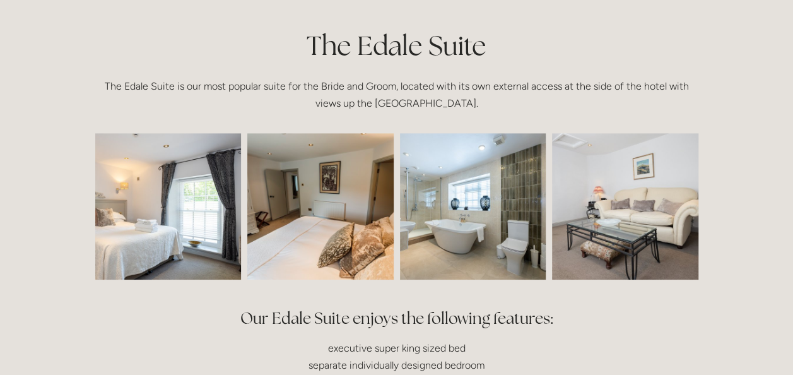
click at [151, 221] on img at bounding box center [139, 206] width 220 height 146
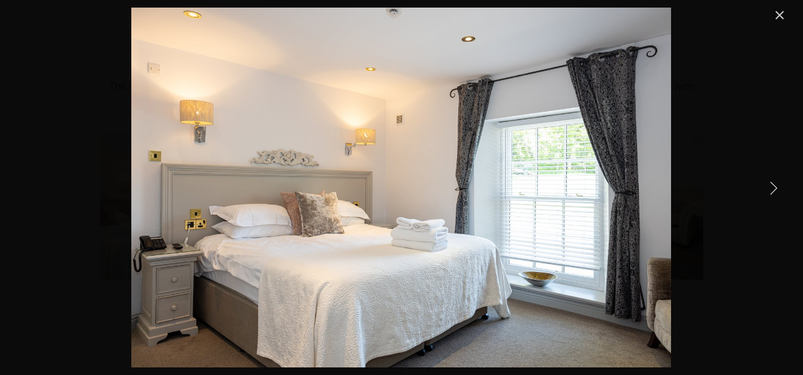
click at [775, 185] on link "Next Item" at bounding box center [773, 188] width 28 height 28
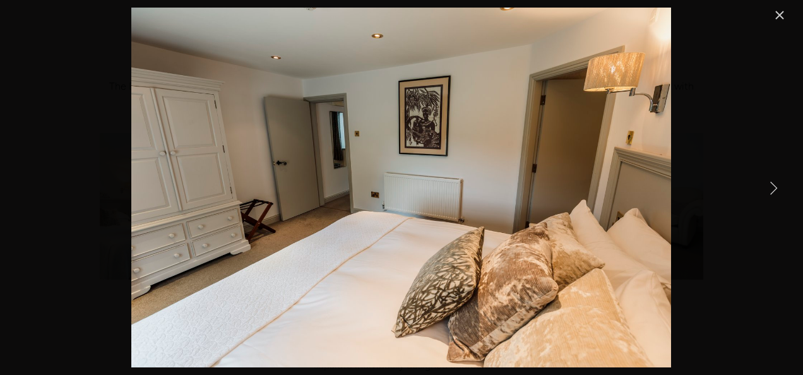
click at [775, 185] on link "Next Item" at bounding box center [773, 188] width 28 height 28
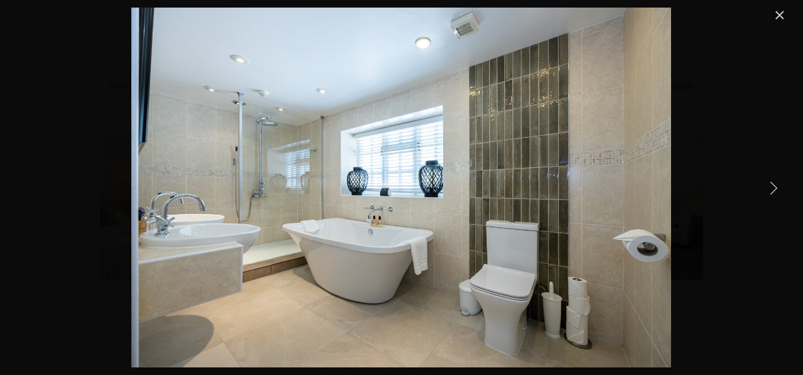
click at [775, 185] on link "Next Item" at bounding box center [773, 188] width 28 height 28
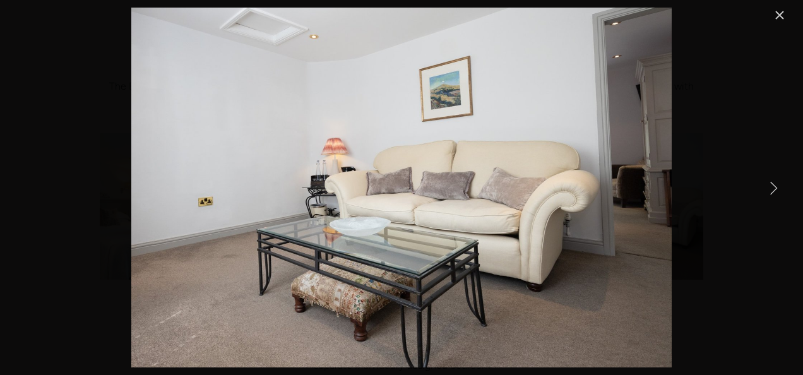
click at [775, 185] on link "Next Item" at bounding box center [773, 188] width 28 height 28
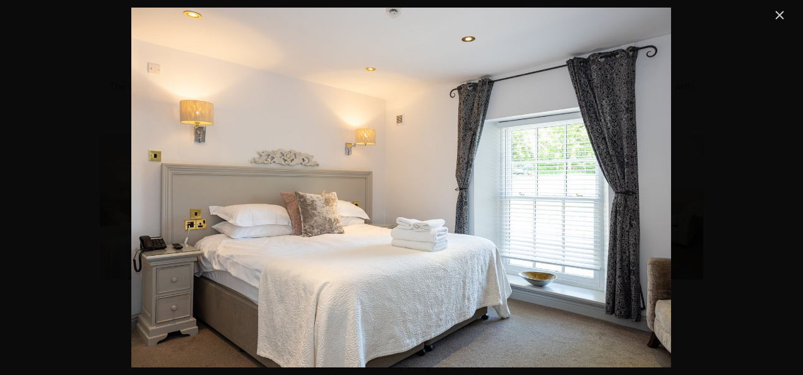
click at [778, 15] on link "Close" at bounding box center [779, 15] width 15 height 15
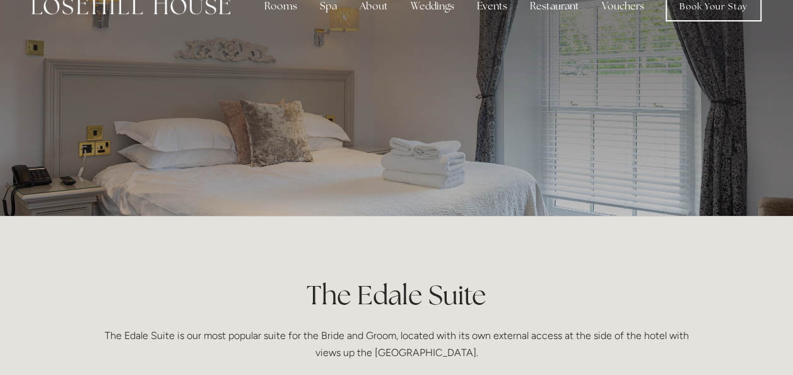
scroll to position [0, 0]
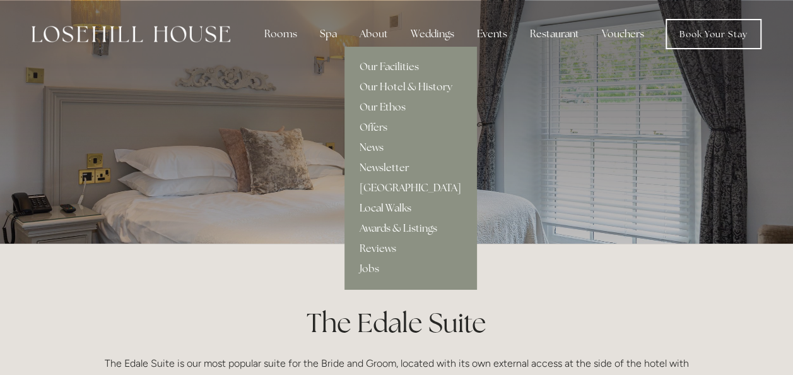
click at [388, 204] on link "Local Walks" at bounding box center [410, 208] width 132 height 20
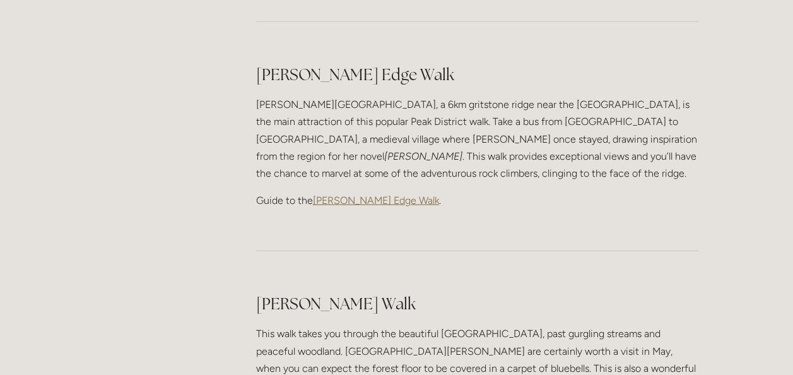
scroll to position [1551, 0]
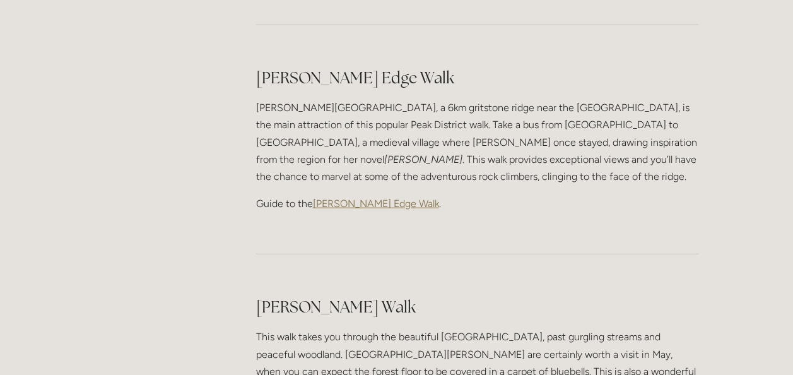
click at [363, 197] on span "[PERSON_NAME] Edge Walk" at bounding box center [376, 203] width 126 height 12
